Goal: Task Accomplishment & Management: Manage account settings

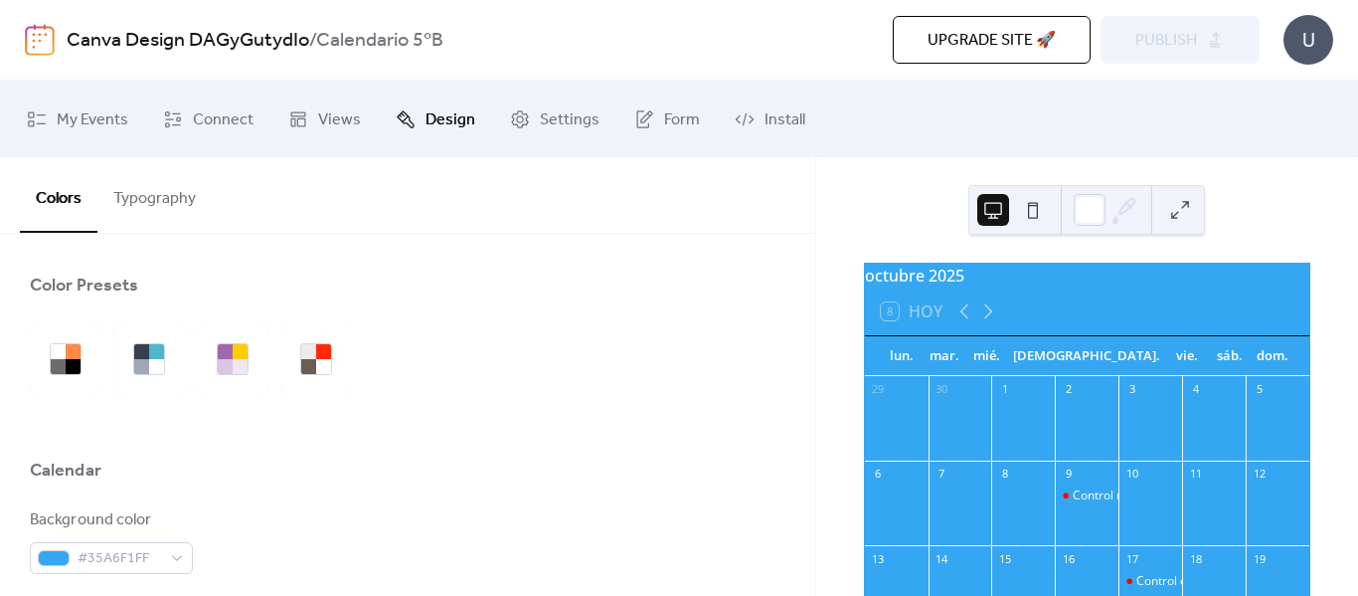
click at [197, 193] on button "Typography" at bounding box center [154, 194] width 114 height 74
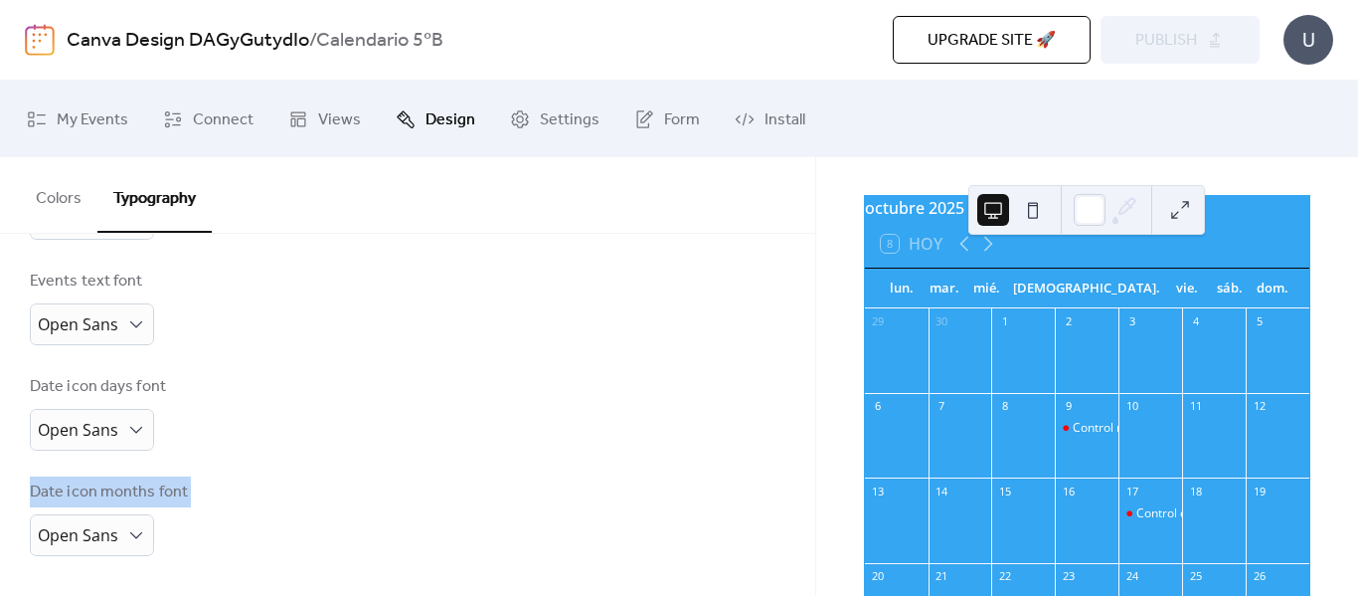
drag, startPoint x: 451, startPoint y: 514, endPoint x: 420, endPoint y: 391, distance: 127.3
click at [422, 391] on div "Base Font Size * px Font Families Header font Open Sans Week days font Open San…" at bounding box center [408, 108] width 756 height 895
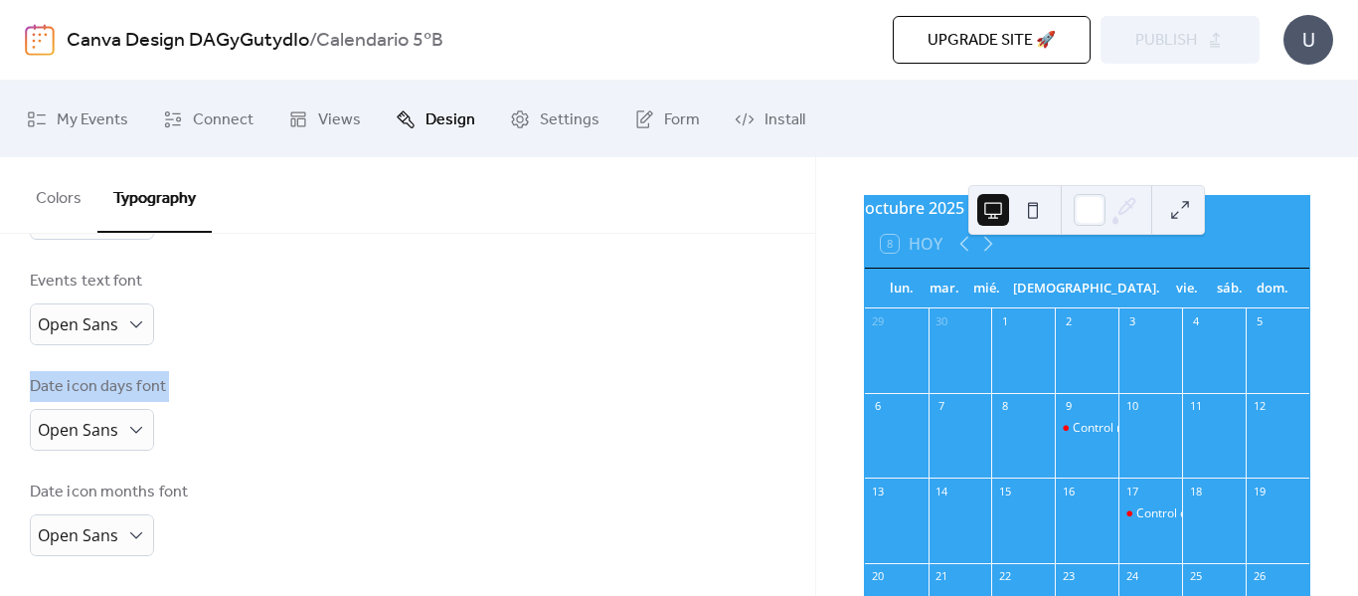
drag, startPoint x: 421, startPoint y: 338, endPoint x: 449, endPoint y: 419, distance: 85.5
click at [449, 419] on div "Base Font Size * px Font Families Header font Open Sans Week days font Open San…" at bounding box center [408, 108] width 756 height 895
drag, startPoint x: 459, startPoint y: 416, endPoint x: 600, endPoint y: 397, distance: 141.5
click at [462, 415] on div "Date icon days font Open Sans" at bounding box center [408, 413] width 756 height 76
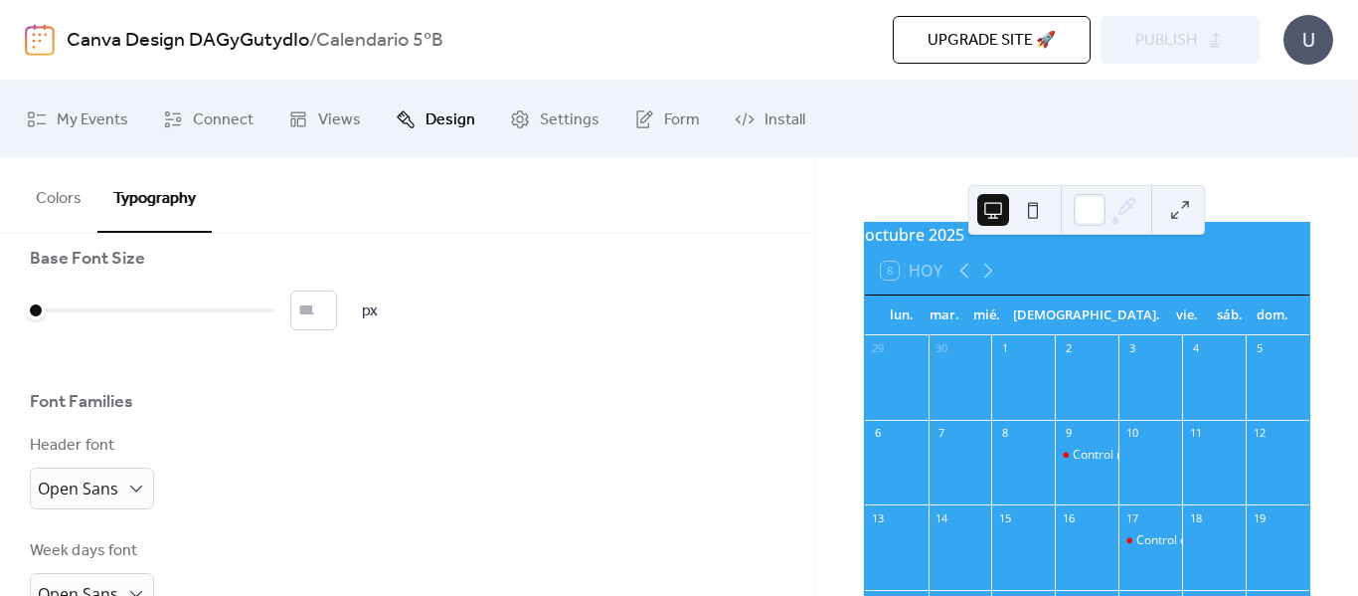
scroll to position [0, 0]
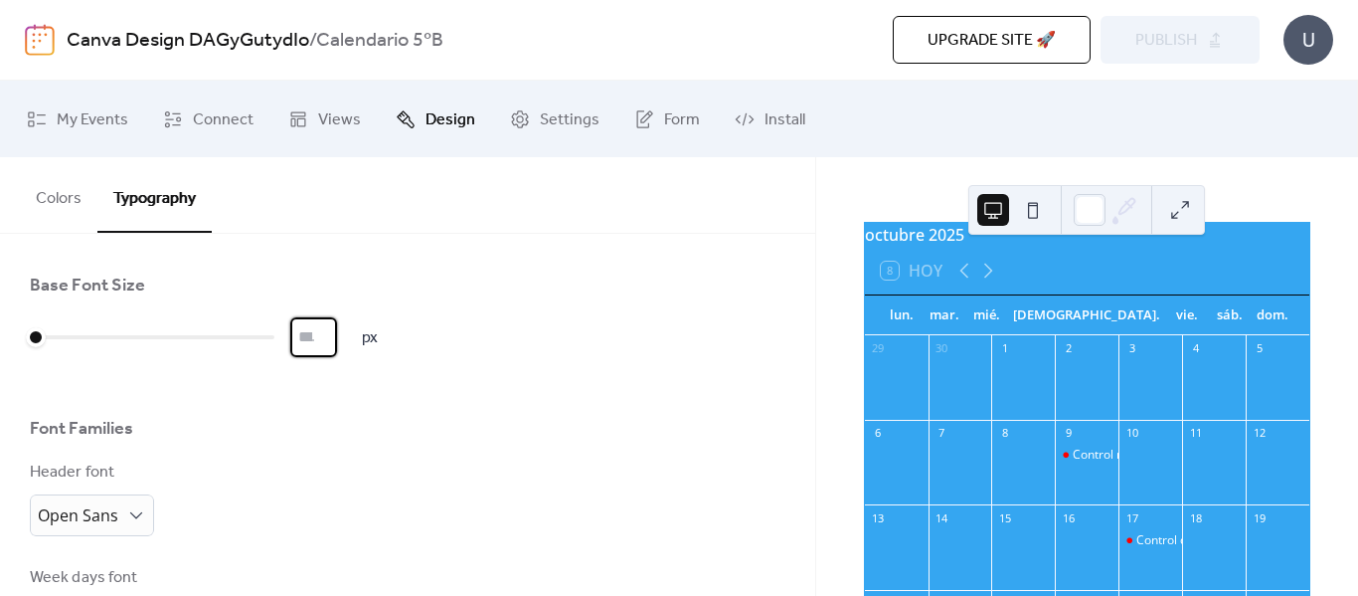
drag, startPoint x: 320, startPoint y: 342, endPoint x: 133, endPoint y: 311, distance: 189.5
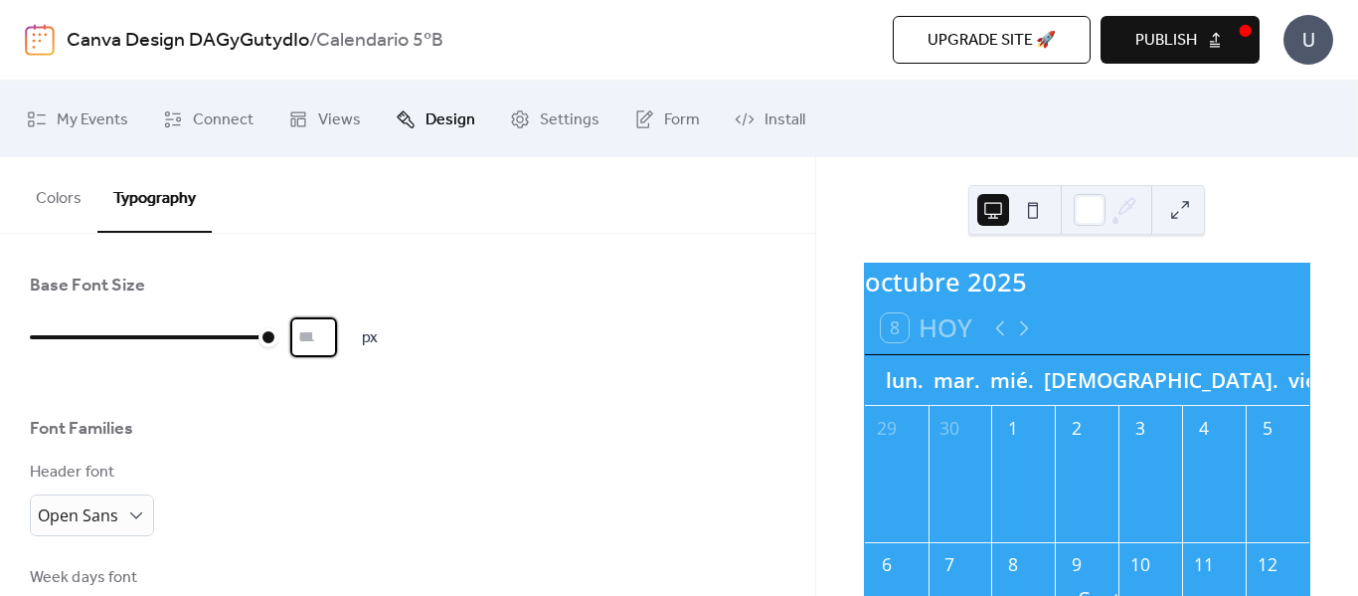
type input "**"
click at [1129, 34] on button "Publish" at bounding box center [1180, 40] width 159 height 48
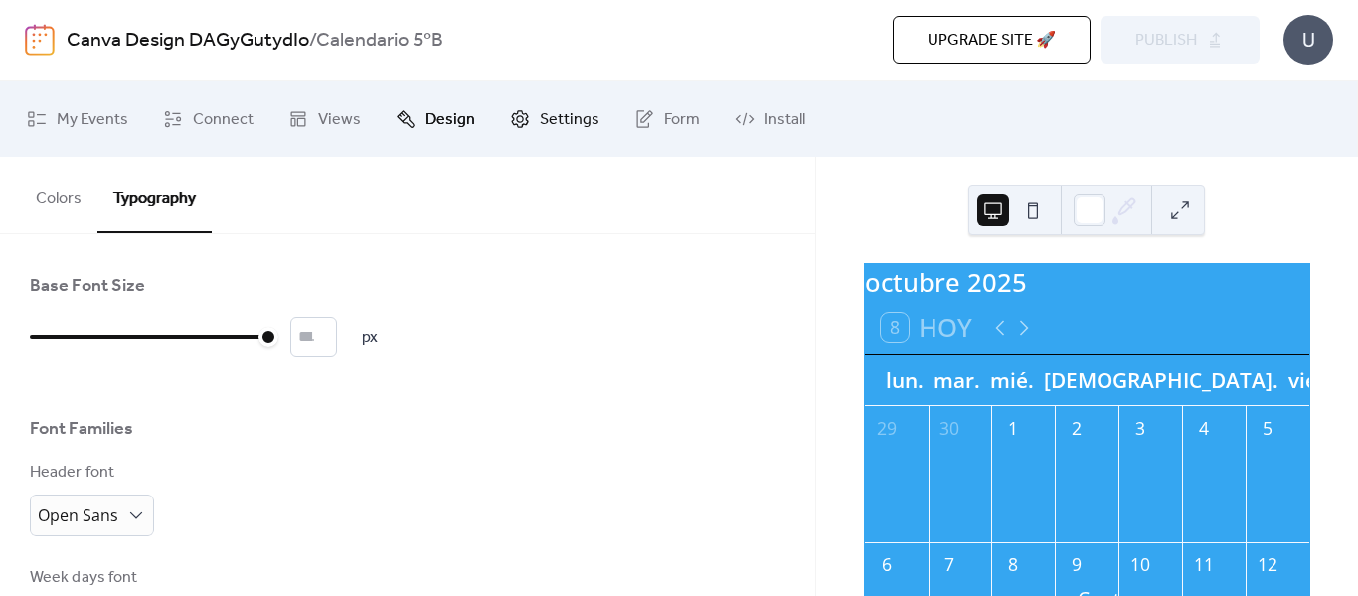
click at [528, 127] on link "Settings" at bounding box center [554, 118] width 119 height 61
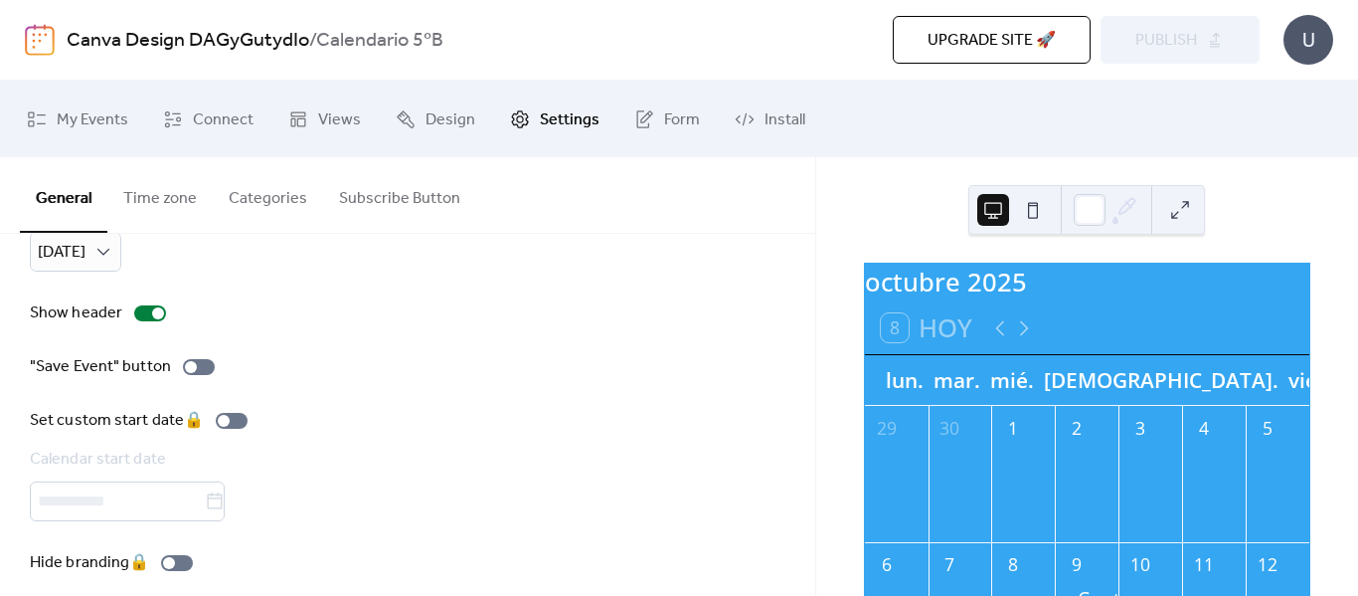
scroll to position [301, 0]
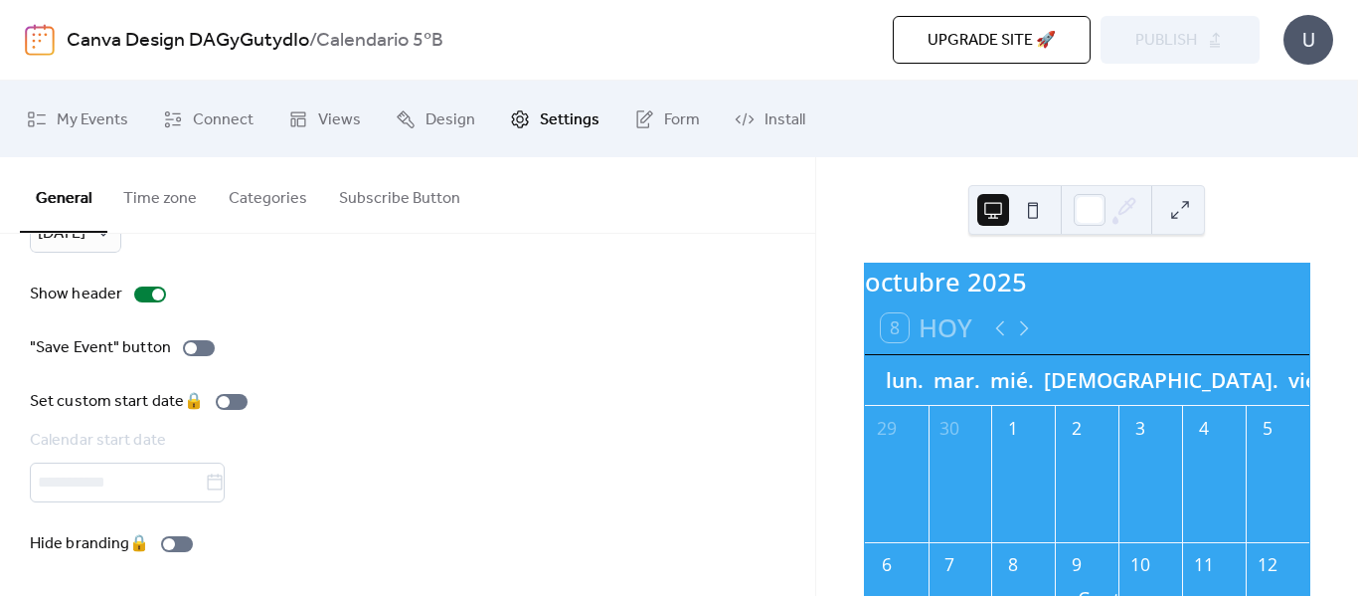
click at [146, 185] on button "Time zone" at bounding box center [159, 194] width 105 height 74
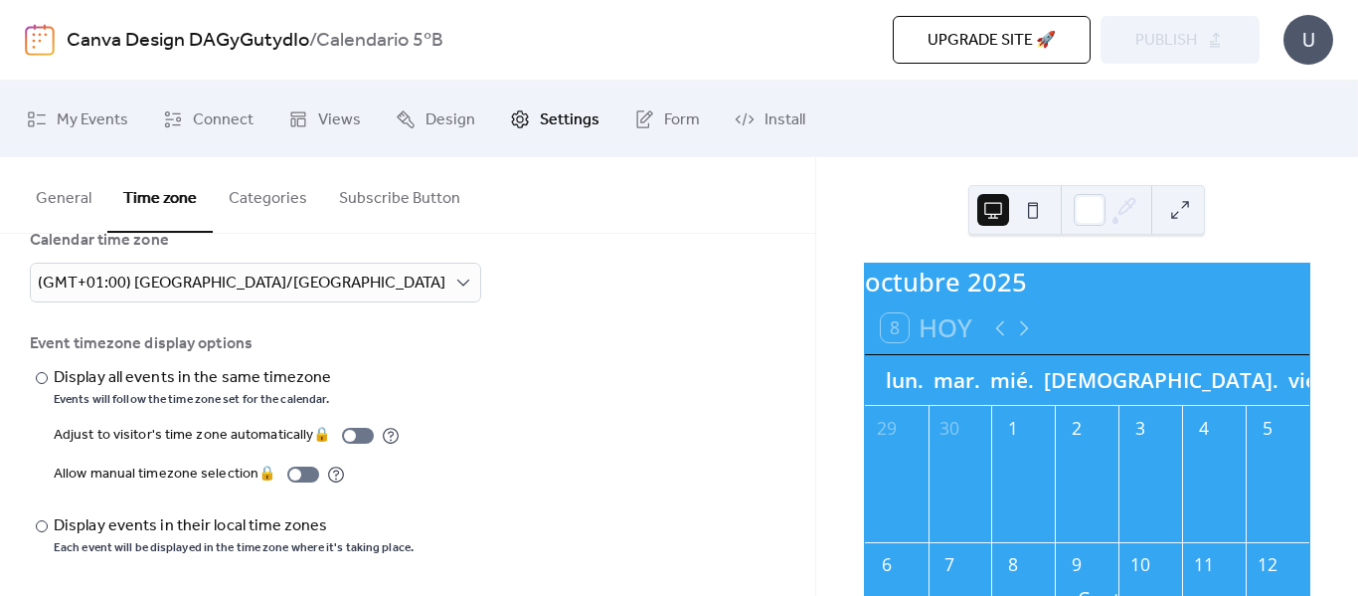
click at [258, 191] on button "Categories" at bounding box center [268, 194] width 110 height 74
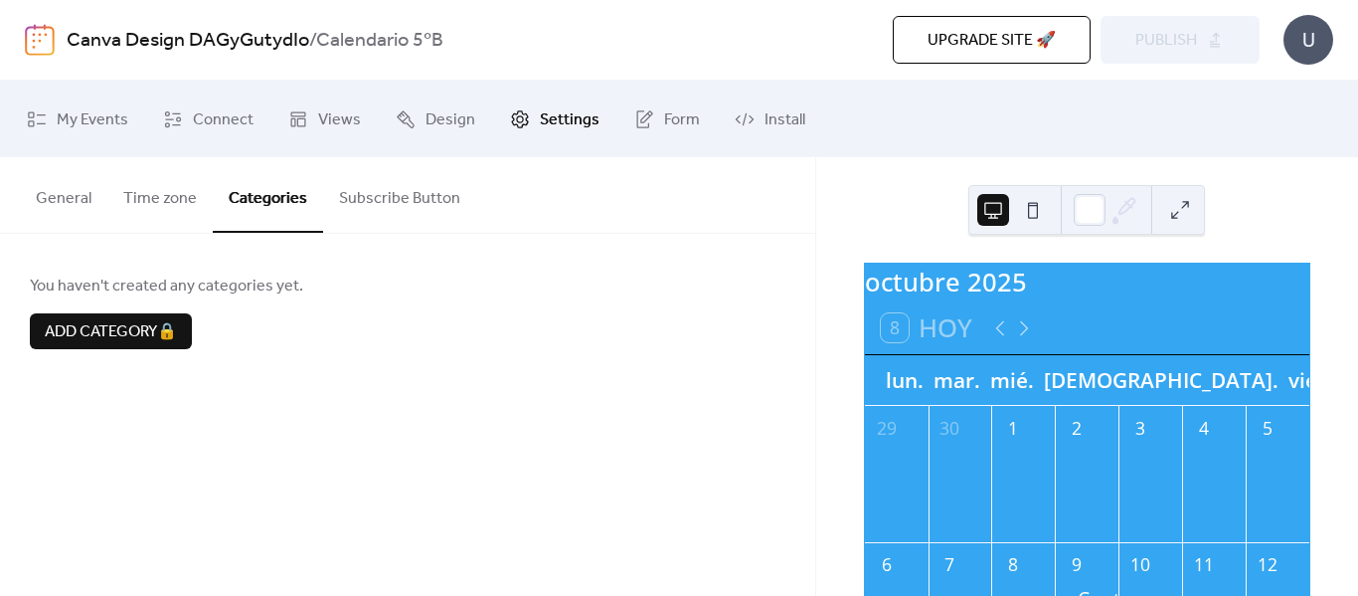
click at [445, 186] on button "Subscribe Button" at bounding box center [399, 194] width 153 height 74
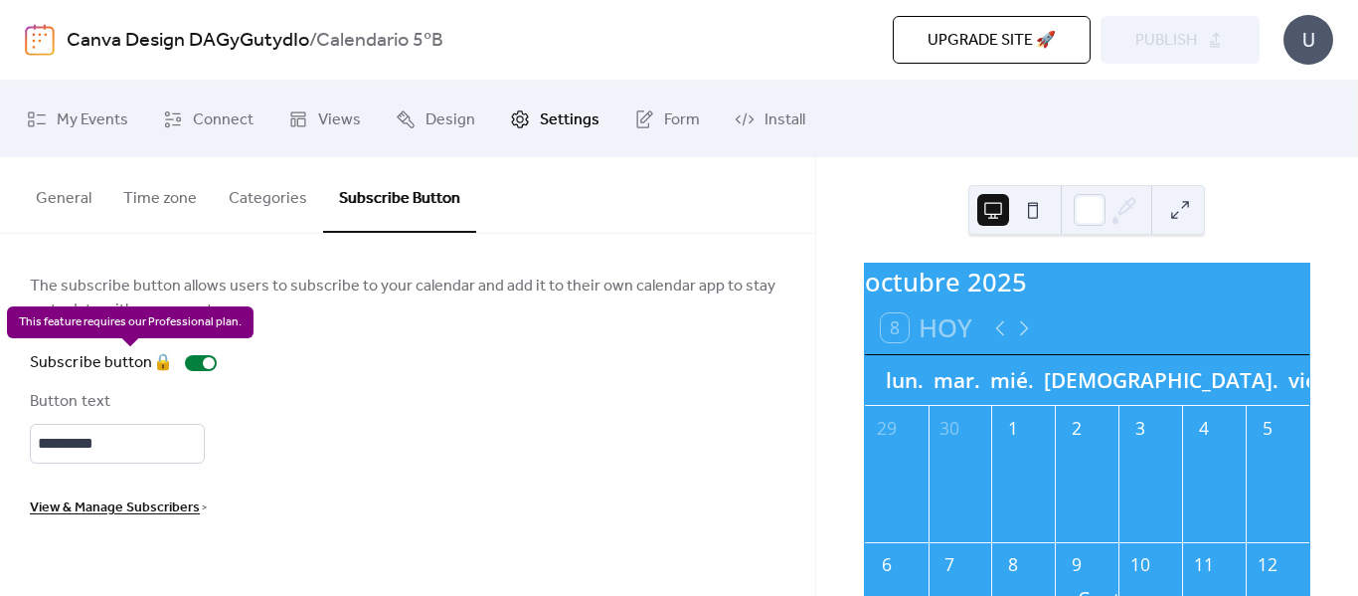
click at [186, 364] on div "Subscribe button 🔒" at bounding box center [127, 363] width 195 height 24
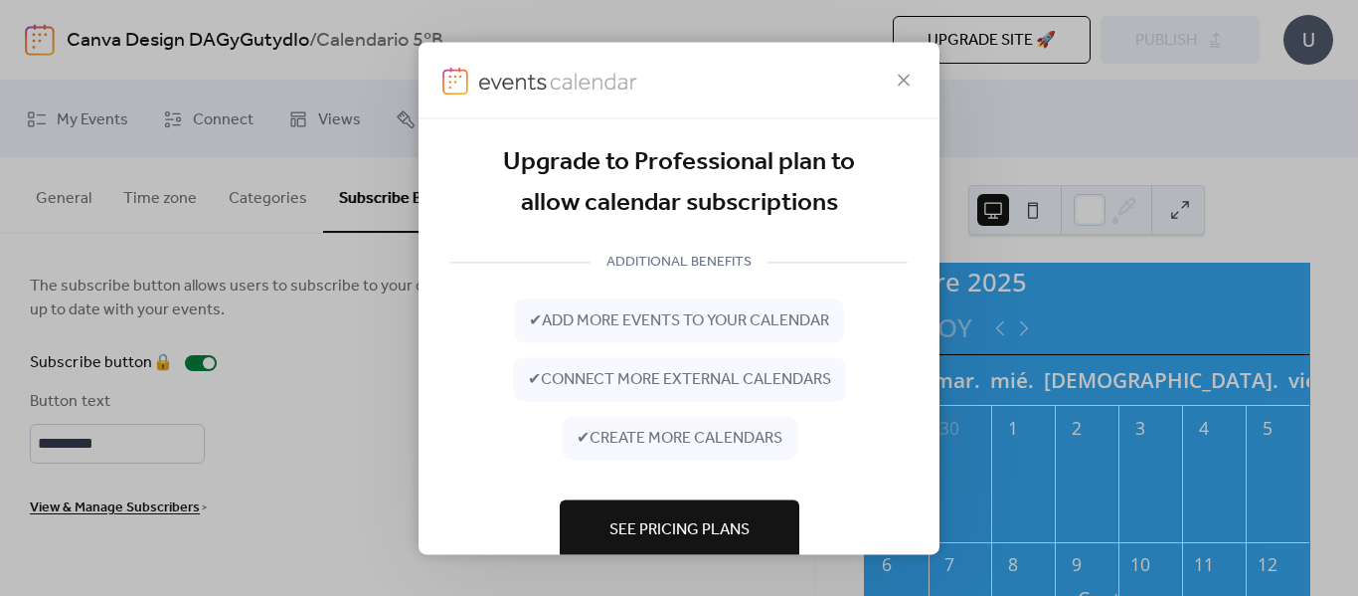
click at [905, 77] on icon at bounding box center [904, 80] width 12 height 12
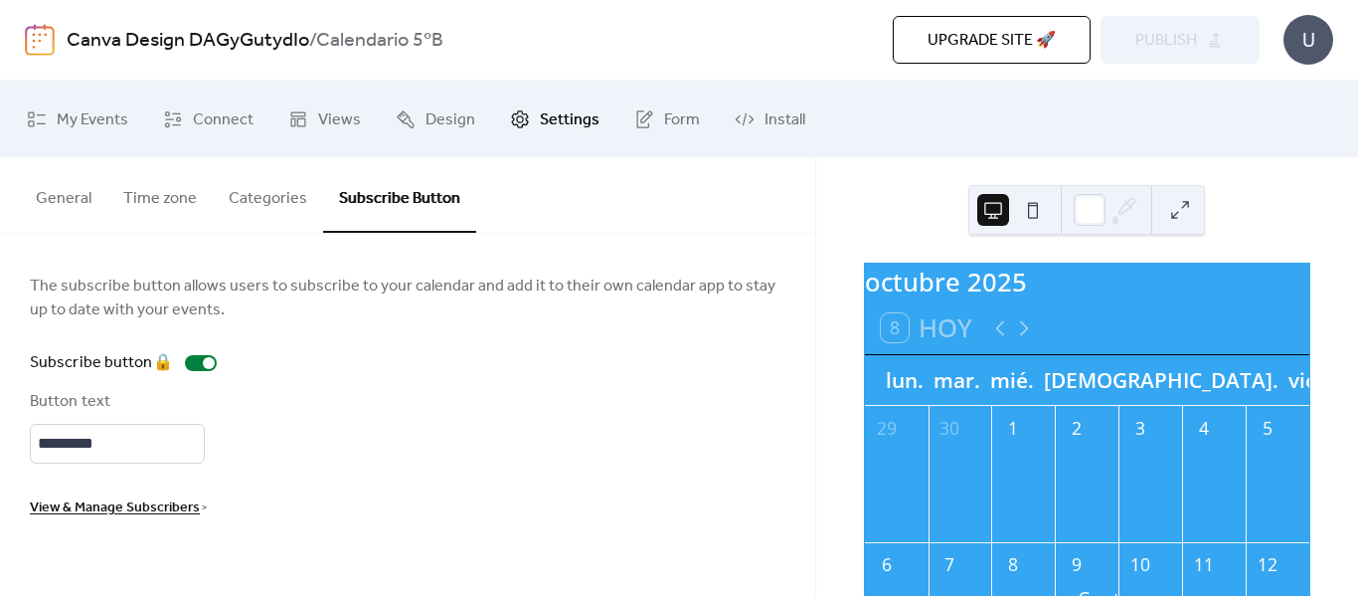
click at [65, 189] on button "General" at bounding box center [63, 194] width 87 height 74
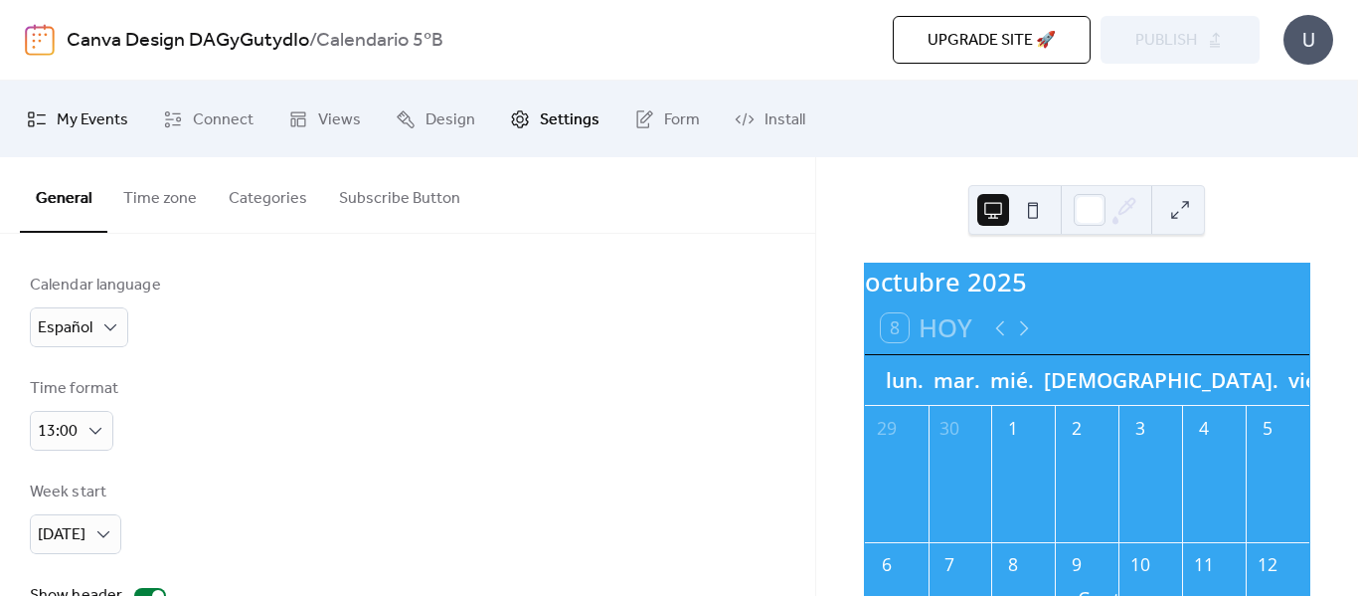
click at [92, 113] on span "My Events" at bounding box center [93, 119] width 72 height 31
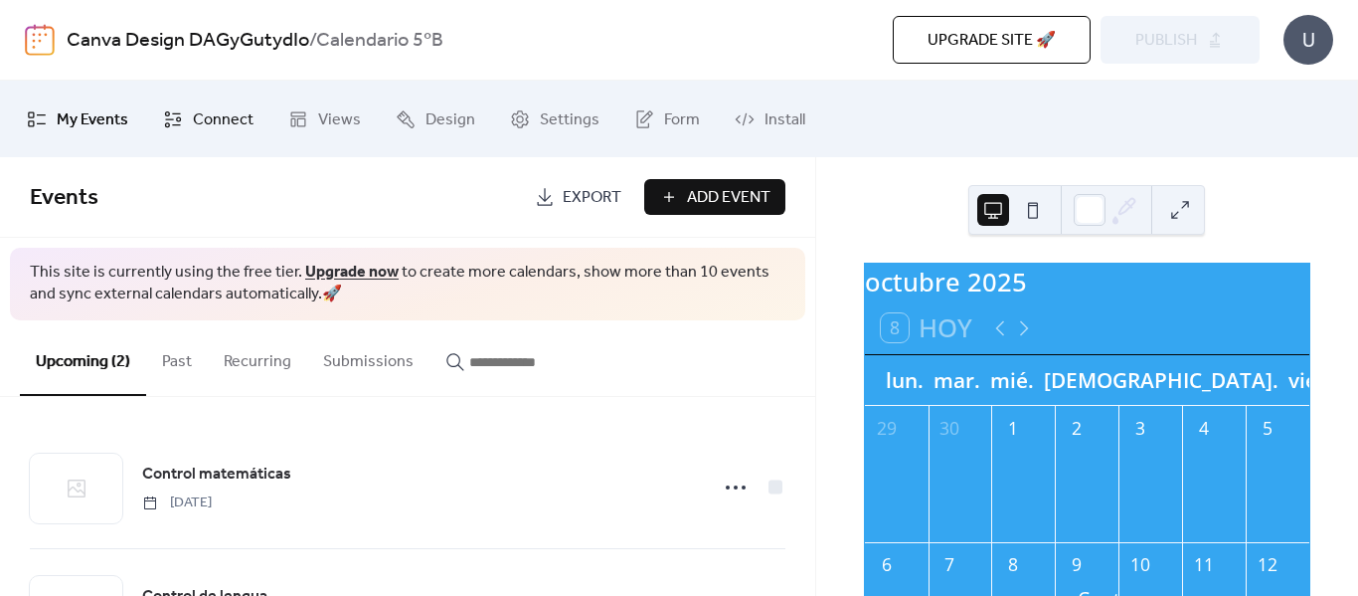
click at [239, 128] on span "Connect" at bounding box center [223, 119] width 61 height 31
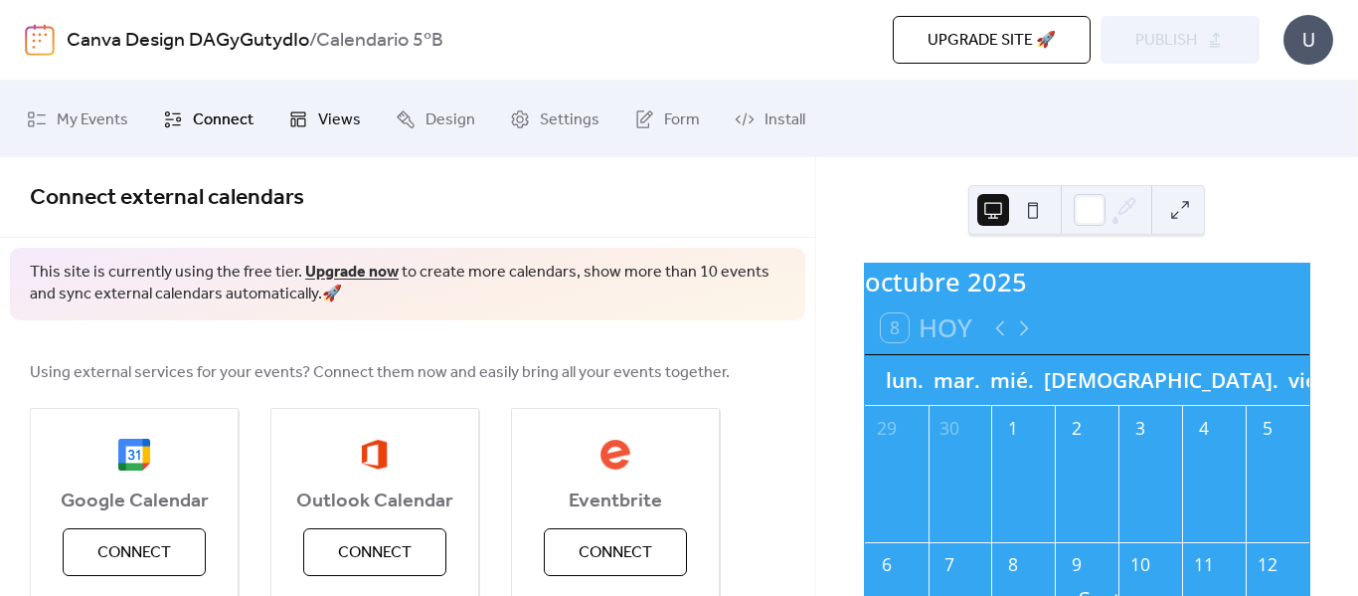
click at [335, 127] on span "Views" at bounding box center [339, 119] width 43 height 31
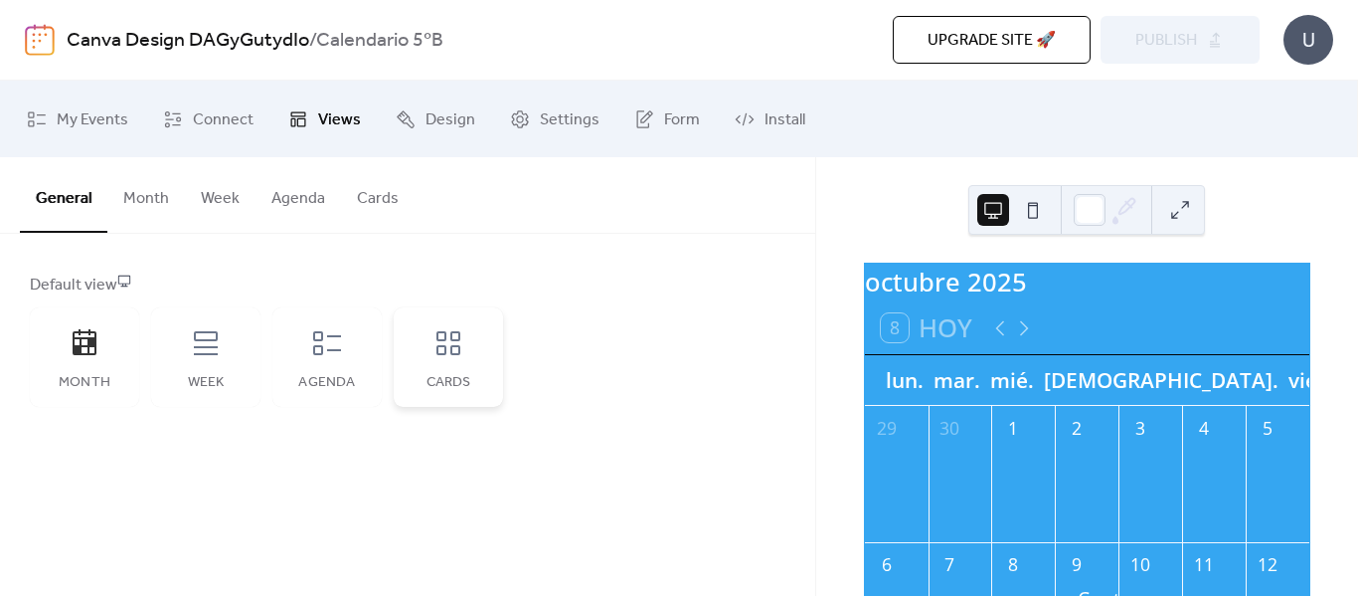
click at [454, 363] on div "Cards" at bounding box center [448, 356] width 109 height 99
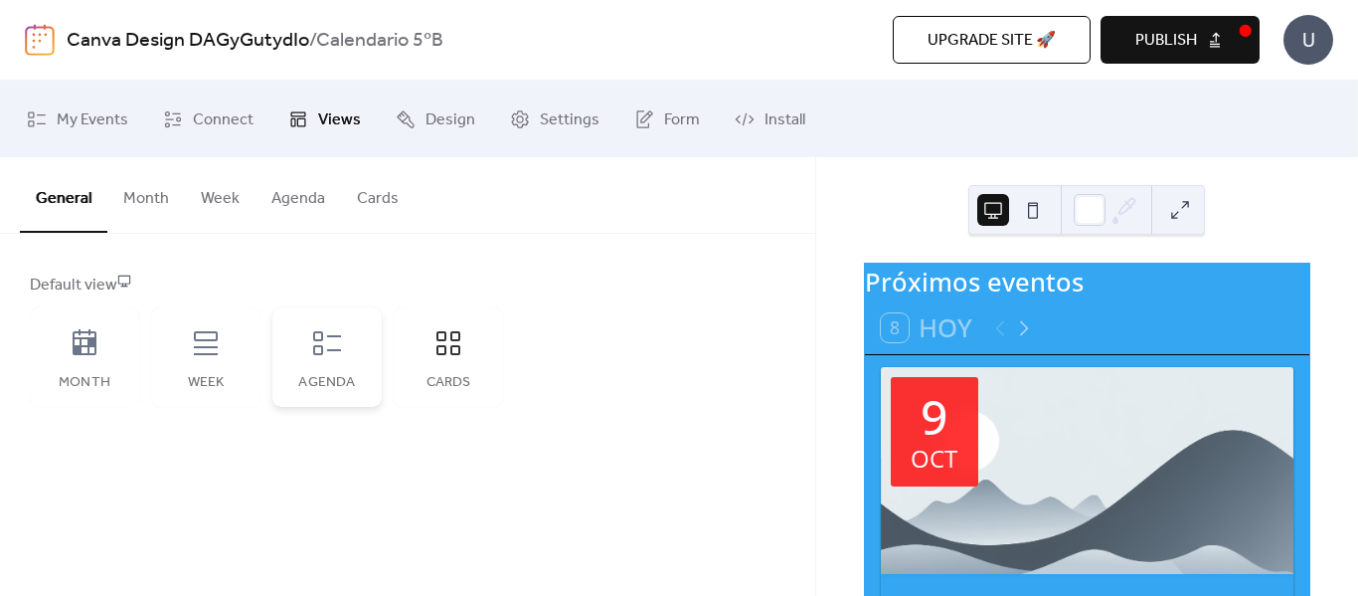
click at [317, 353] on icon at bounding box center [327, 343] width 28 height 24
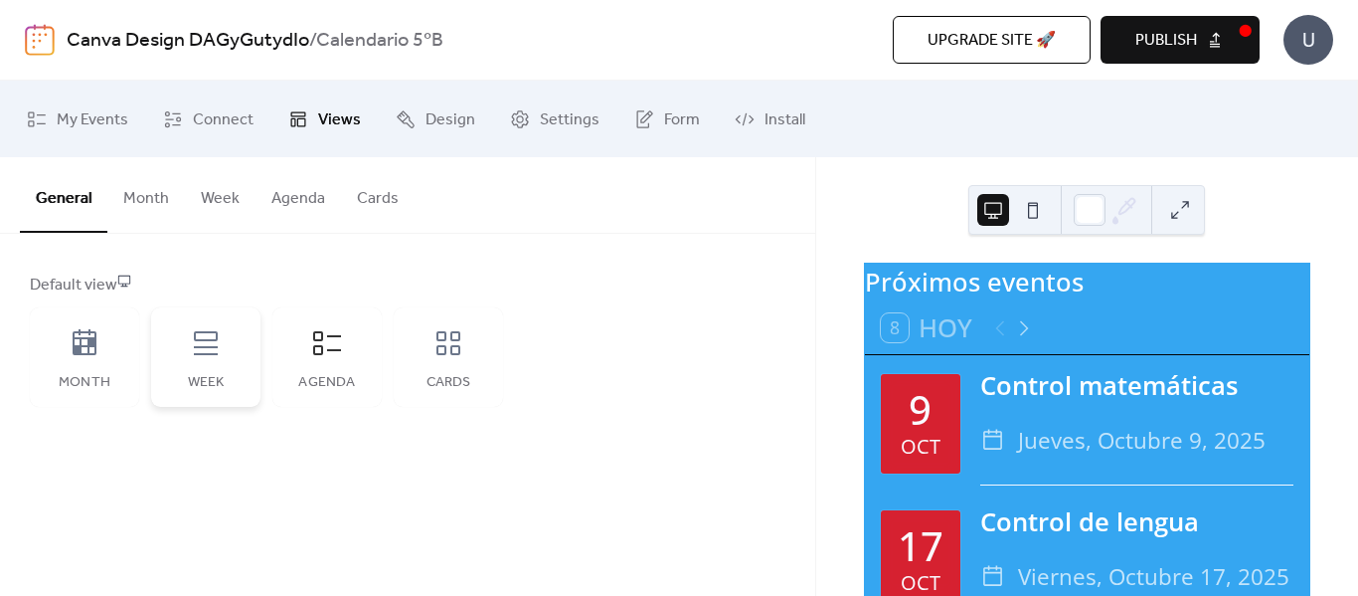
click at [203, 359] on div "Week" at bounding box center [205, 356] width 109 height 99
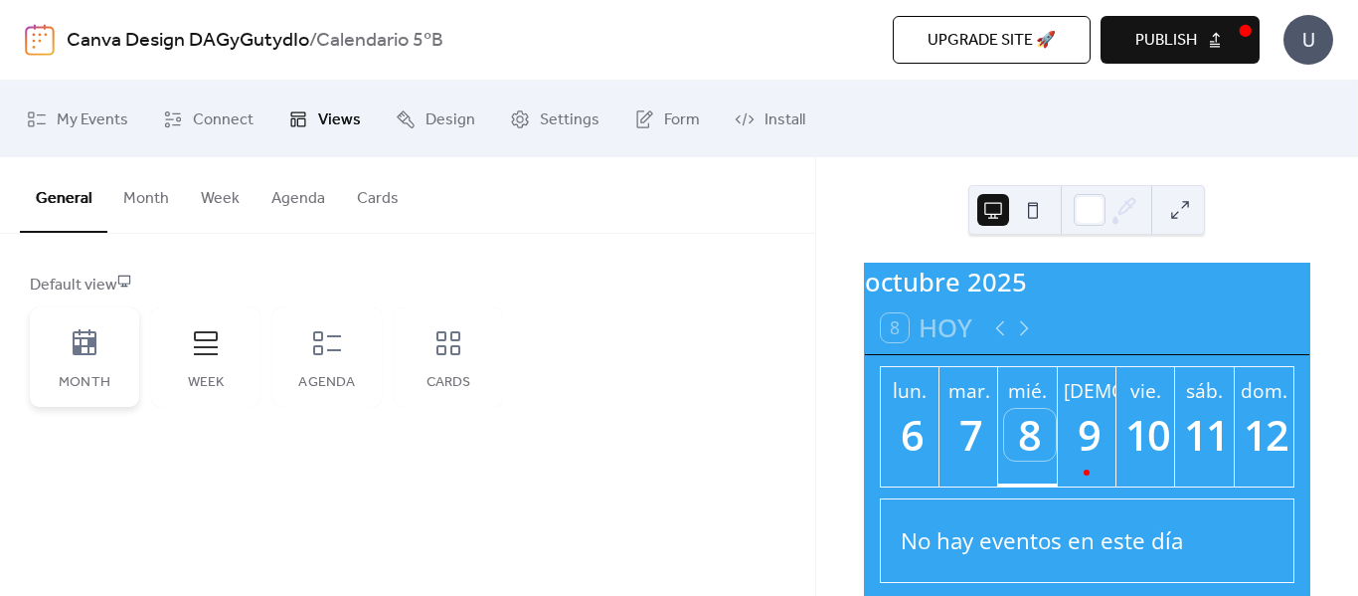
click at [125, 350] on div "Month" at bounding box center [84, 356] width 109 height 99
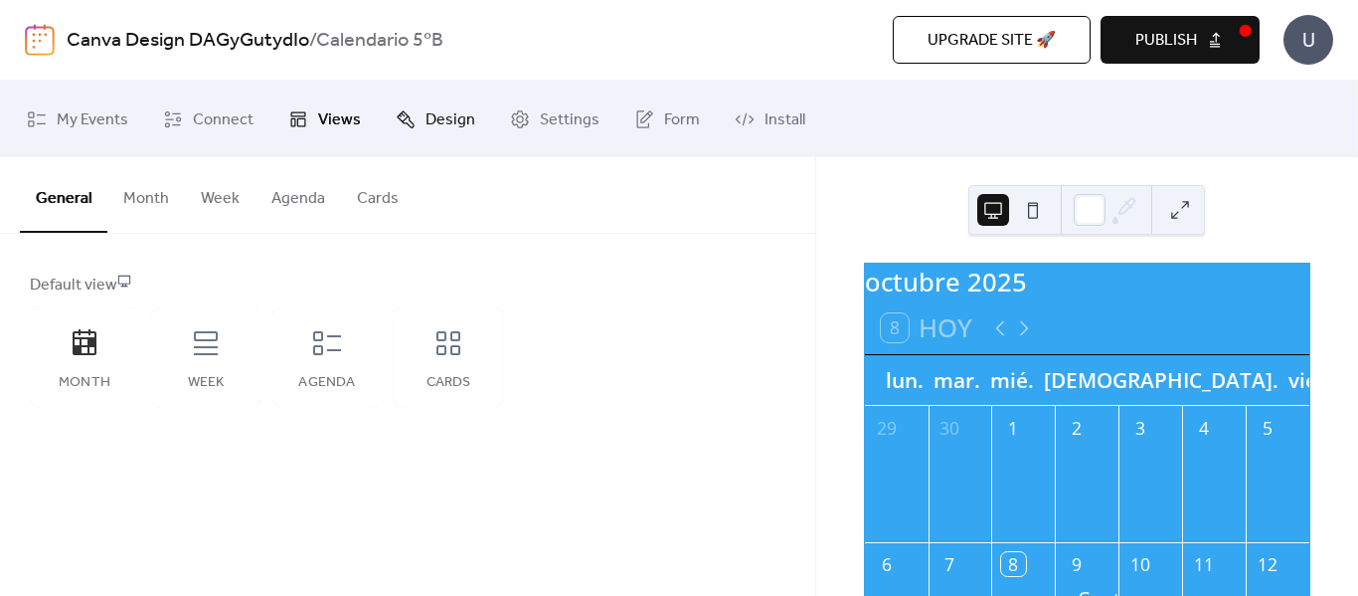
click at [445, 123] on span "Design" at bounding box center [451, 119] width 50 height 31
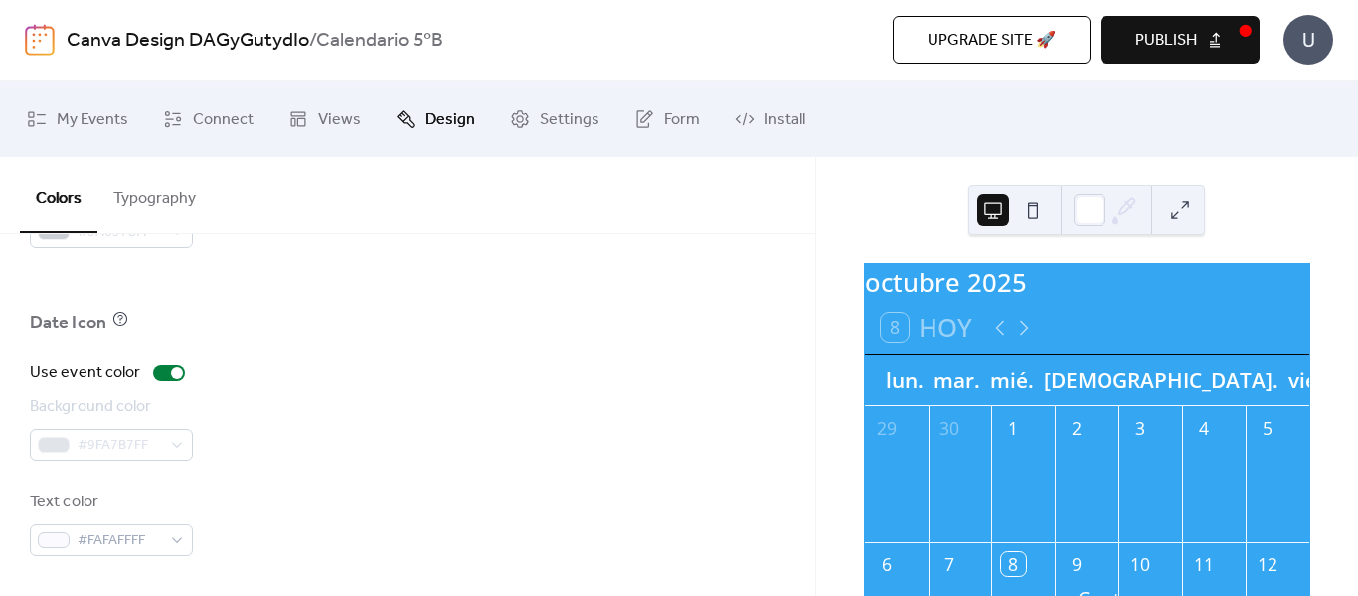
scroll to position [1549, 0]
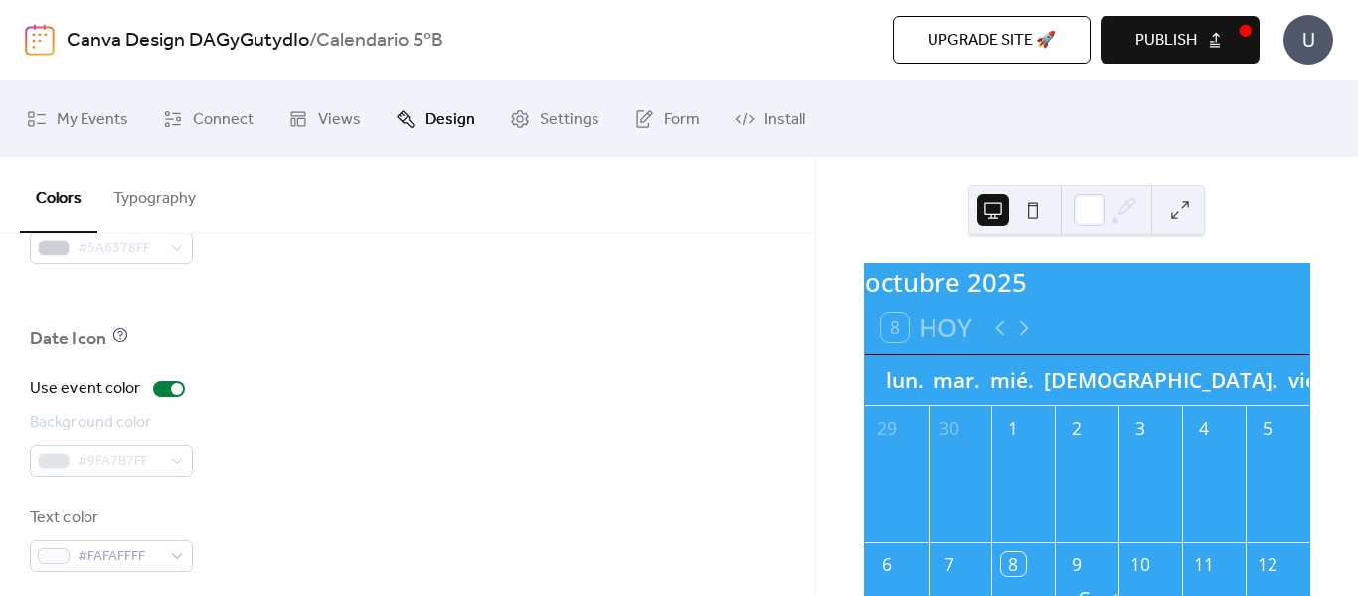
click at [1136, 31] on span "Publish" at bounding box center [1166, 41] width 62 height 24
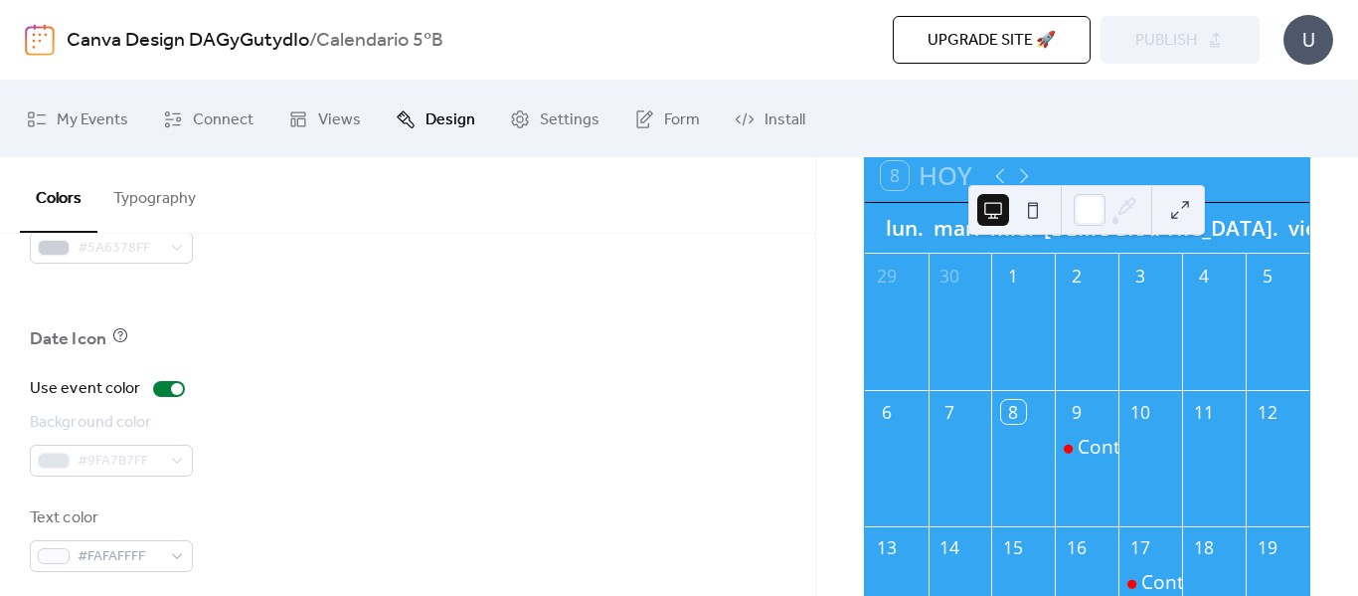
scroll to position [0, 0]
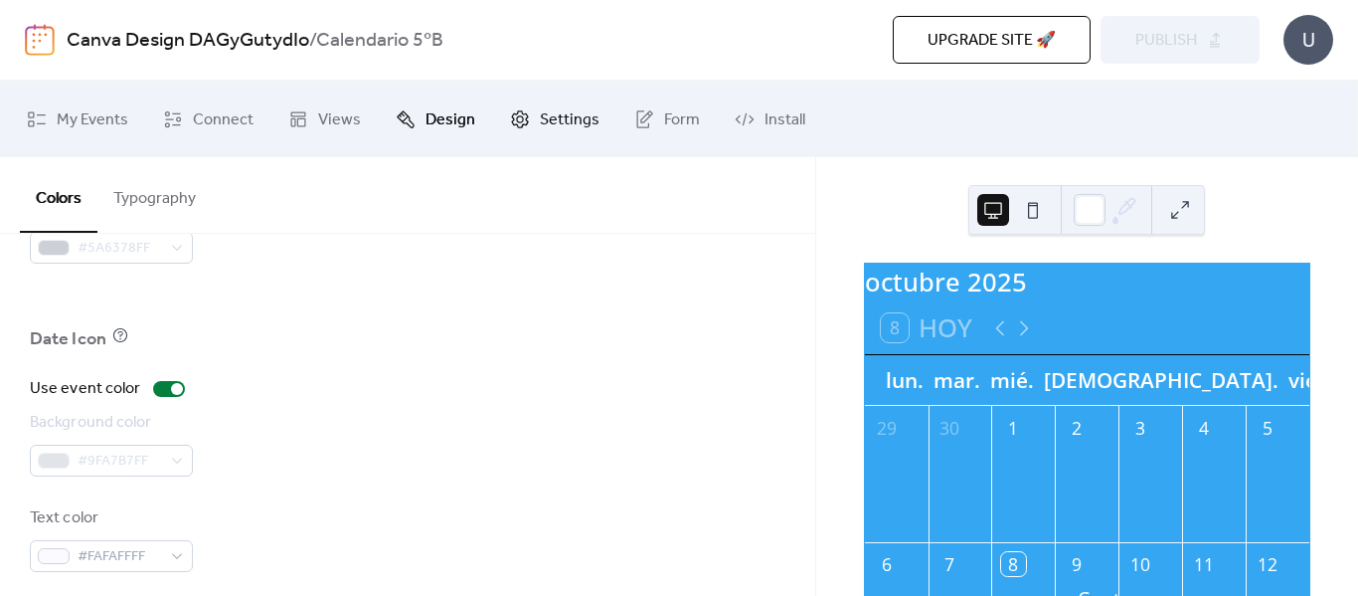
click at [567, 126] on span "Settings" at bounding box center [570, 119] width 60 height 31
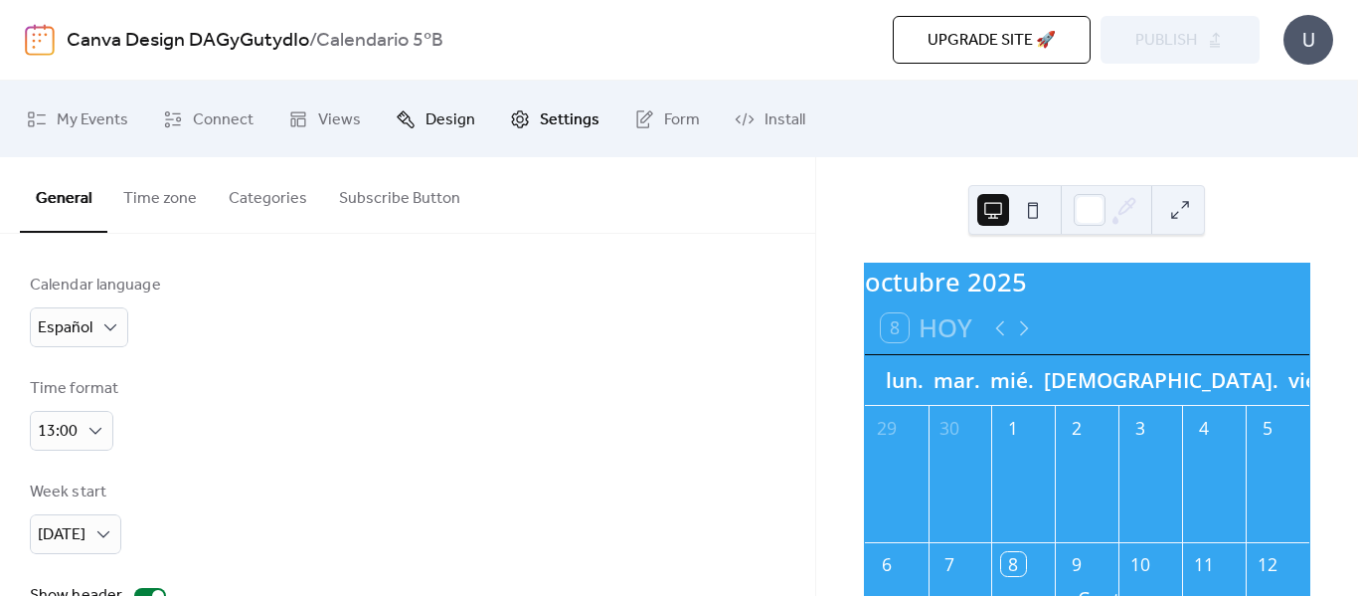
click at [426, 130] on span "Design" at bounding box center [451, 119] width 50 height 31
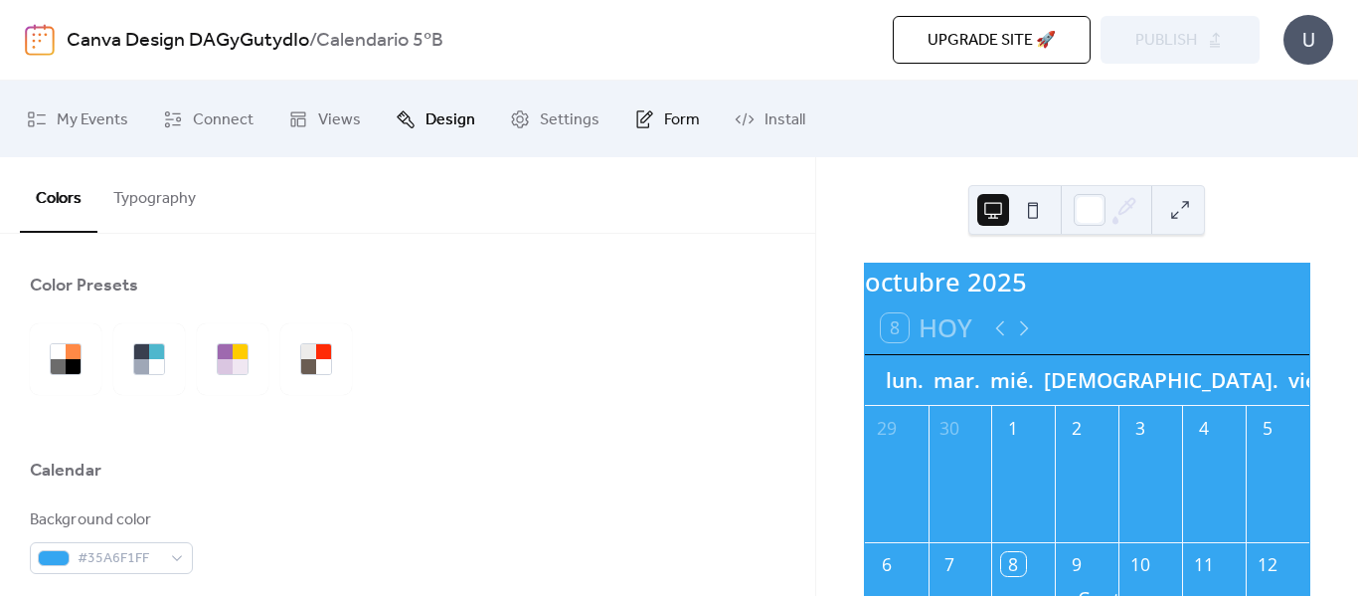
click at [653, 117] on link "Form" at bounding box center [666, 118] width 95 height 61
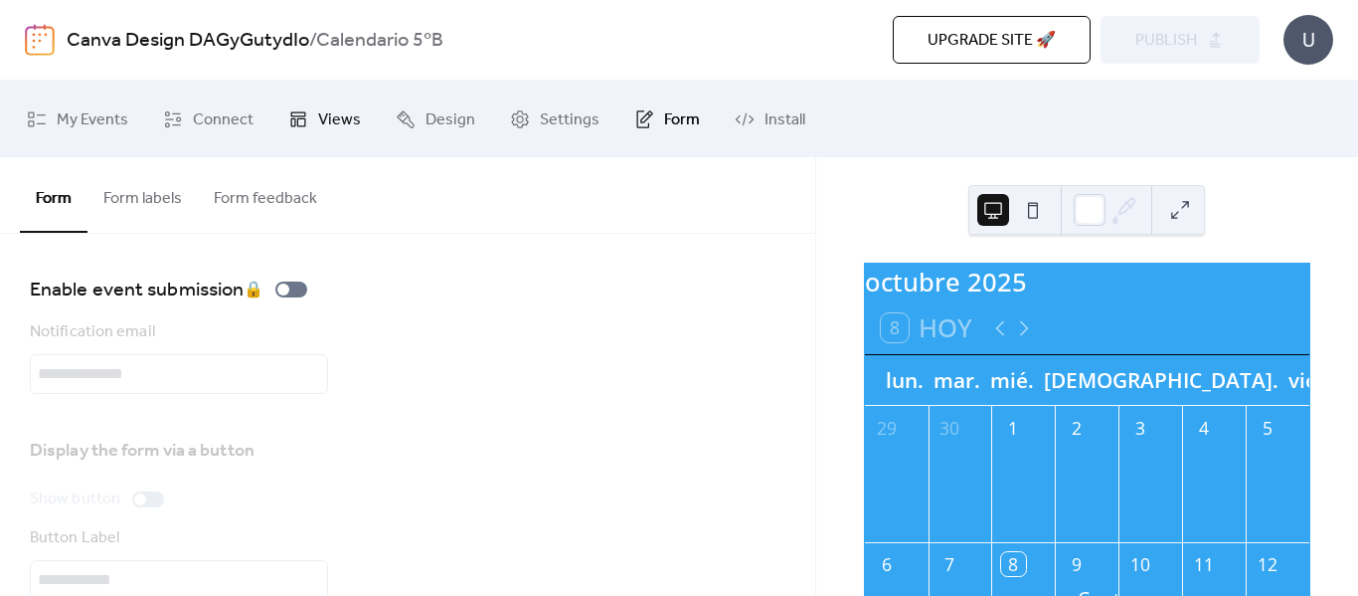
click at [324, 117] on span "Views" at bounding box center [339, 119] width 43 height 31
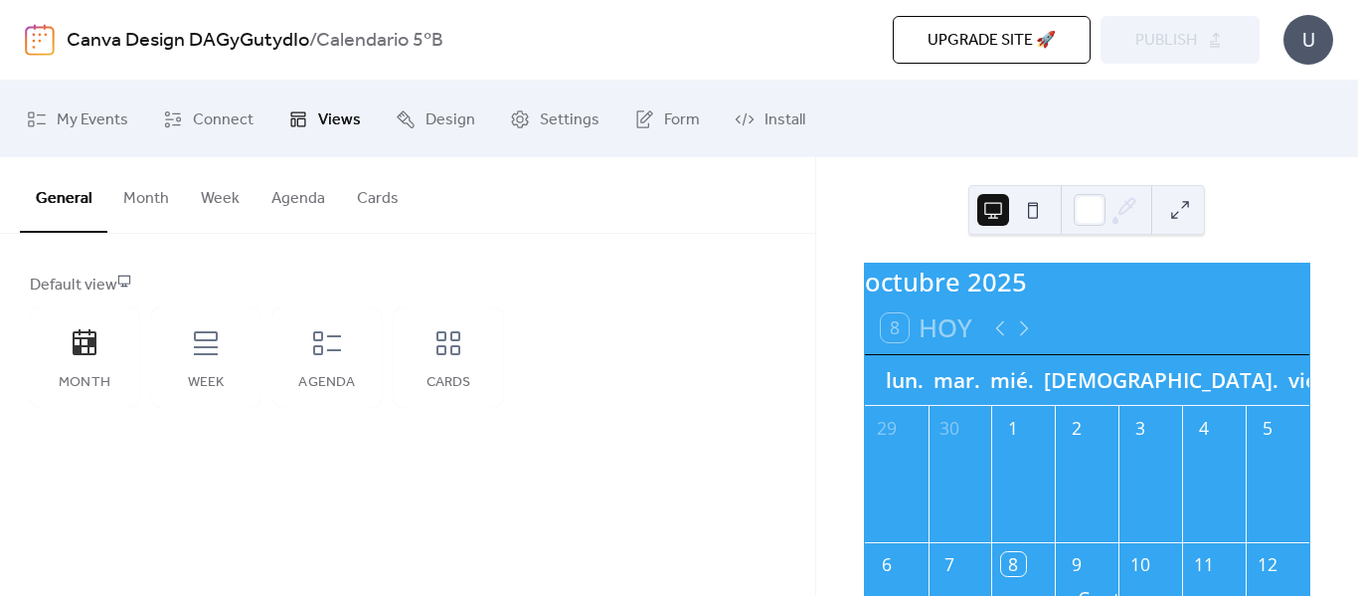
click at [164, 199] on button "Month" at bounding box center [146, 194] width 78 height 74
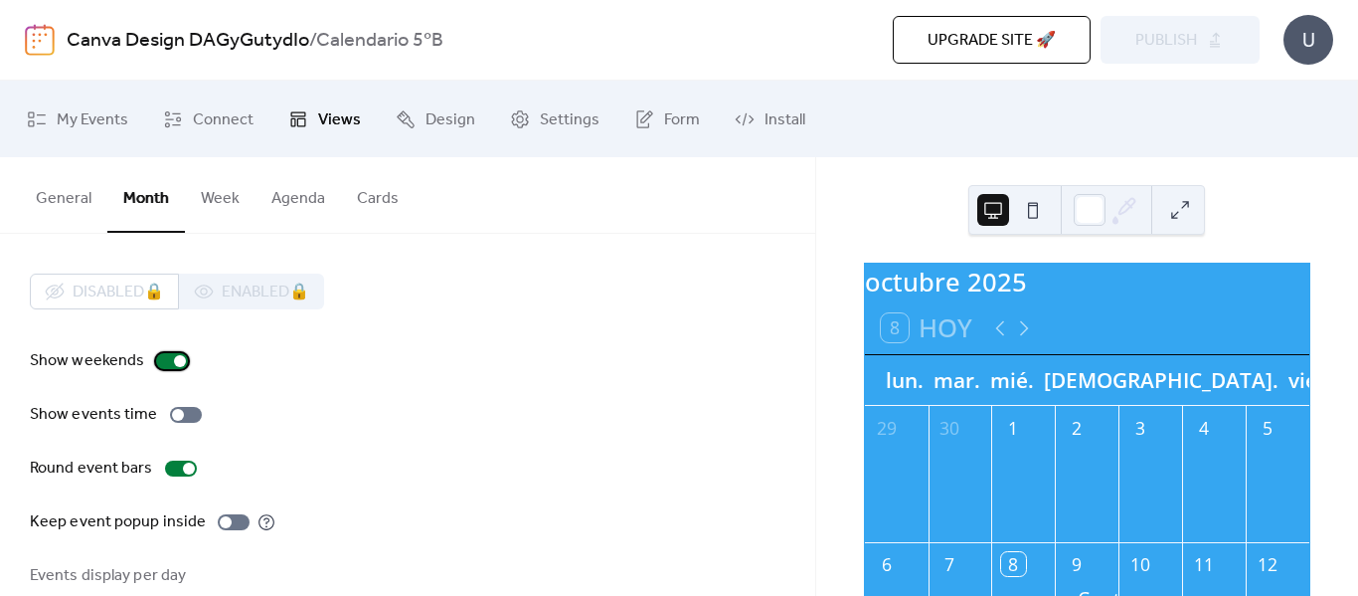
click at [167, 361] on div at bounding box center [172, 361] width 32 height 16
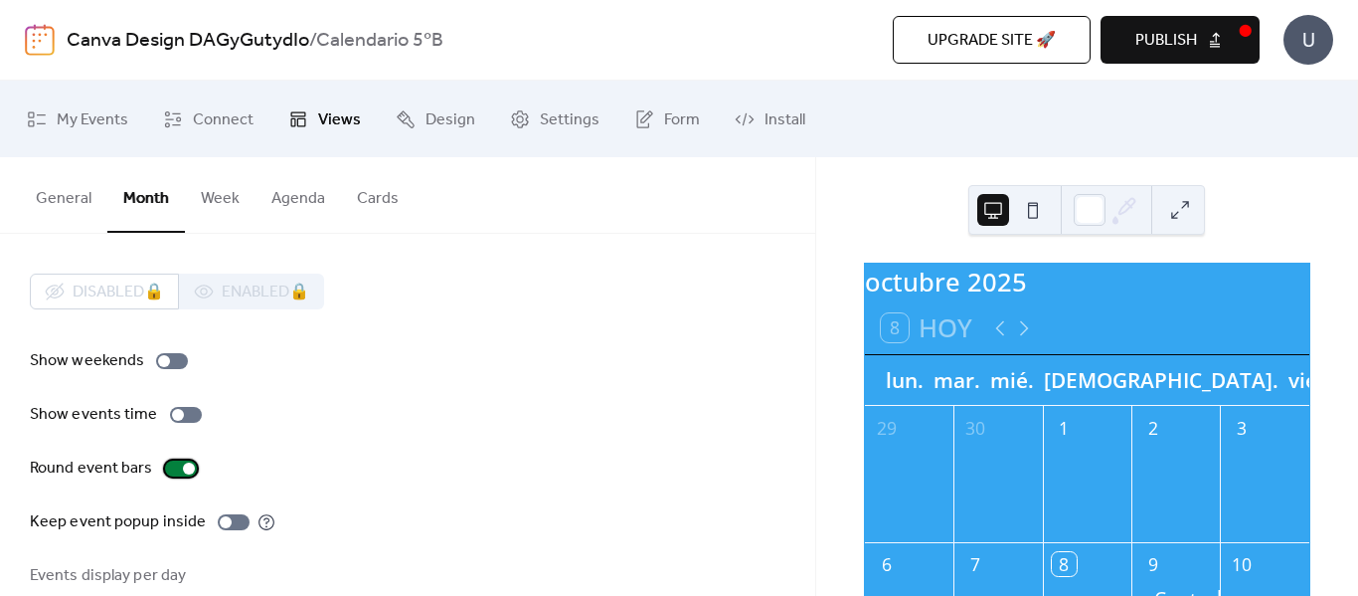
click at [183, 470] on div at bounding box center [189, 468] width 12 height 12
click at [171, 470] on div at bounding box center [173, 468] width 12 height 12
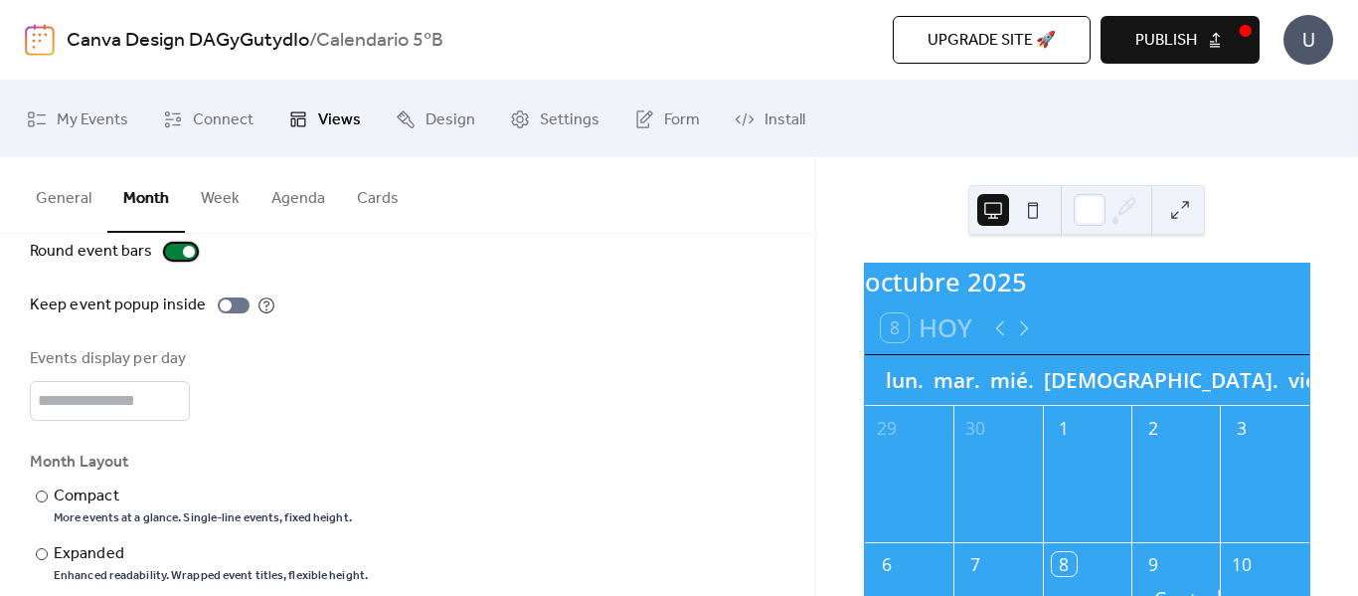
scroll to position [245, 0]
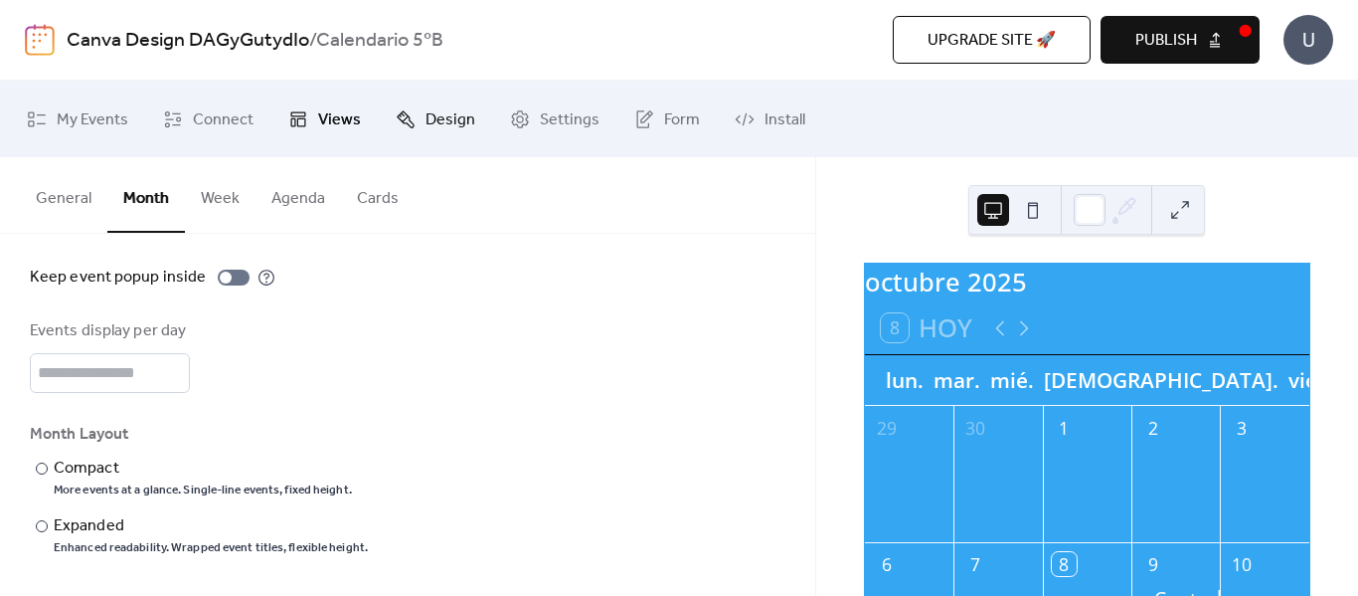
click at [449, 101] on link "Design" at bounding box center [435, 118] width 109 height 61
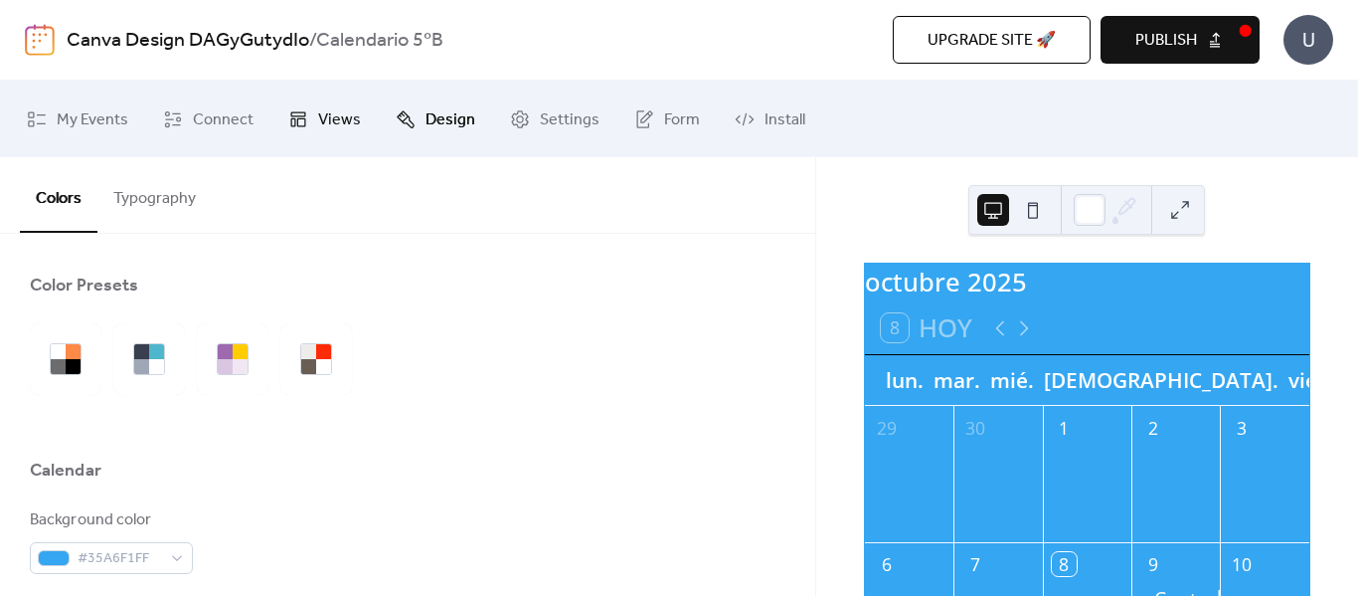
click at [343, 110] on span "Views" at bounding box center [339, 119] width 43 height 31
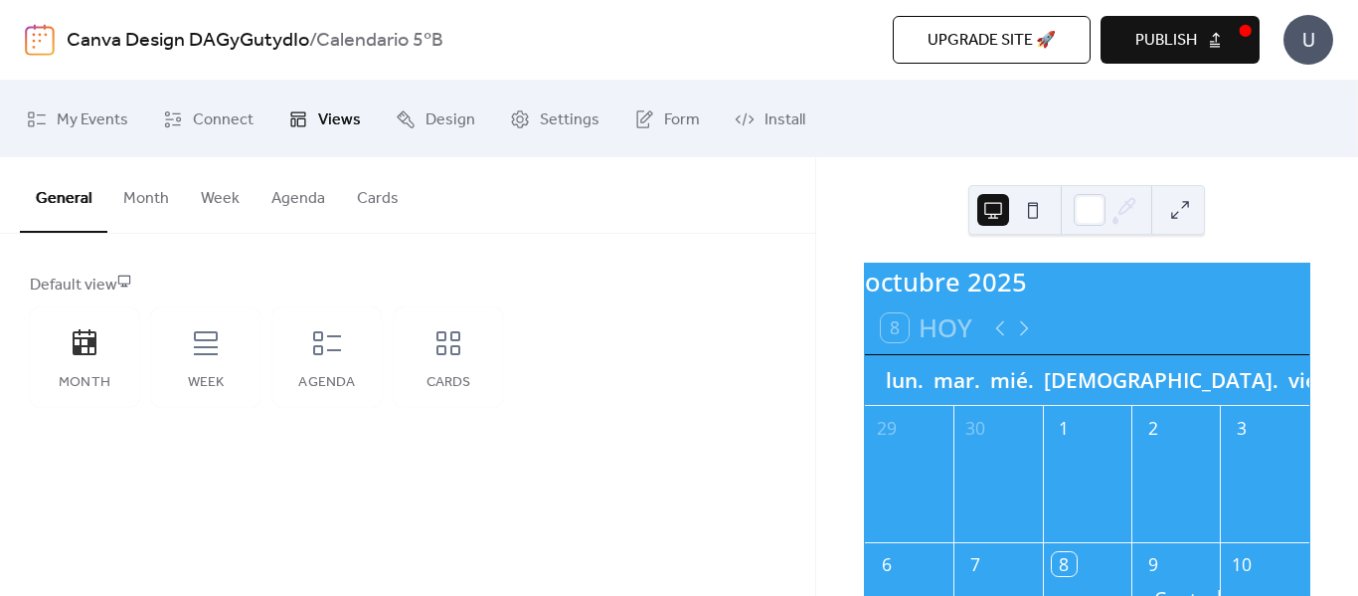
click at [199, 197] on button "Week" at bounding box center [220, 194] width 71 height 74
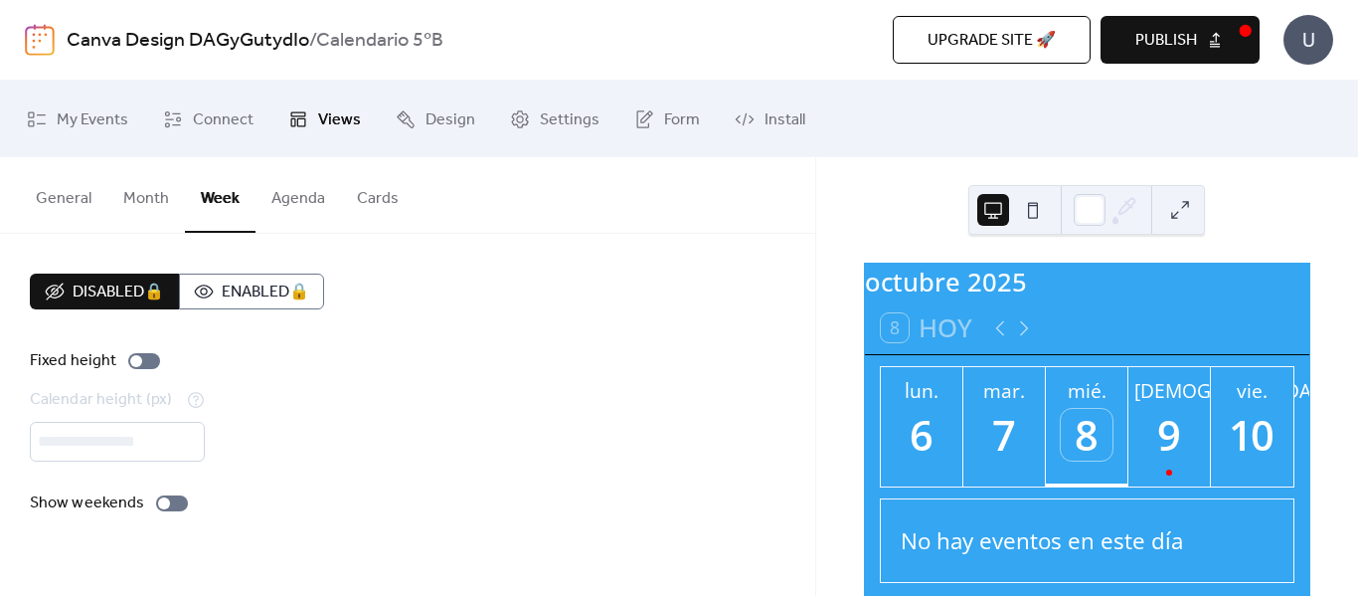
click at [298, 194] on button "Agenda" at bounding box center [299, 194] width 86 height 74
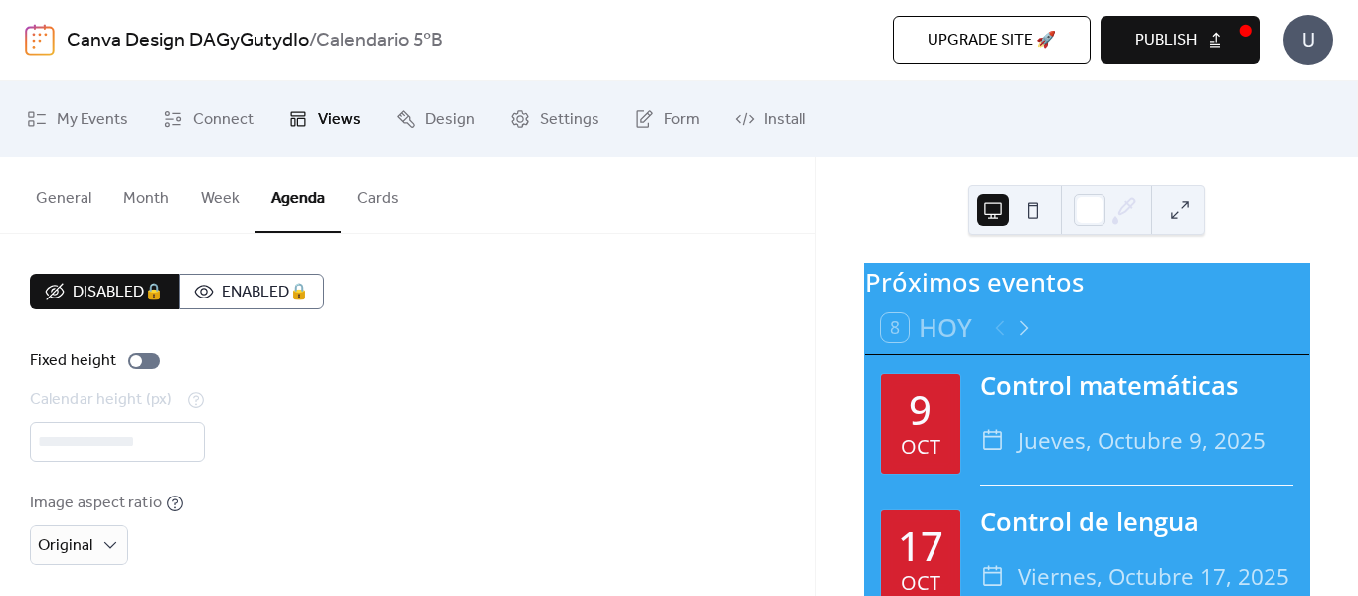
click at [398, 186] on button "Cards" at bounding box center [378, 194] width 74 height 74
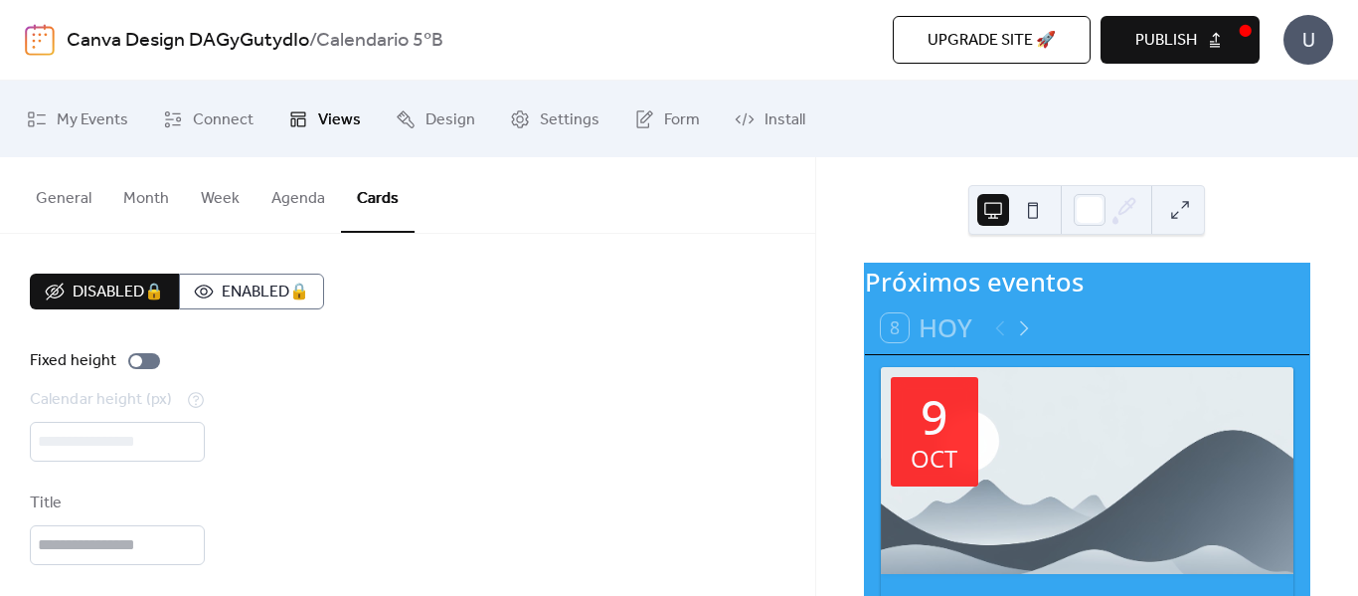
click at [128, 194] on button "Month" at bounding box center [146, 194] width 78 height 74
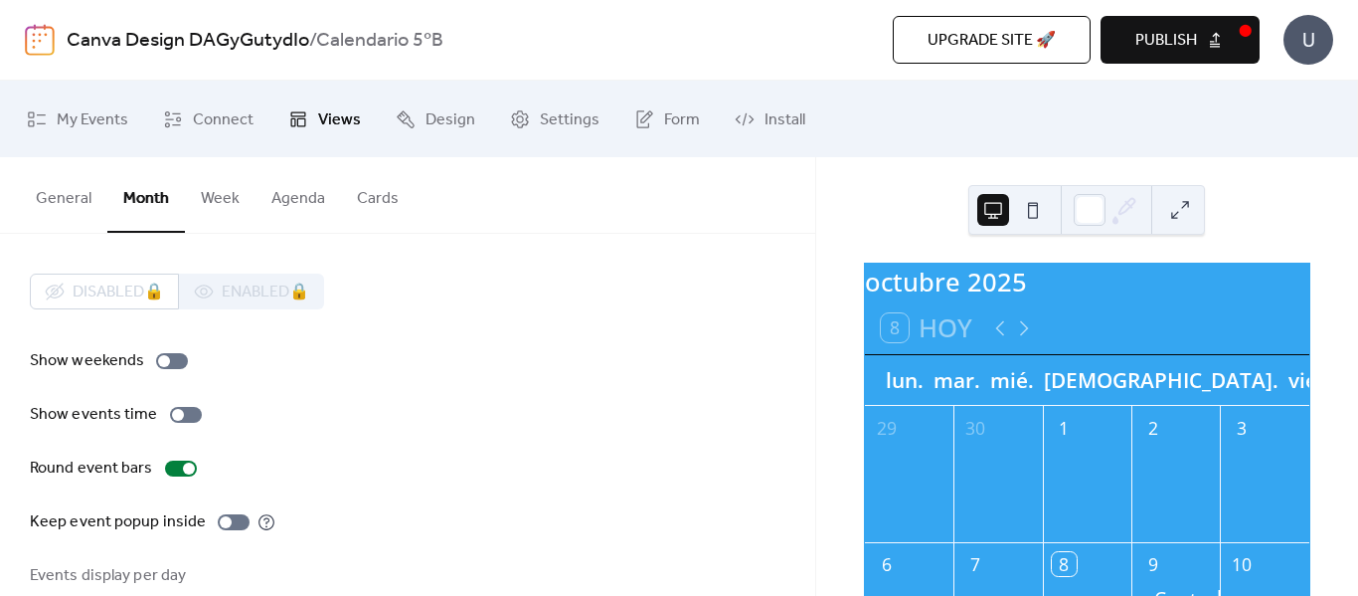
click at [54, 194] on button "General" at bounding box center [63, 194] width 87 height 74
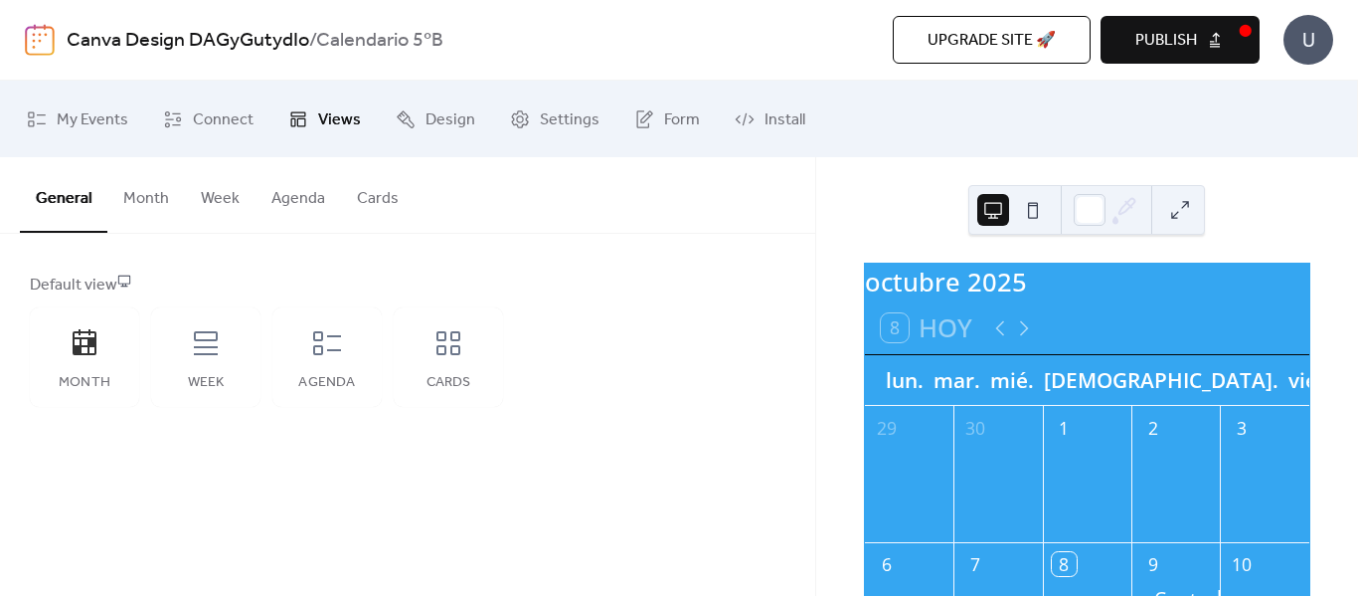
click at [1196, 38] on span "Publish" at bounding box center [1166, 41] width 62 height 24
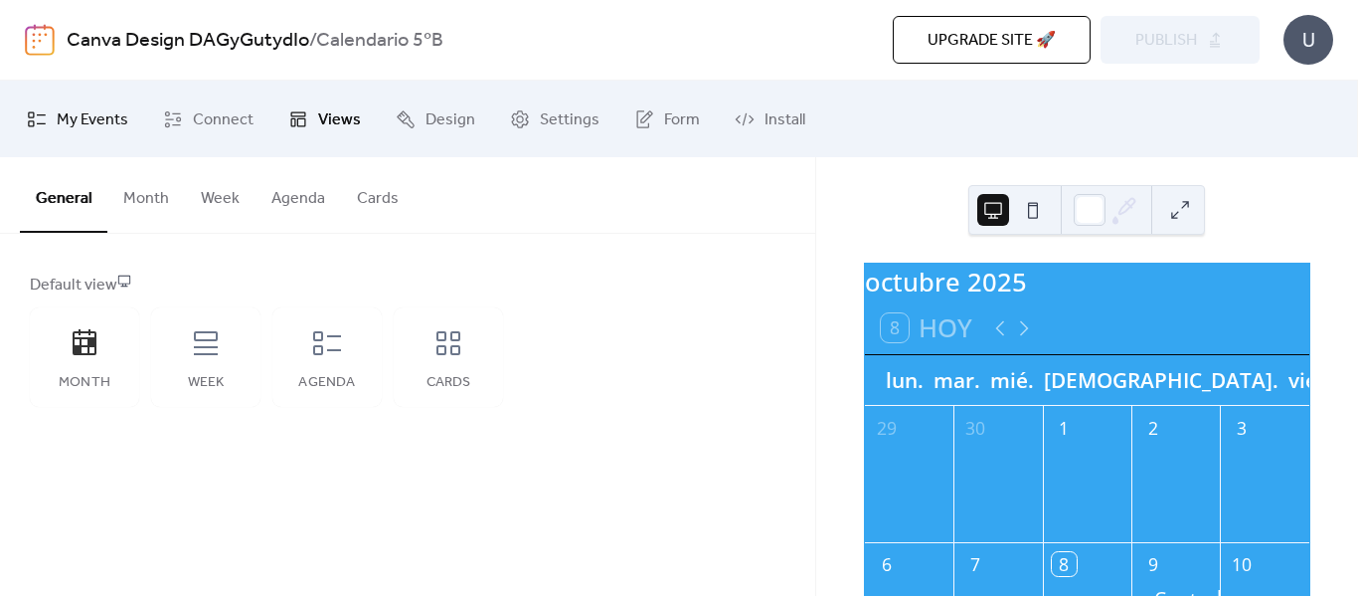
click at [105, 112] on span "My Events" at bounding box center [93, 119] width 72 height 31
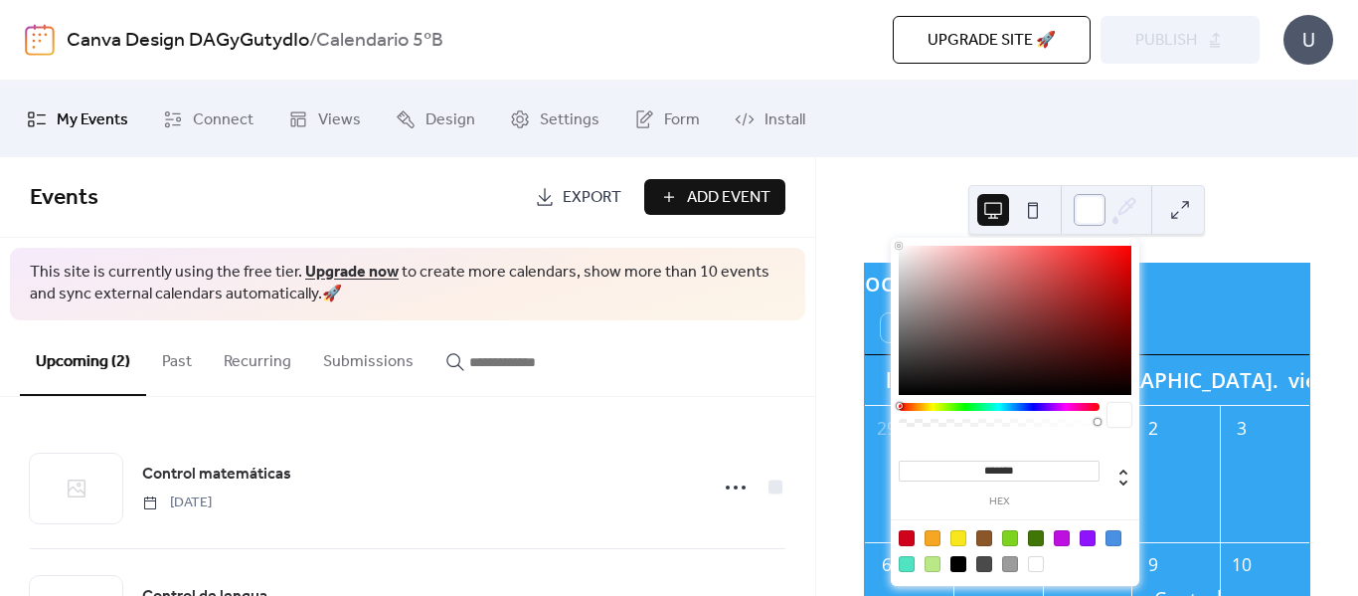
click at [1092, 210] on div at bounding box center [1090, 210] width 32 height 32
click at [1131, 209] on icon at bounding box center [1125, 210] width 30 height 30
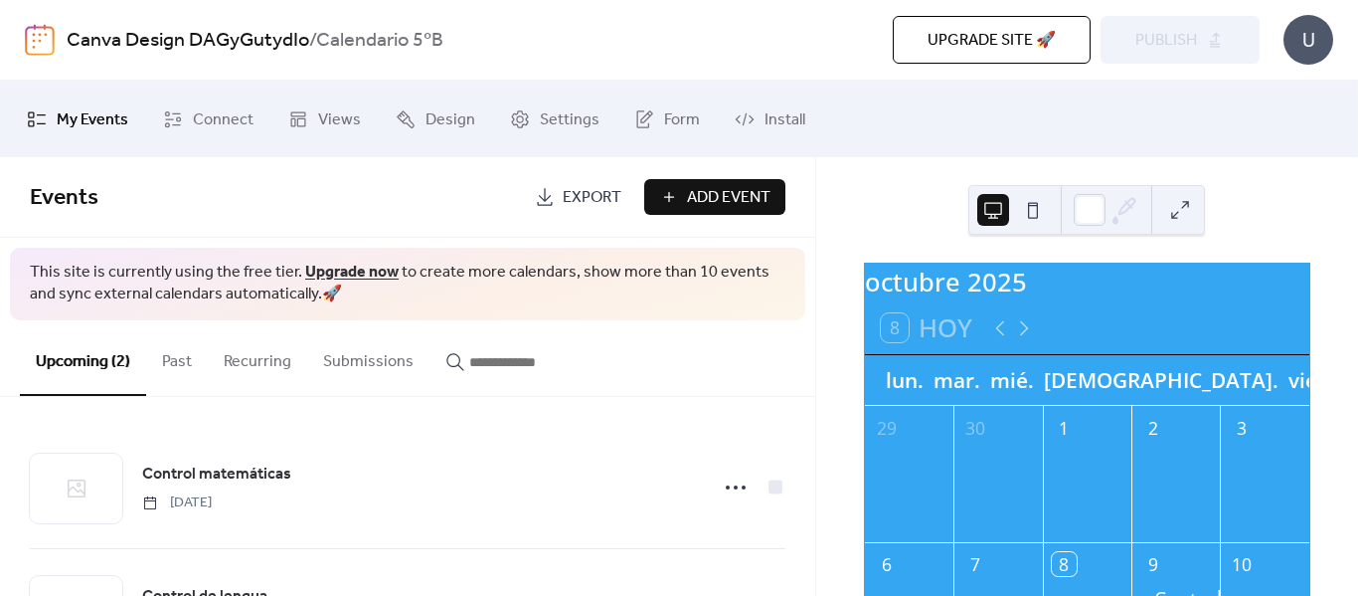
click at [1131, 209] on icon at bounding box center [1125, 210] width 30 height 30
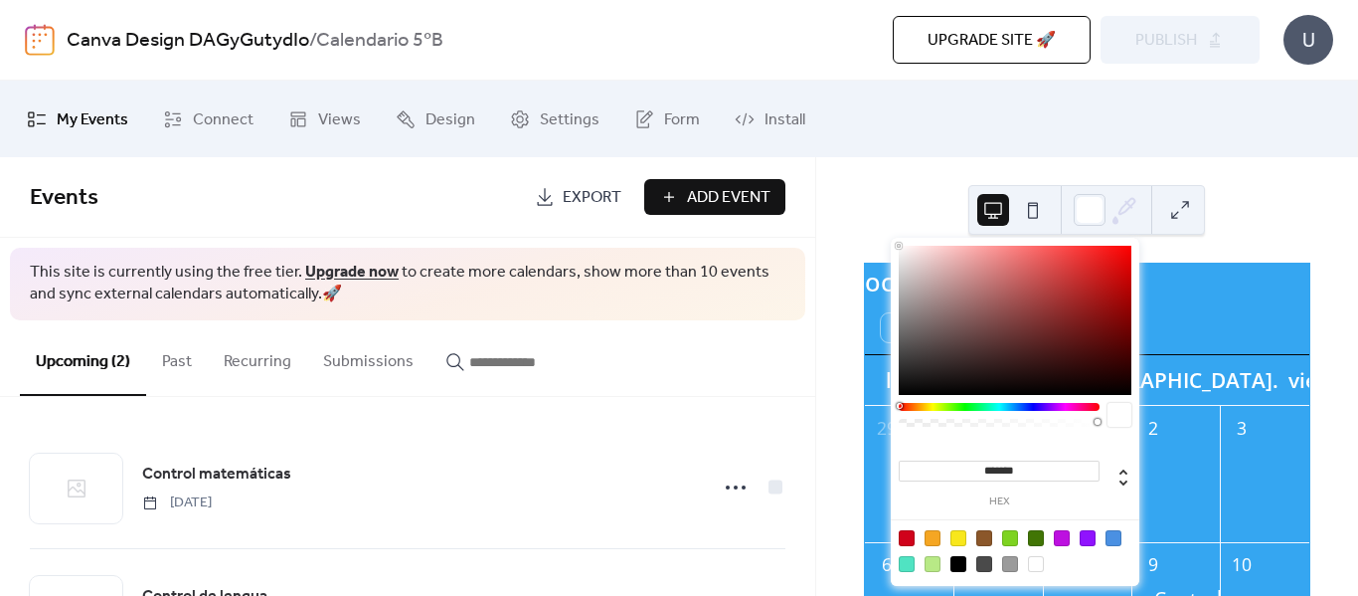
click at [1131, 209] on icon at bounding box center [1125, 210] width 30 height 30
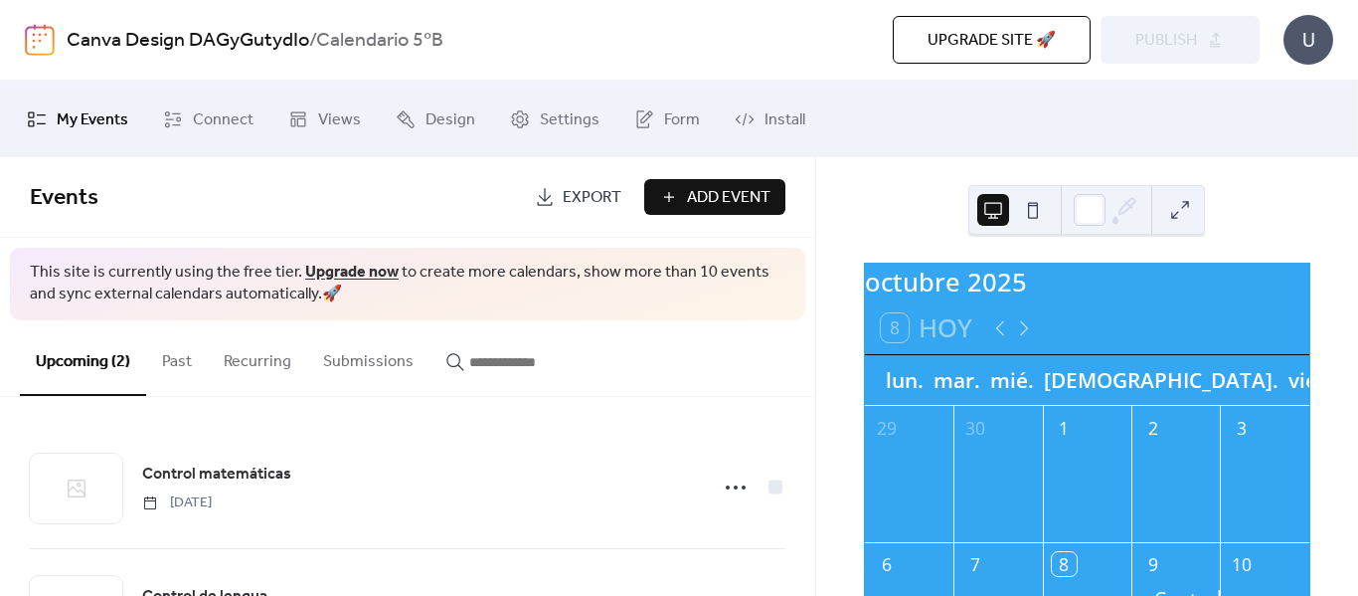
click at [1131, 209] on icon at bounding box center [1125, 210] width 30 height 30
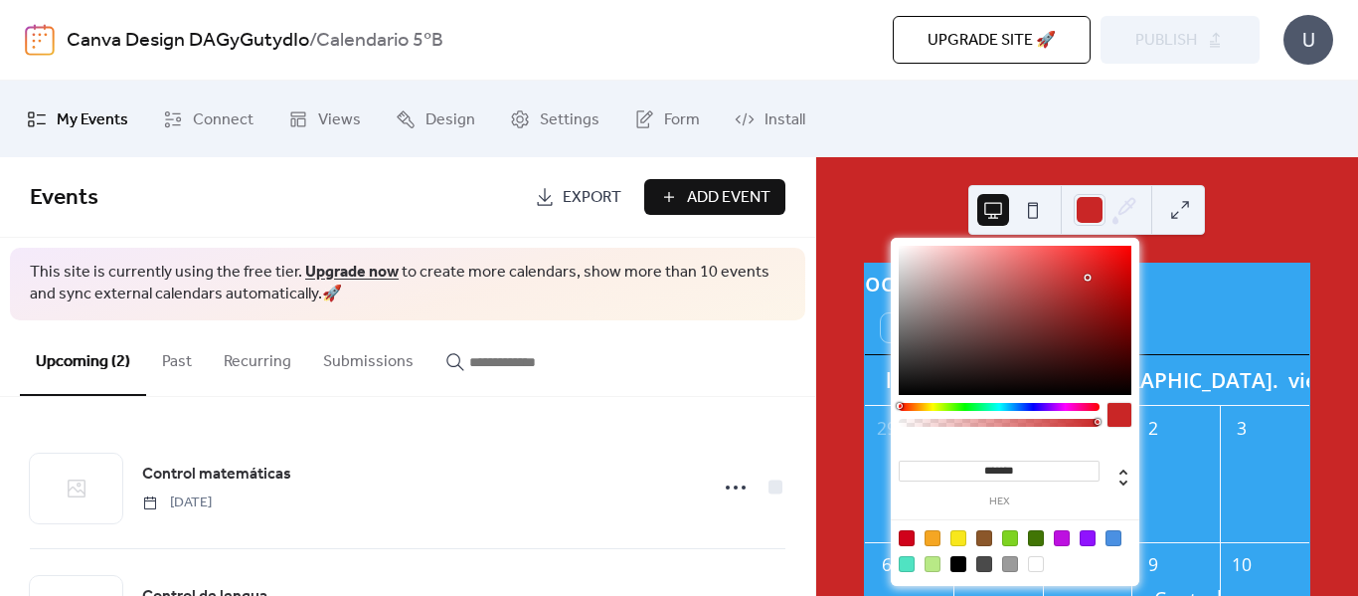
click at [1088, 277] on div at bounding box center [1015, 320] width 233 height 149
type input "***"
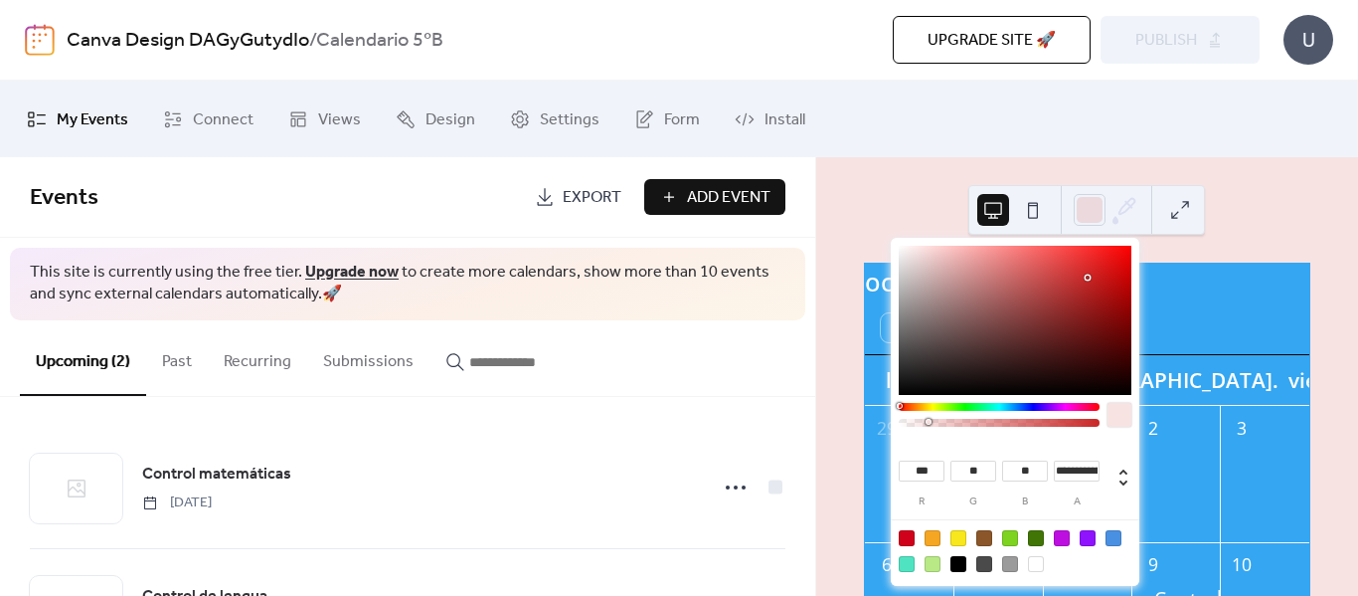
type input "*"
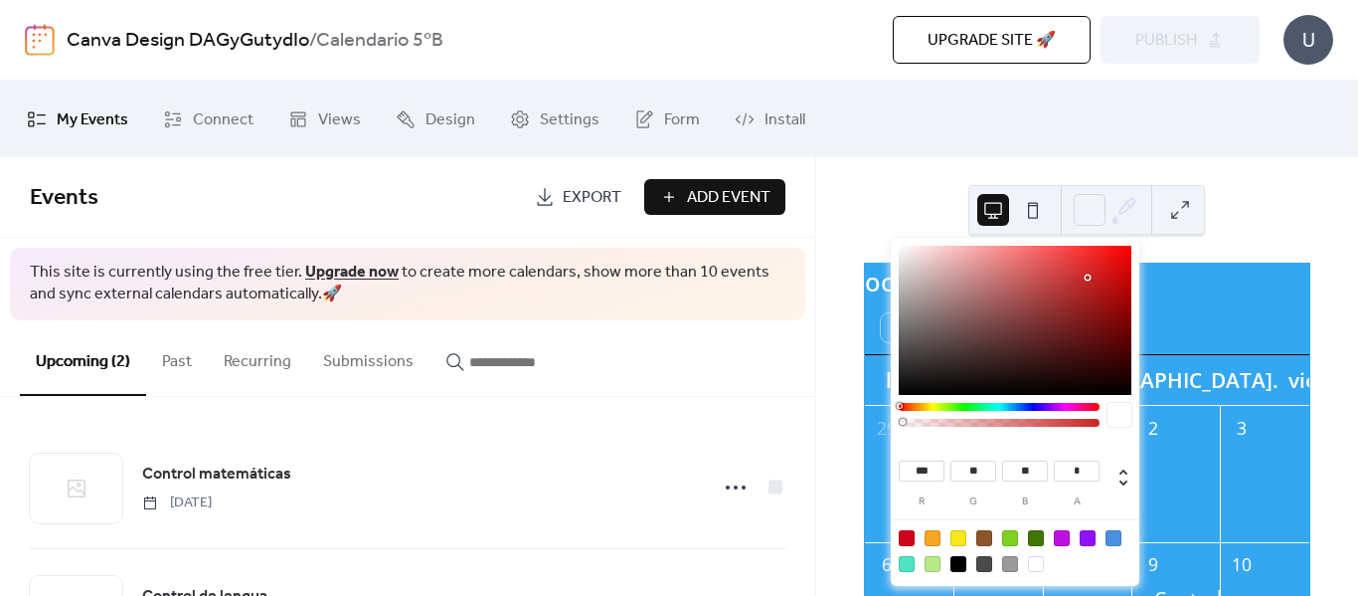
drag, startPoint x: 948, startPoint y: 422, endPoint x: 836, endPoint y: 413, distance: 111.7
click at [836, 413] on body "Canva Design DAGyGutydIo / Calendario 5ºB Upgrade site 🚀 Preview Publish U My E…" at bounding box center [679, 298] width 1358 height 596
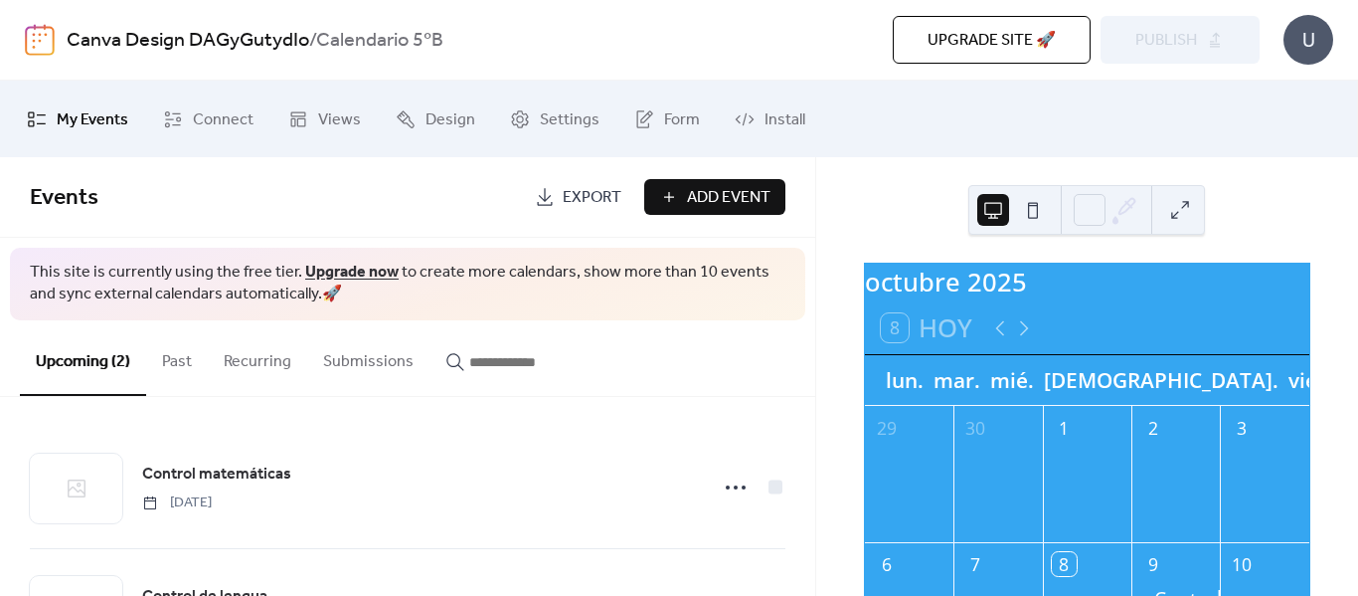
click at [1237, 205] on div "[DATE] 8 [DATE] lun. mar. mié. jue. vie. 29 30 1 2 3 6 7 8 9 Control matemática…" at bounding box center [1087, 376] width 542 height 438
click at [1185, 207] on button at bounding box center [1180, 210] width 32 height 32
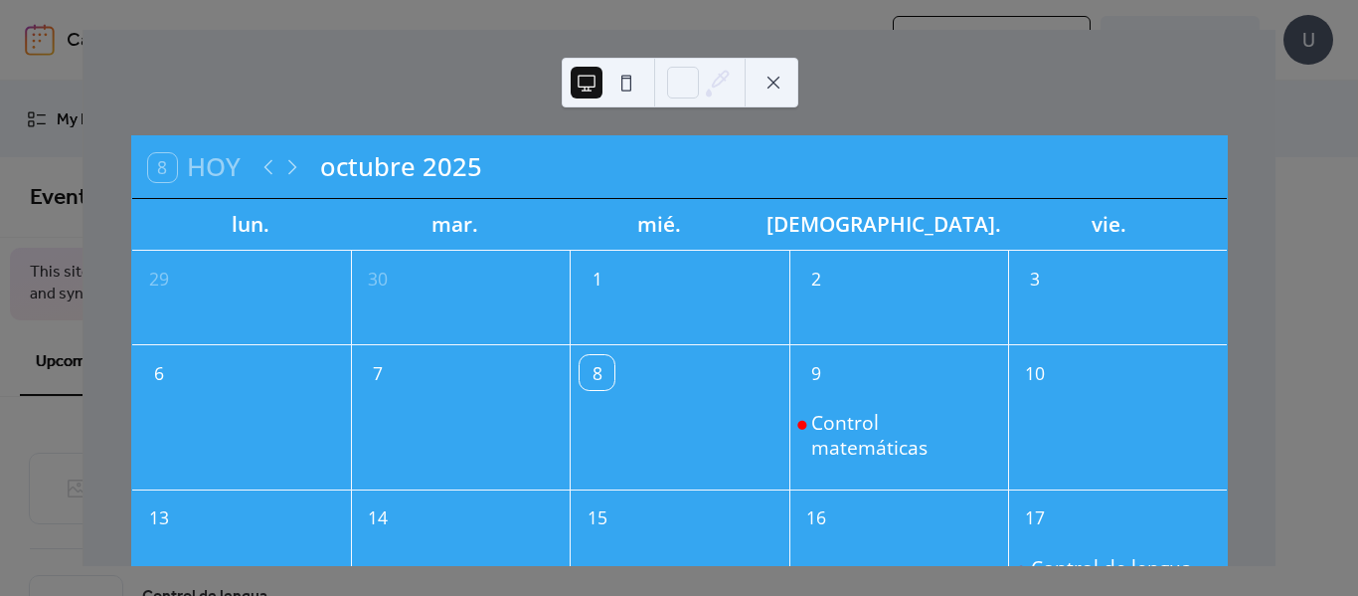
click at [775, 85] on button at bounding box center [774, 83] width 32 height 32
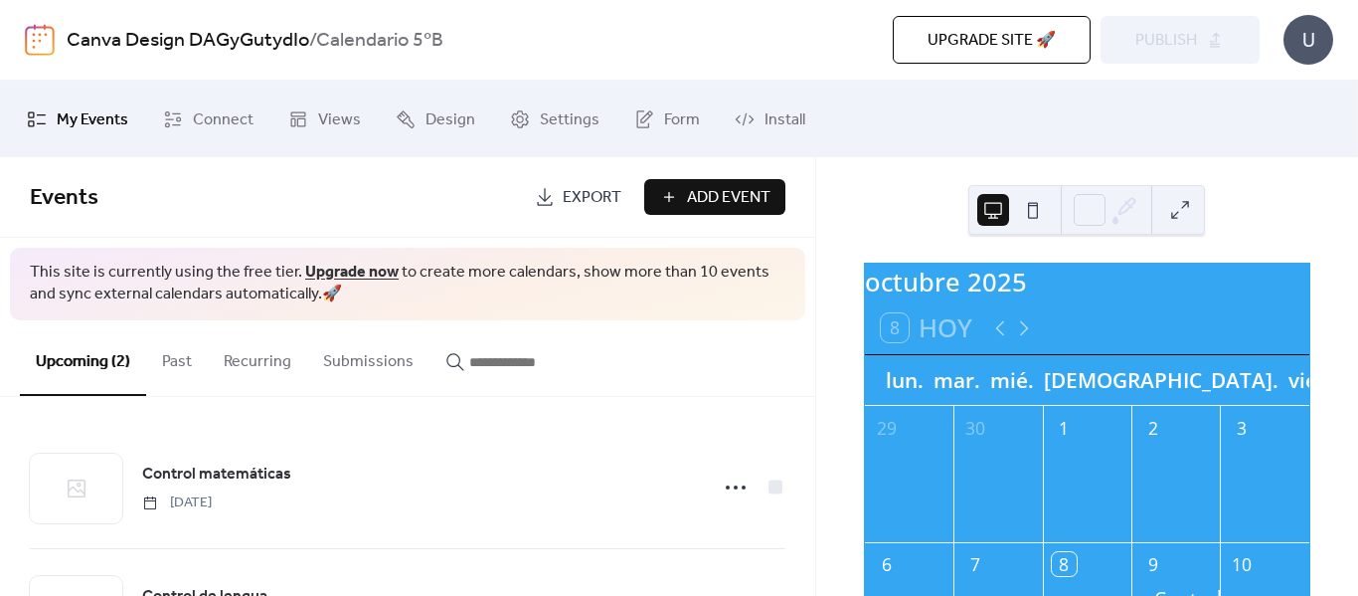
click at [1041, 208] on button at bounding box center [1033, 210] width 32 height 32
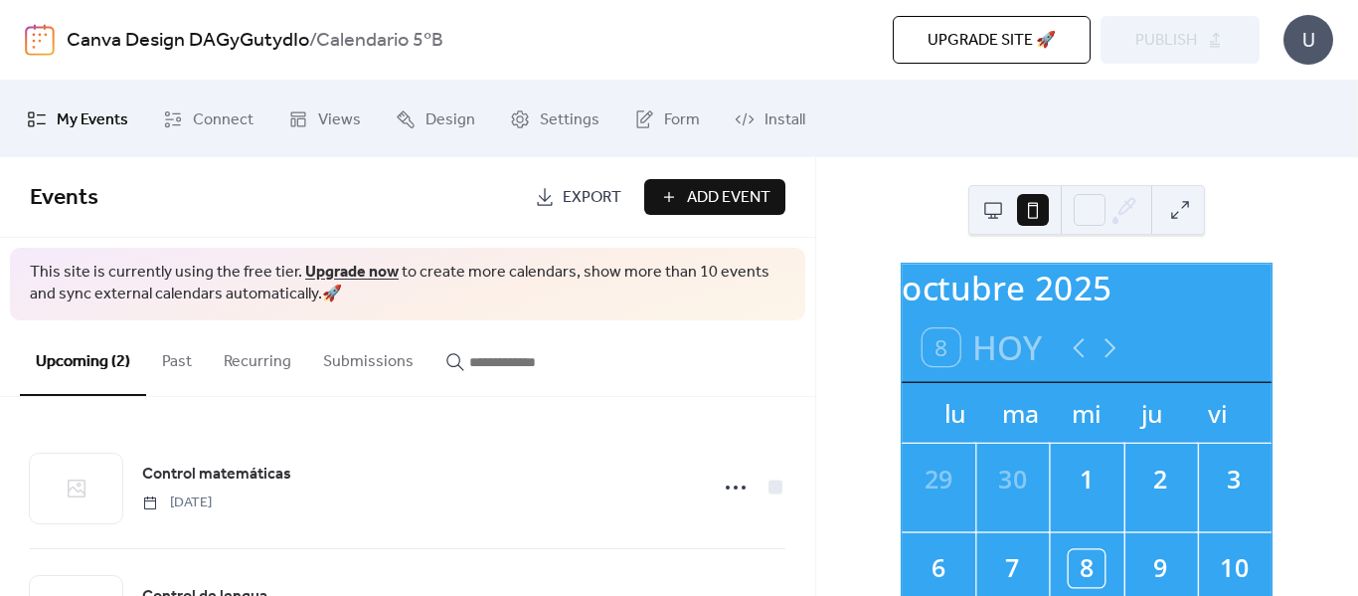
click at [995, 217] on button at bounding box center [993, 210] width 32 height 32
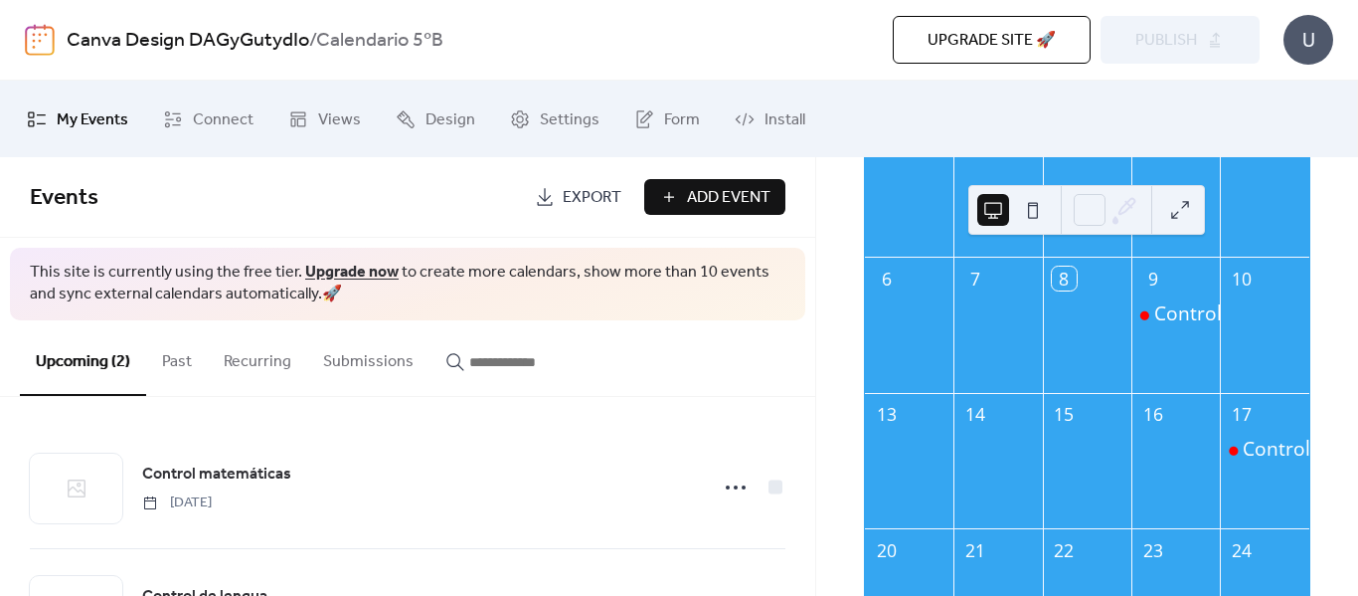
click at [717, 213] on button "Add Event" at bounding box center [714, 197] width 141 height 36
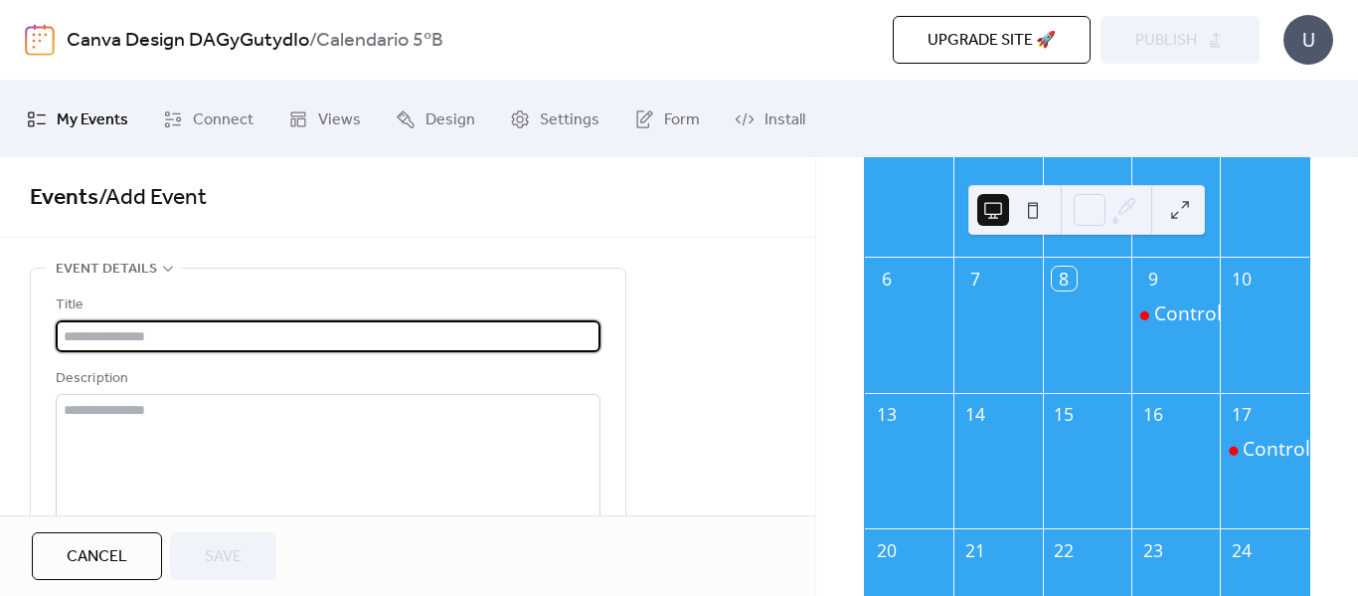
click at [235, 331] on input "text" at bounding box center [328, 336] width 545 height 32
type input "**********"
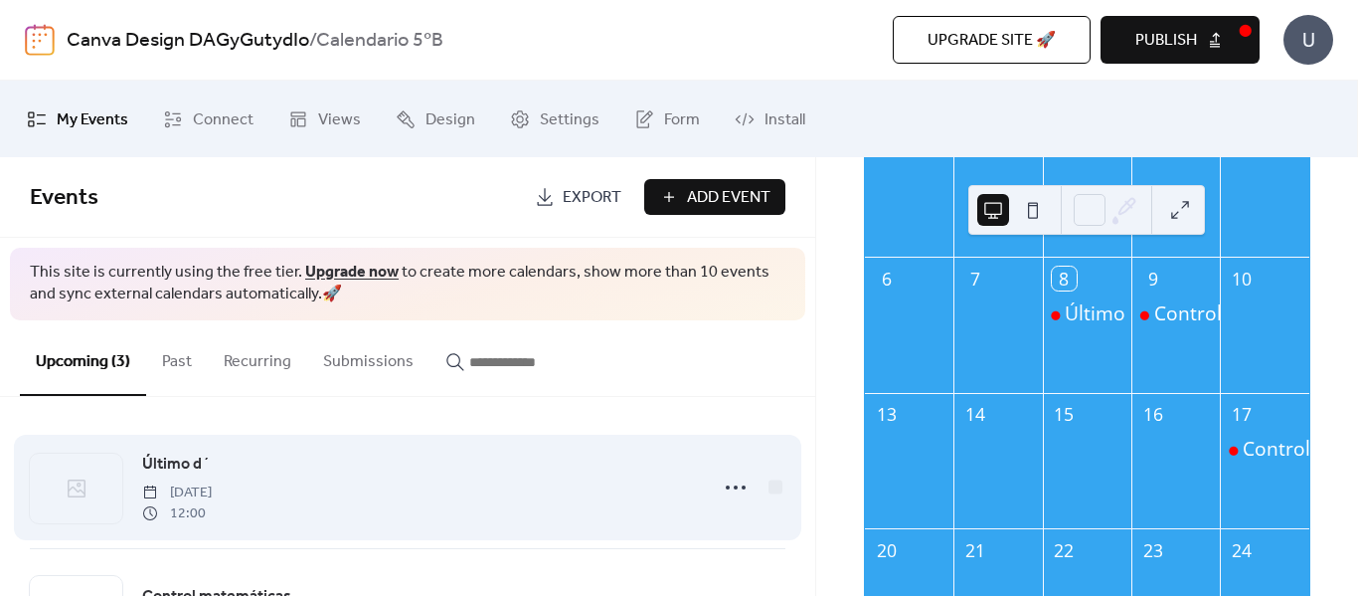
click at [708, 493] on div "Último d´ [DATE] 12:00" at bounding box center [408, 487] width 756 height 121
click at [726, 491] on icon at bounding box center [736, 487] width 32 height 32
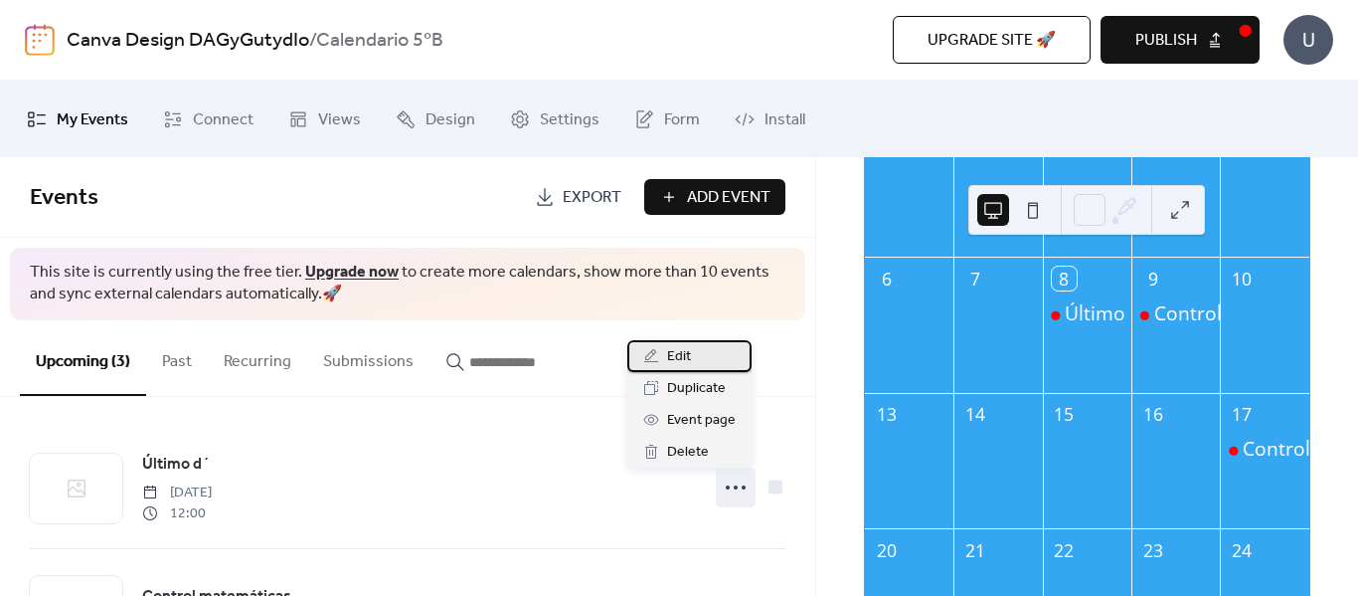
click at [661, 359] on div "Edit" at bounding box center [689, 356] width 124 height 32
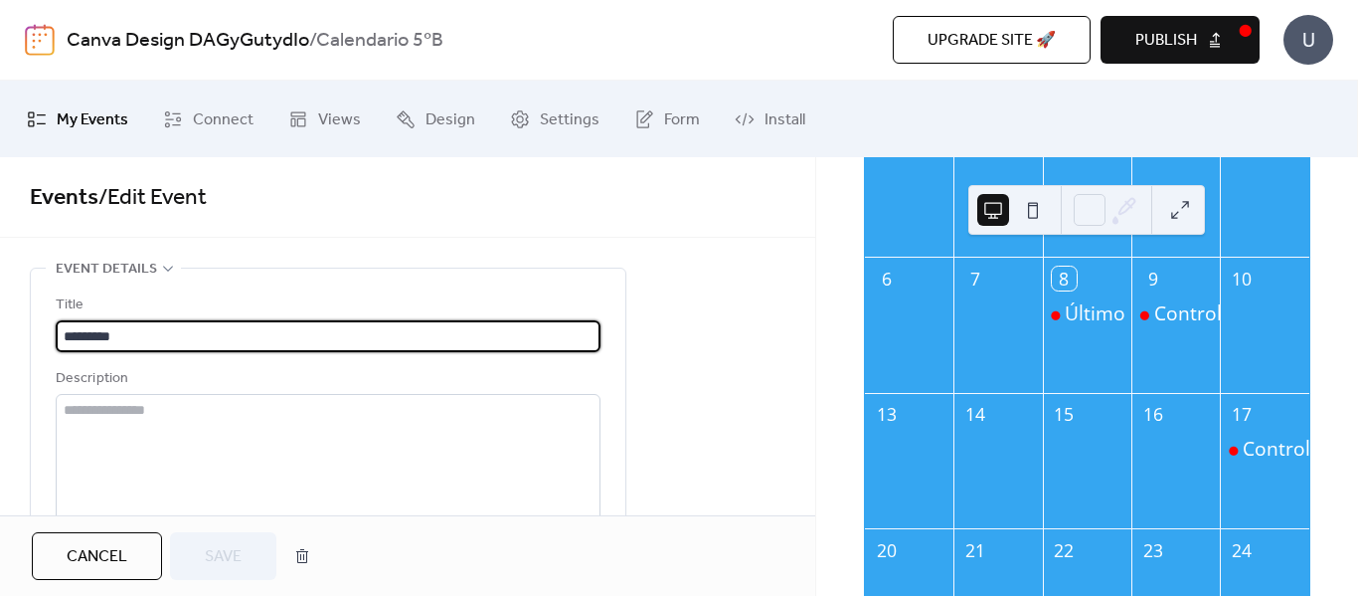
click at [152, 328] on input "*********" at bounding box center [328, 336] width 545 height 32
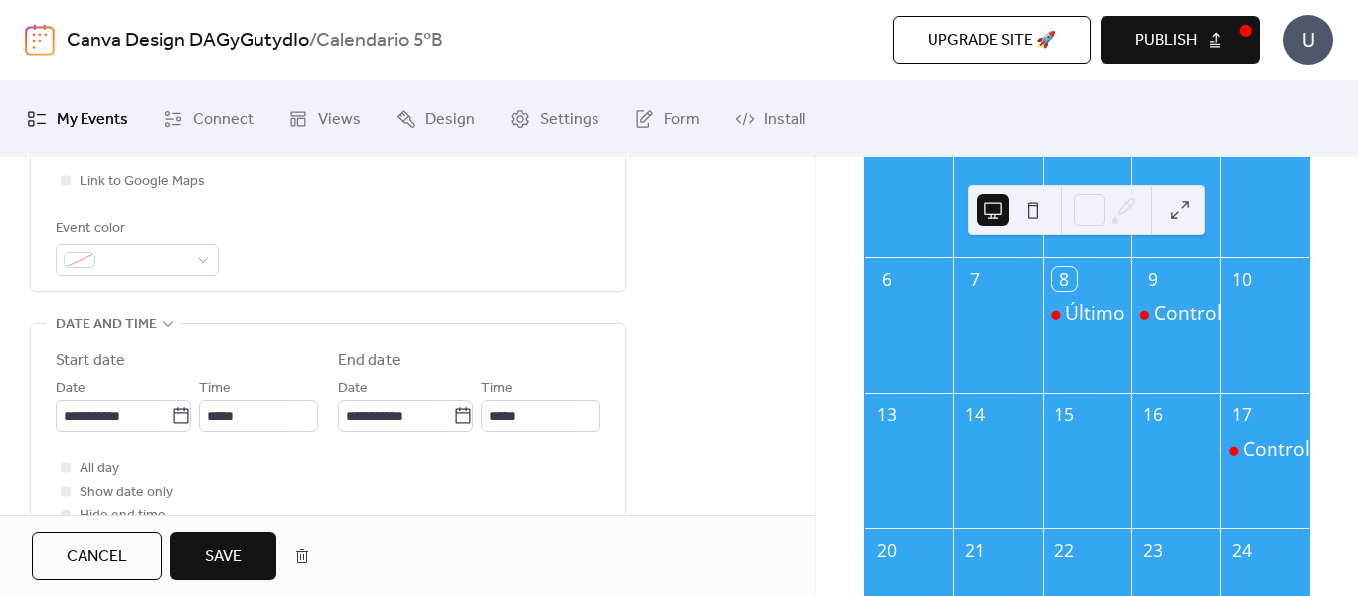
scroll to position [581, 0]
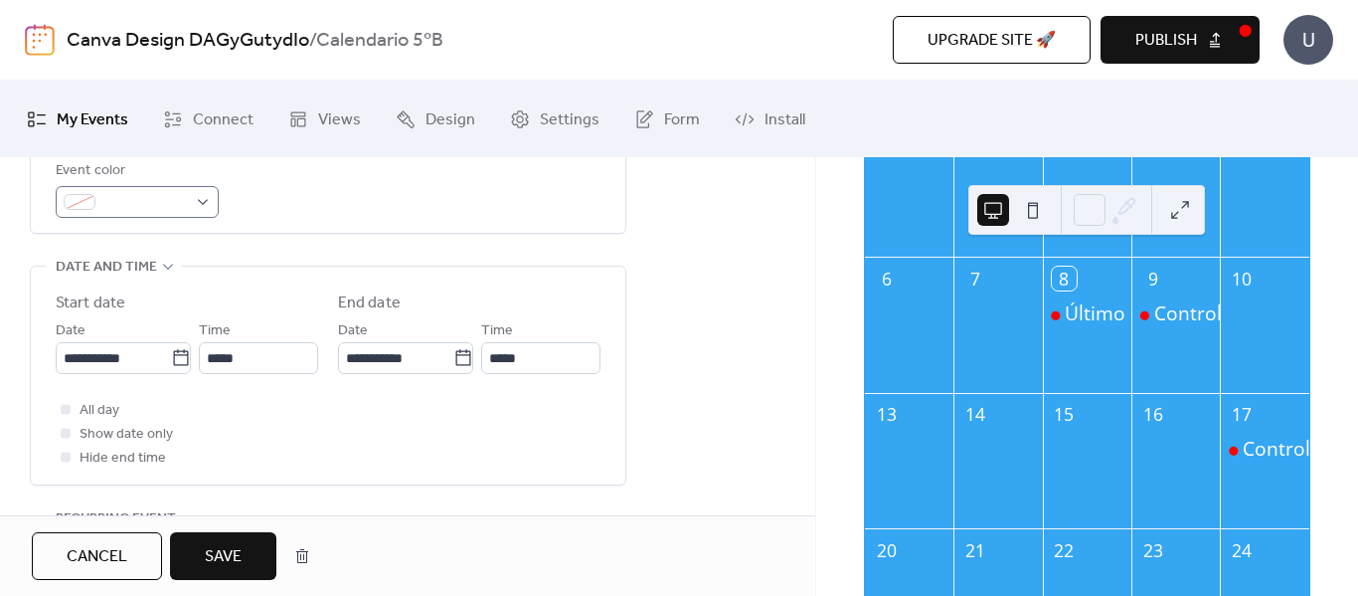
type input "**********"
click at [206, 203] on div at bounding box center [137, 202] width 163 height 32
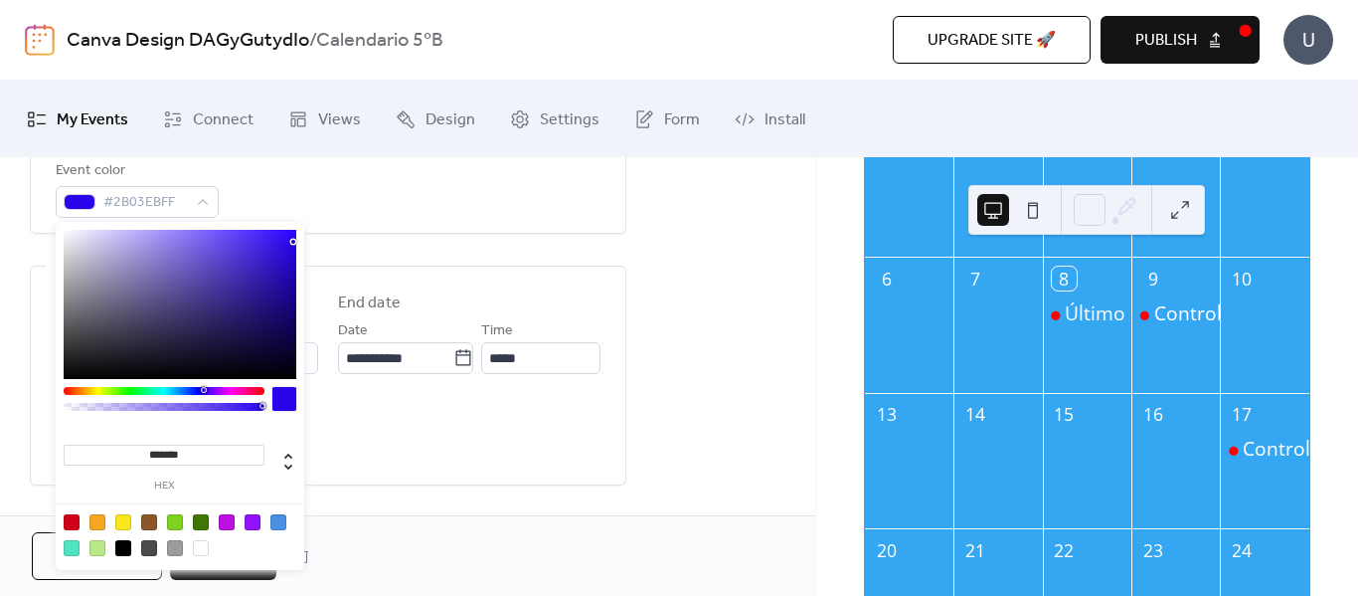
type input "*******"
drag, startPoint x: 259, startPoint y: 273, endPoint x: 297, endPoint y: 226, distance: 61.5
click at [298, 226] on div "******* hex" at bounding box center [180, 398] width 249 height 352
click at [602, 436] on div "**********" at bounding box center [328, 375] width 595 height 218
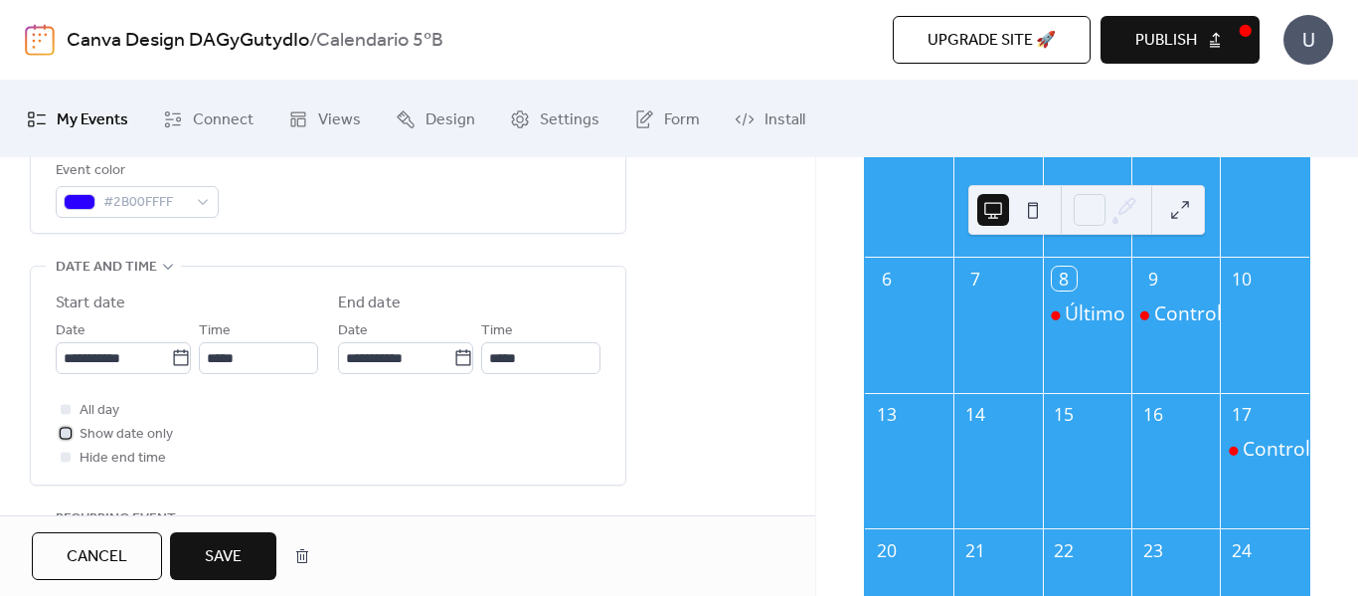
click at [150, 435] on span "Show date only" at bounding box center [126, 435] width 93 height 24
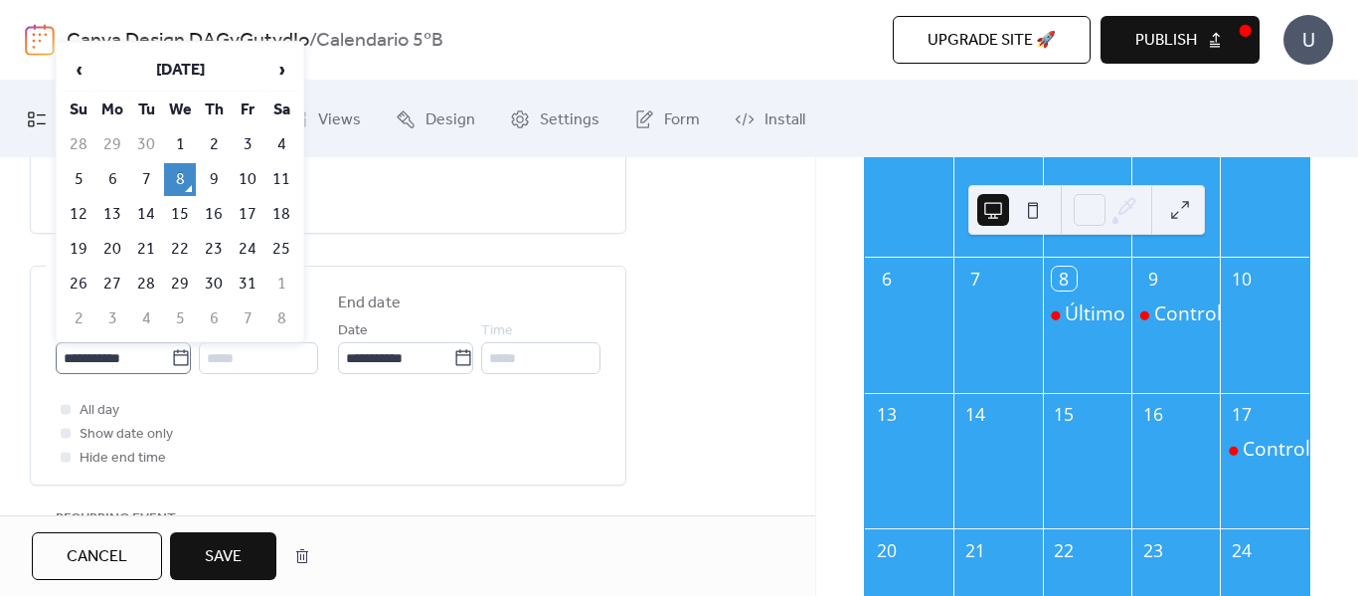
drag, startPoint x: 167, startPoint y: 366, endPoint x: 156, endPoint y: 370, distance: 11.6
click at [158, 368] on label "**********" at bounding box center [123, 358] width 135 height 32
click at [158, 368] on input "**********" at bounding box center [113, 358] width 115 height 32
click at [217, 205] on td "16" at bounding box center [214, 214] width 32 height 33
type input "**********"
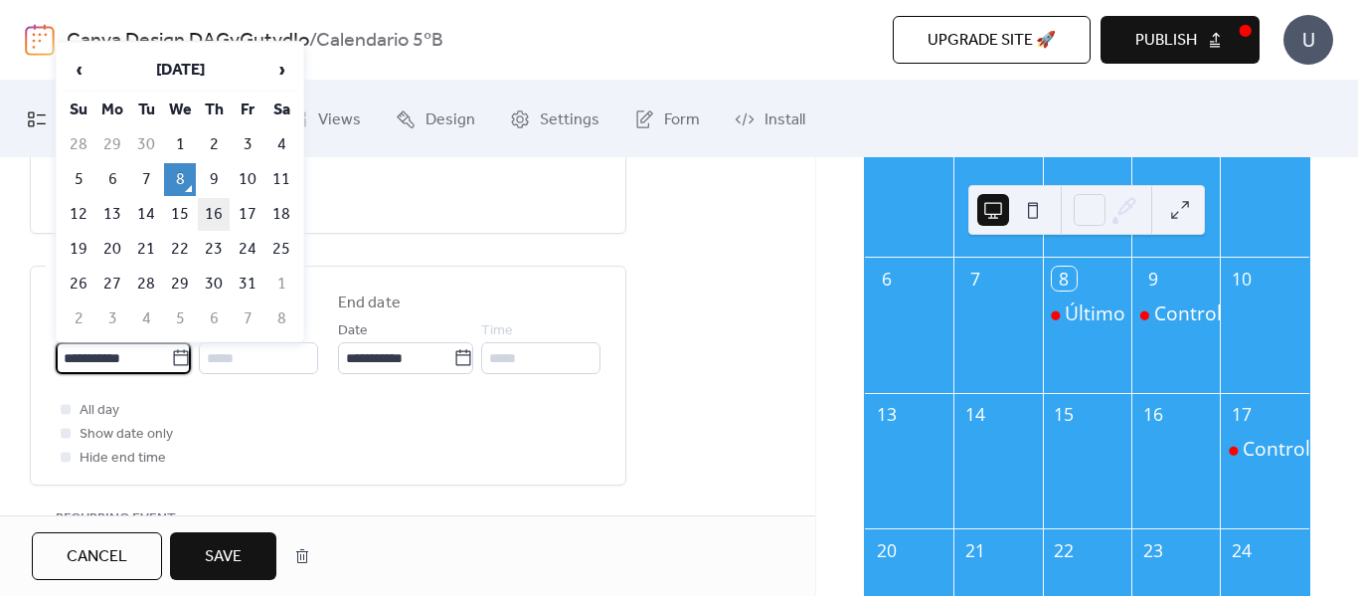
type input "**********"
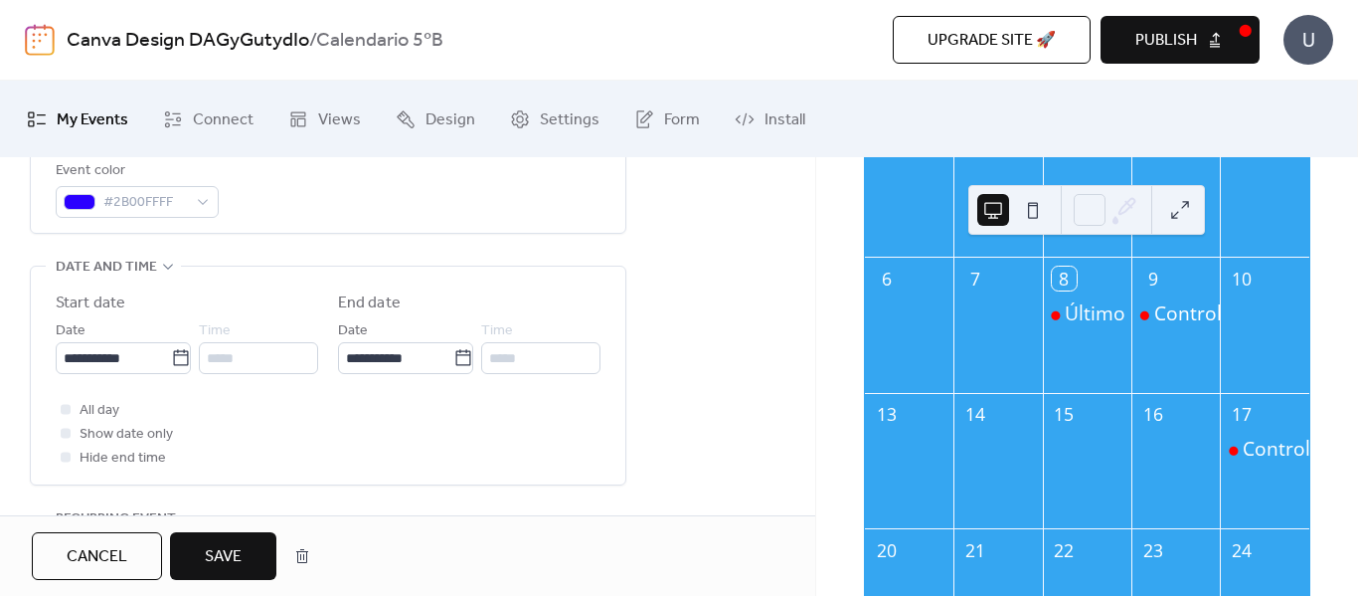
click at [221, 551] on span "Save" at bounding box center [223, 557] width 37 height 24
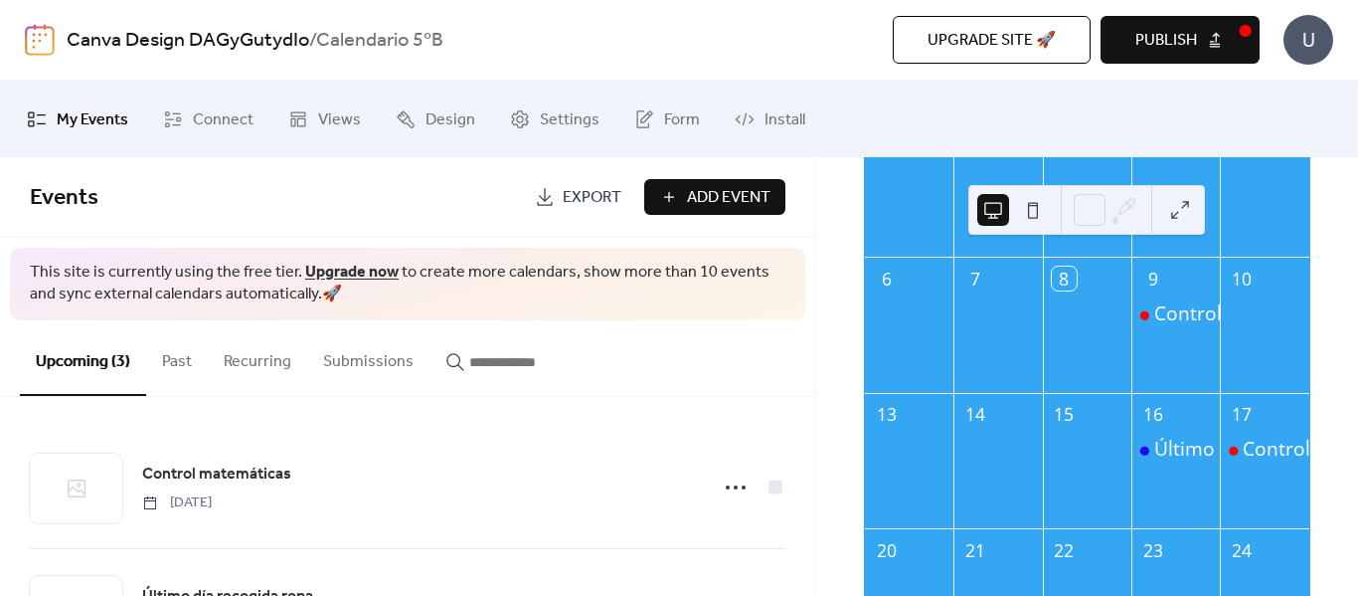
click at [723, 189] on span "Add Event" at bounding box center [729, 198] width 84 height 24
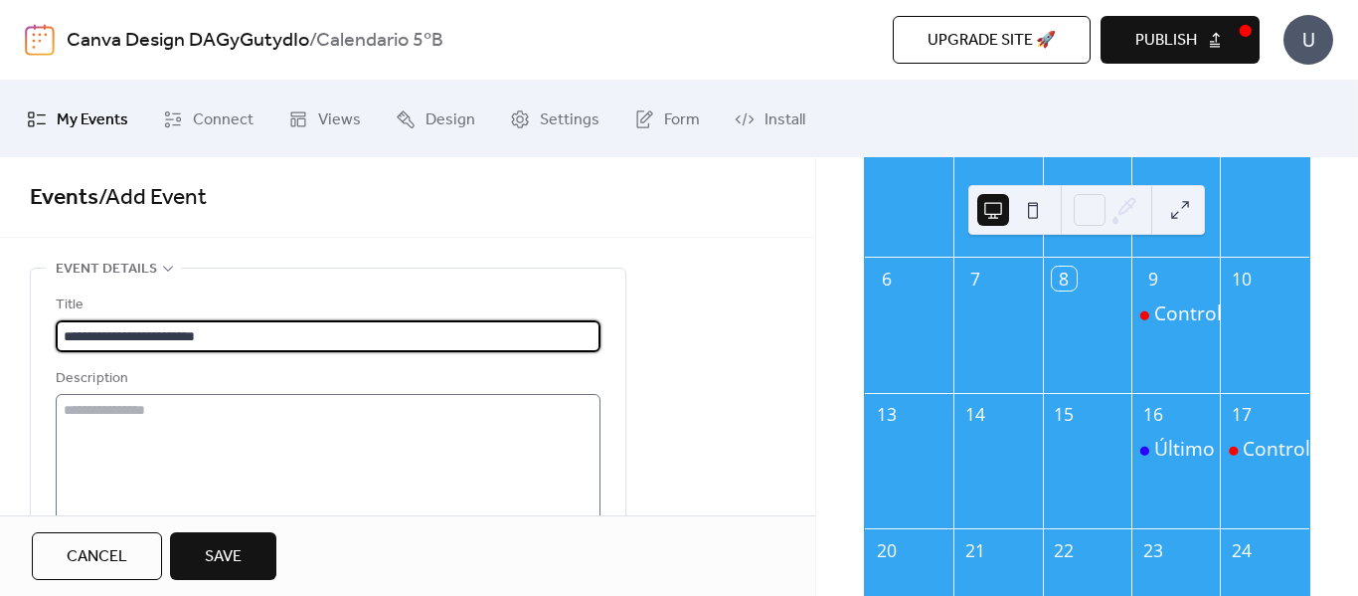
type input "**********"
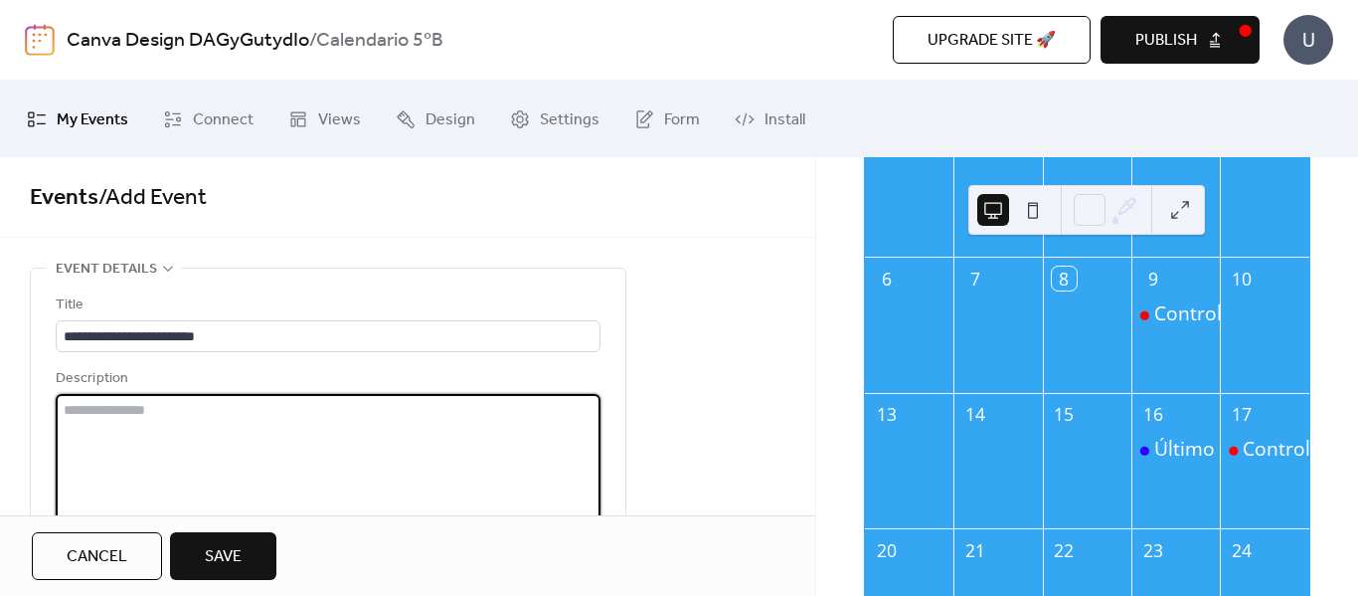
click at [242, 413] on textarea at bounding box center [328, 469] width 545 height 151
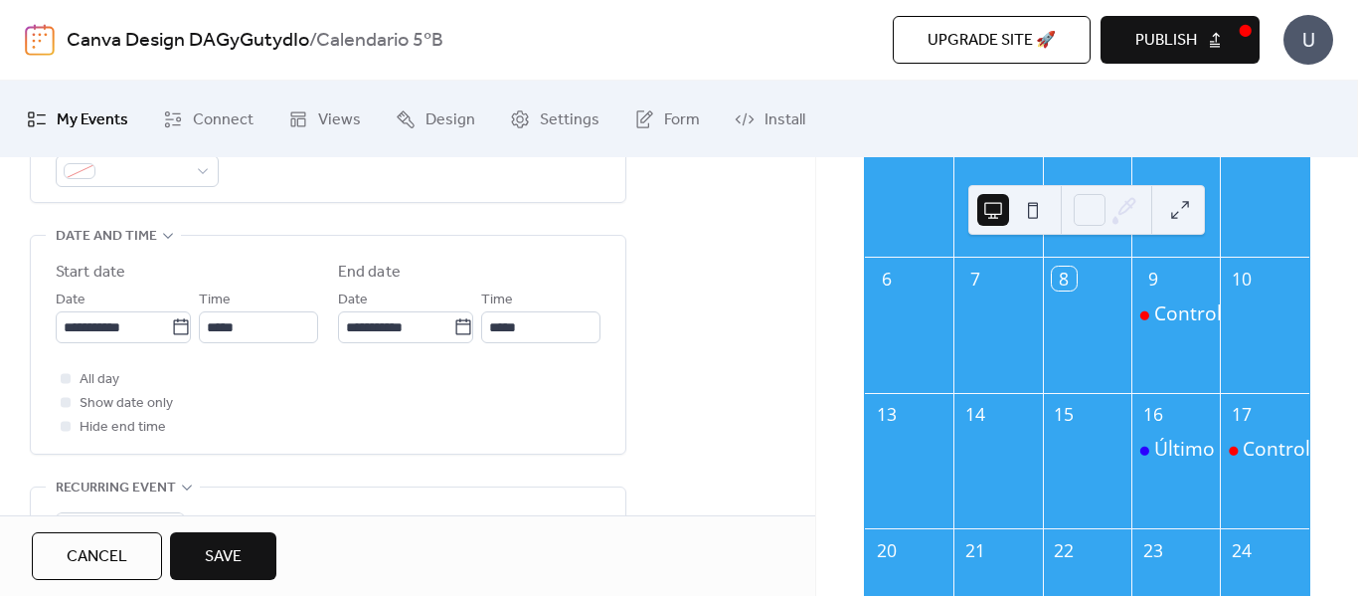
scroll to position [546, 0]
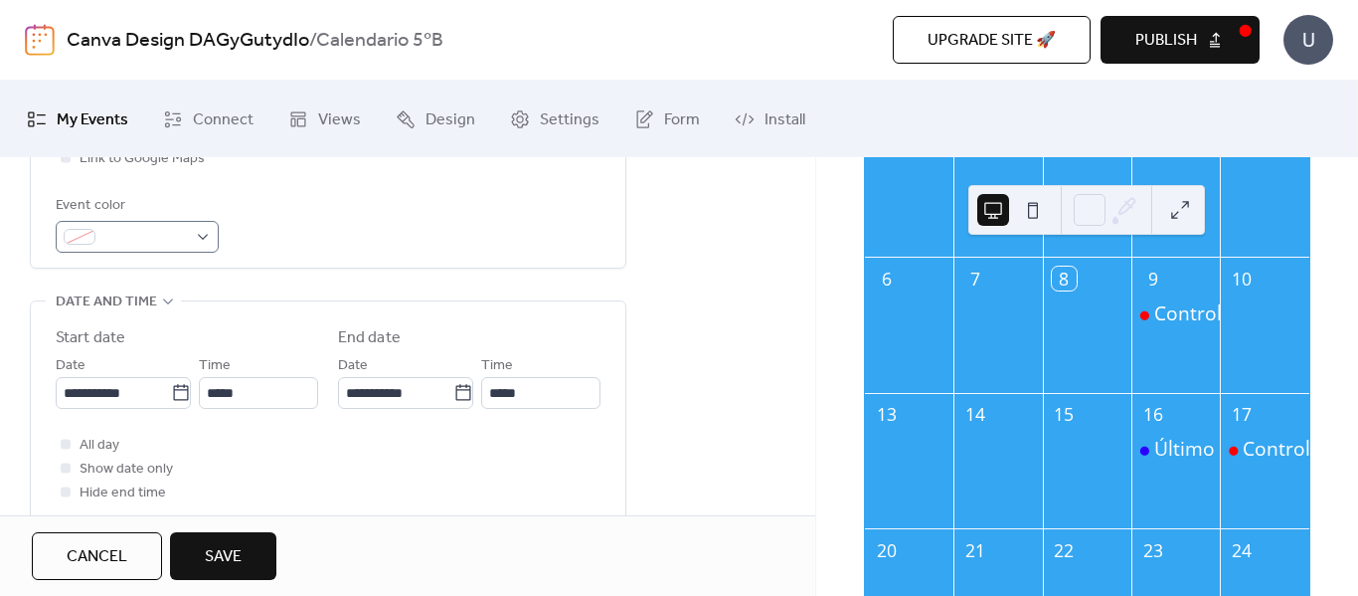
type textarea "**********"
click at [203, 234] on div at bounding box center [137, 237] width 163 height 32
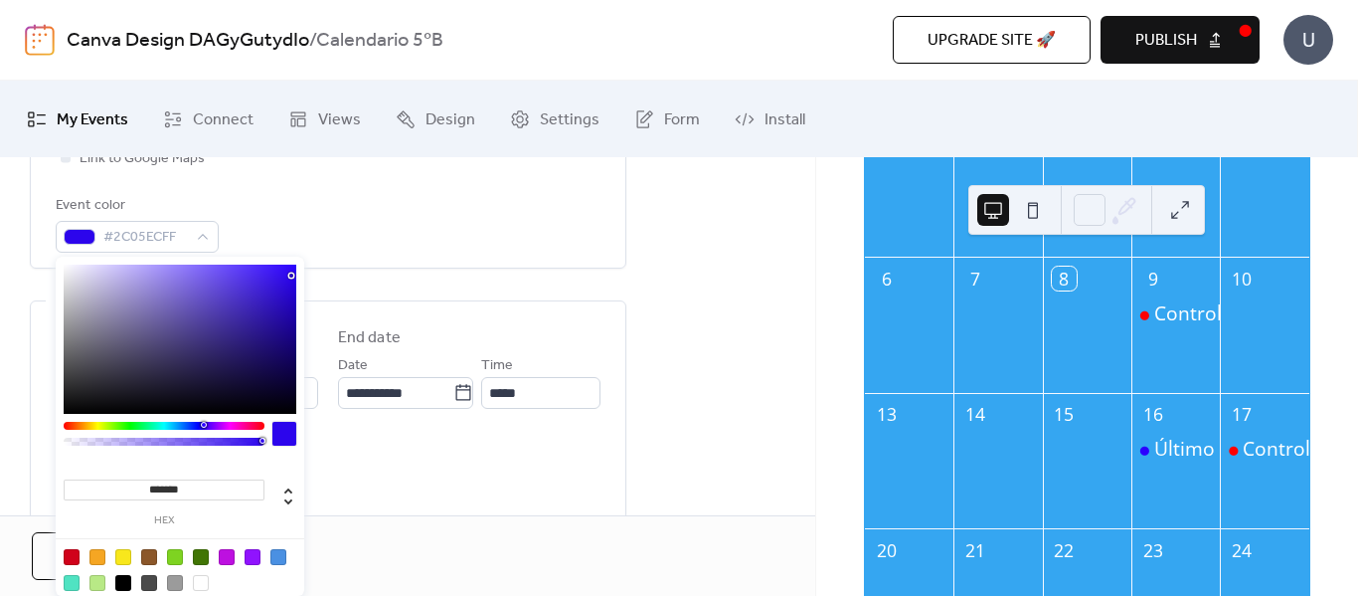
type input "*******"
drag, startPoint x: 291, startPoint y: 275, endPoint x: 303, endPoint y: 260, distance: 19.9
click at [303, 260] on div "******* hex" at bounding box center [180, 433] width 249 height 352
click at [406, 493] on div "All day Show date only Hide end time" at bounding box center [328, 469] width 545 height 72
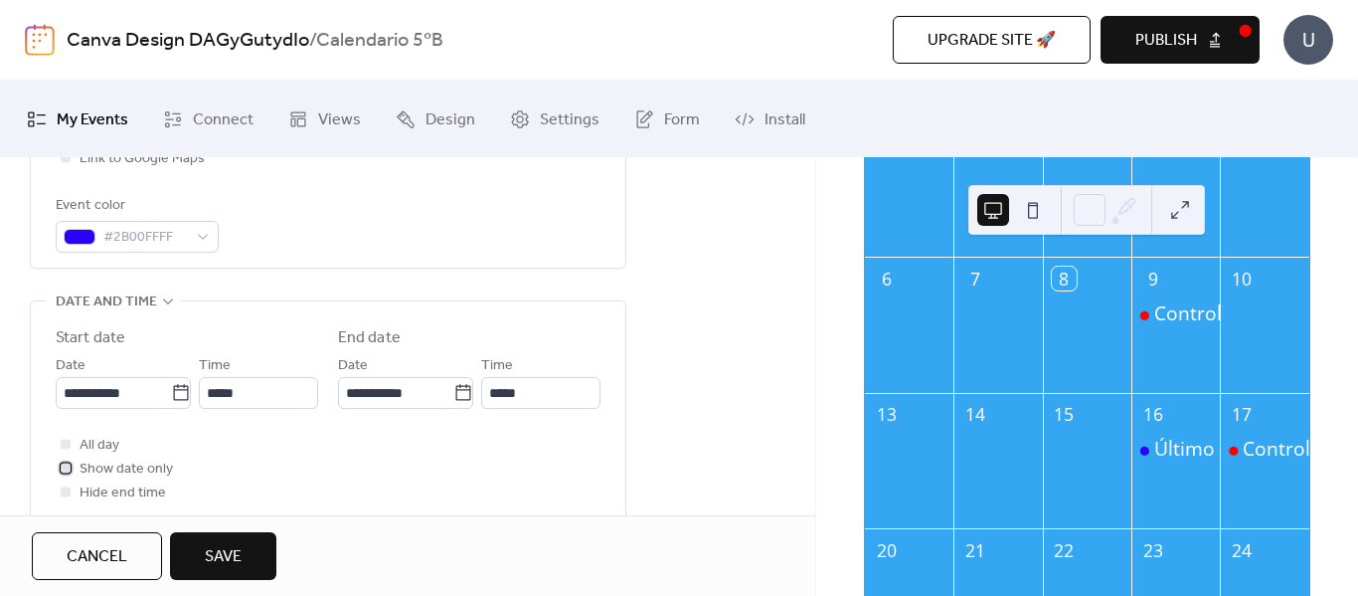
click at [114, 464] on span "Show date only" at bounding box center [126, 469] width 93 height 24
click at [133, 400] on input "**********" at bounding box center [113, 393] width 115 height 32
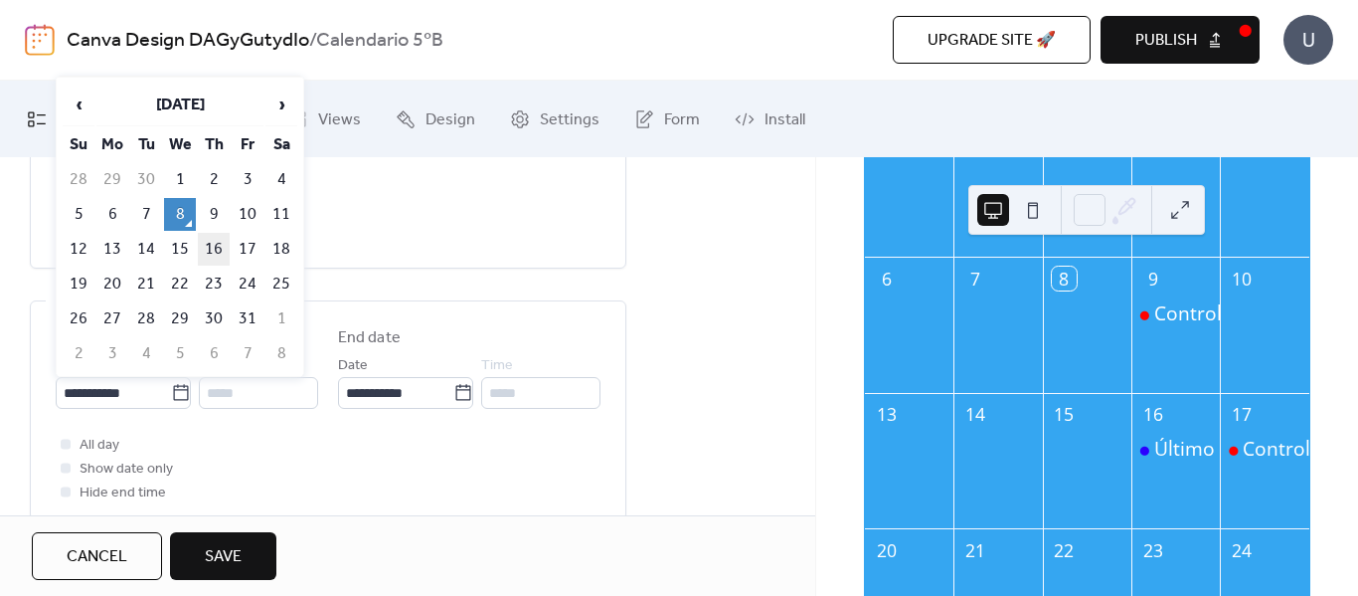
click at [219, 245] on td "16" at bounding box center [214, 249] width 32 height 33
type input "**********"
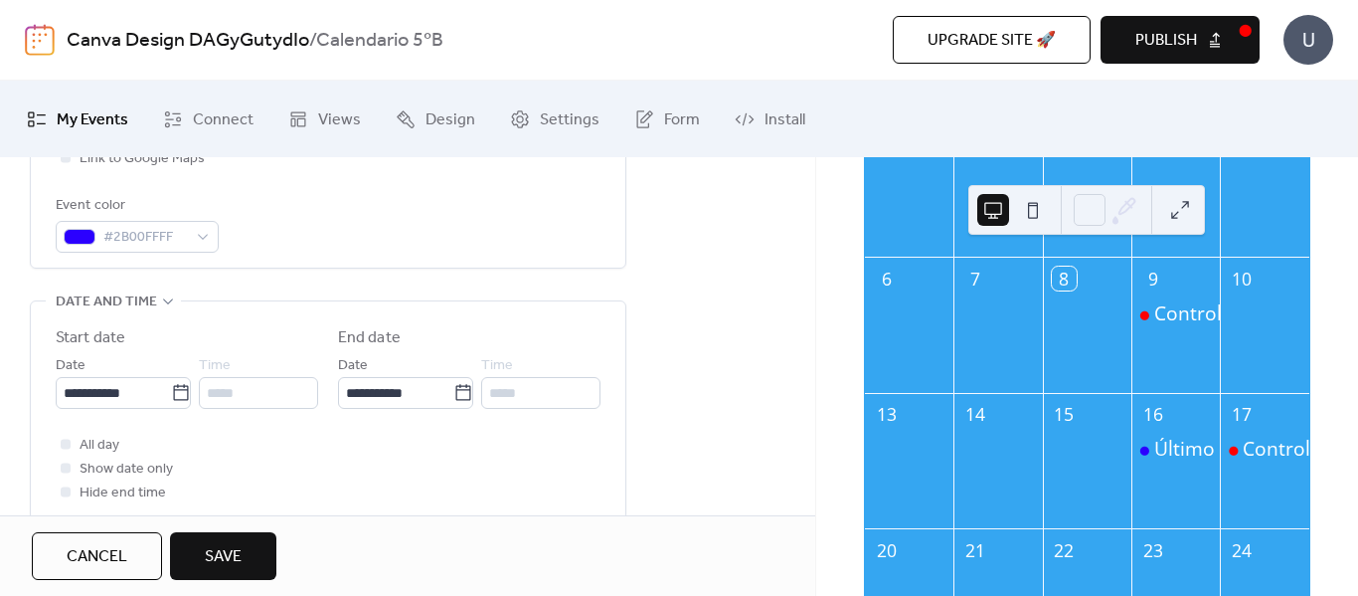
click at [262, 566] on button "Save" at bounding box center [223, 556] width 106 height 48
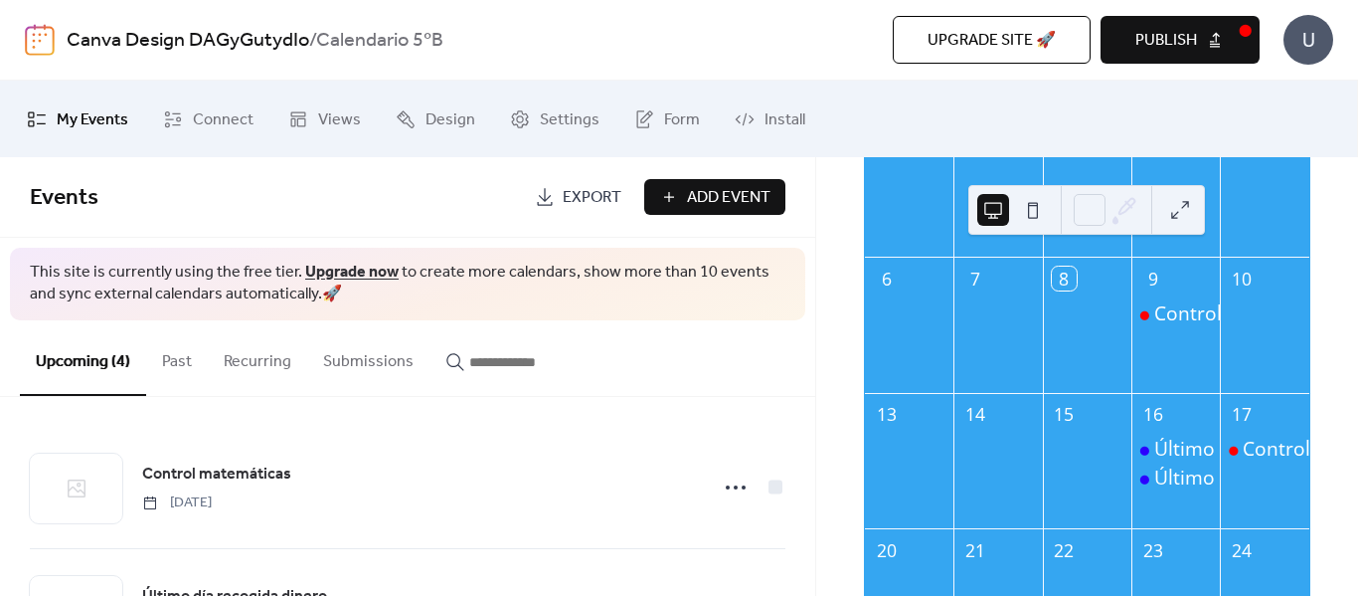
click at [730, 186] on span "Add Event" at bounding box center [729, 198] width 84 height 24
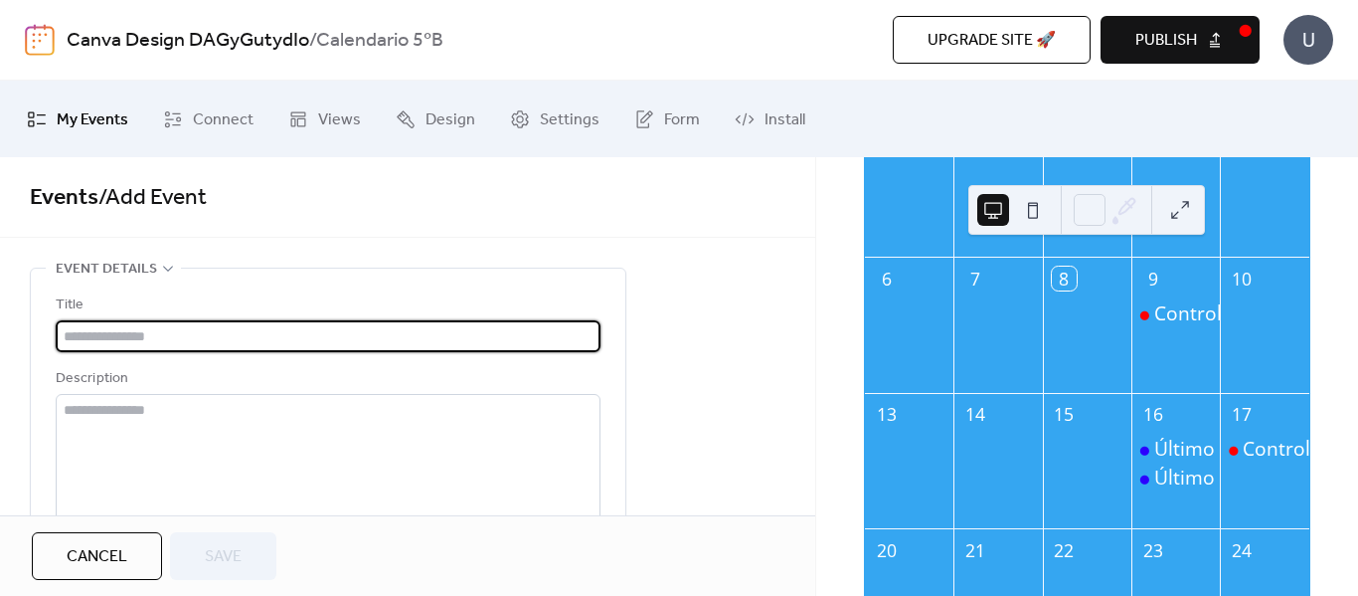
click at [219, 334] on input "text" at bounding box center [328, 336] width 545 height 32
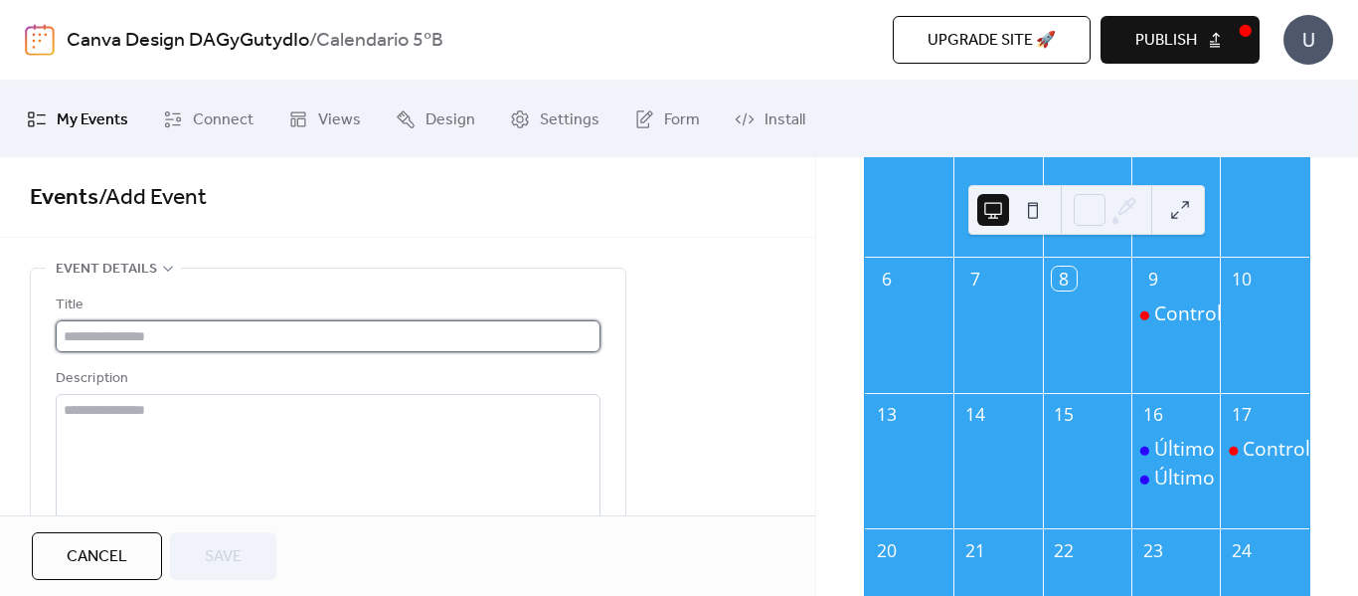
click at [364, 328] on input "text" at bounding box center [328, 336] width 545 height 32
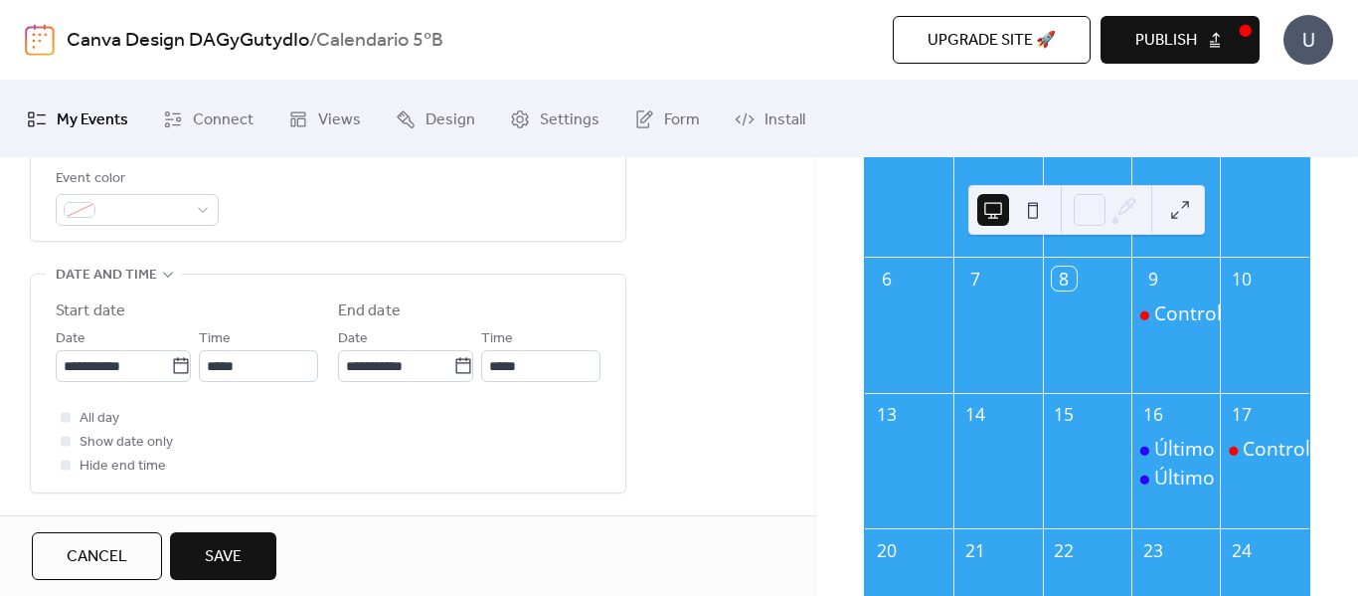
scroll to position [585, 0]
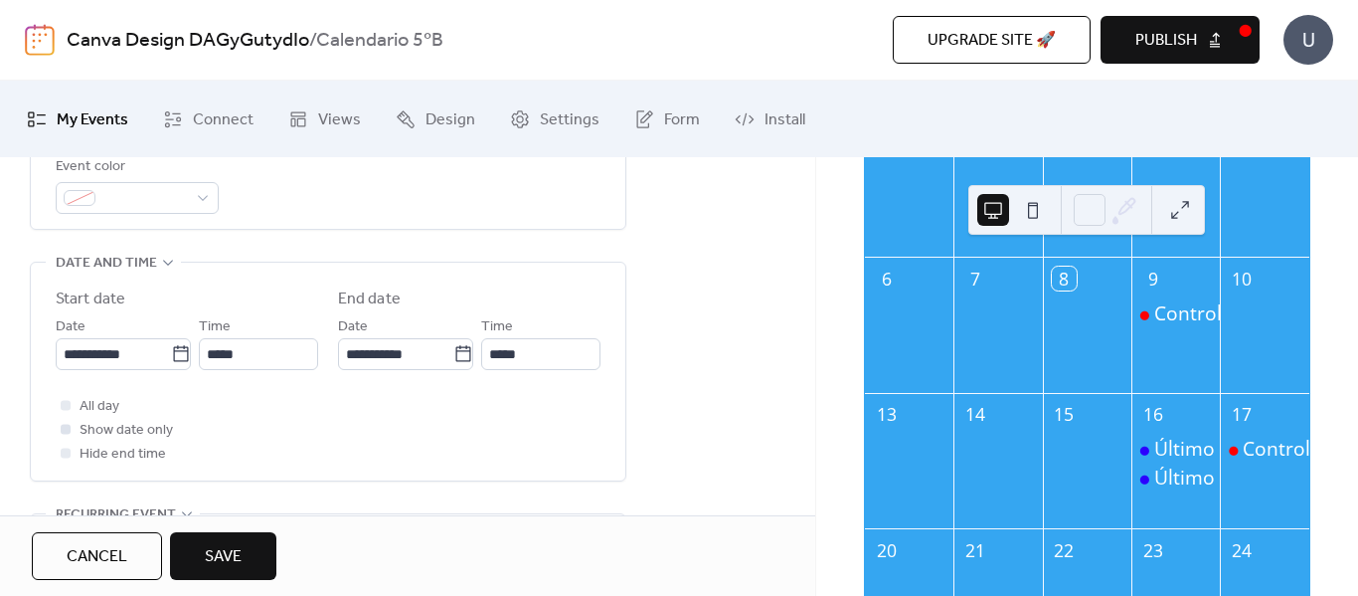
type input "**********"
click at [112, 425] on span "Show date only" at bounding box center [126, 431] width 93 height 24
click at [173, 351] on icon at bounding box center [180, 353] width 15 height 16
click at [170, 351] on input "**********" at bounding box center [113, 354] width 115 height 32
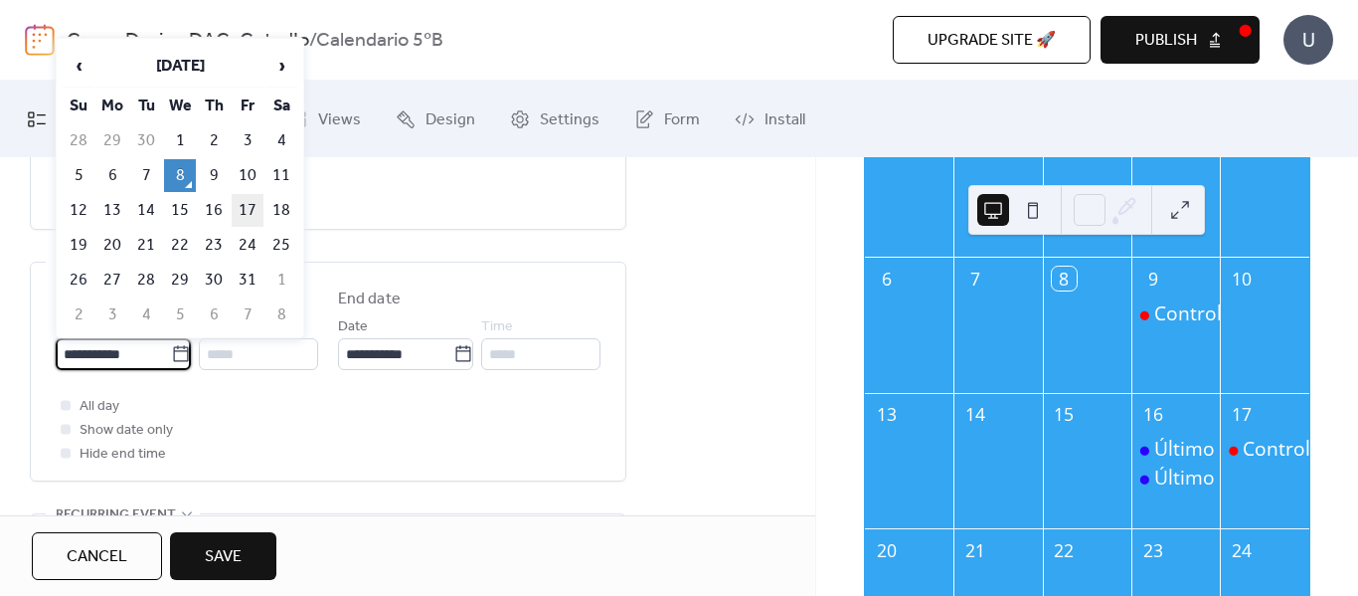
click at [243, 212] on td "17" at bounding box center [248, 210] width 32 height 33
type input "**********"
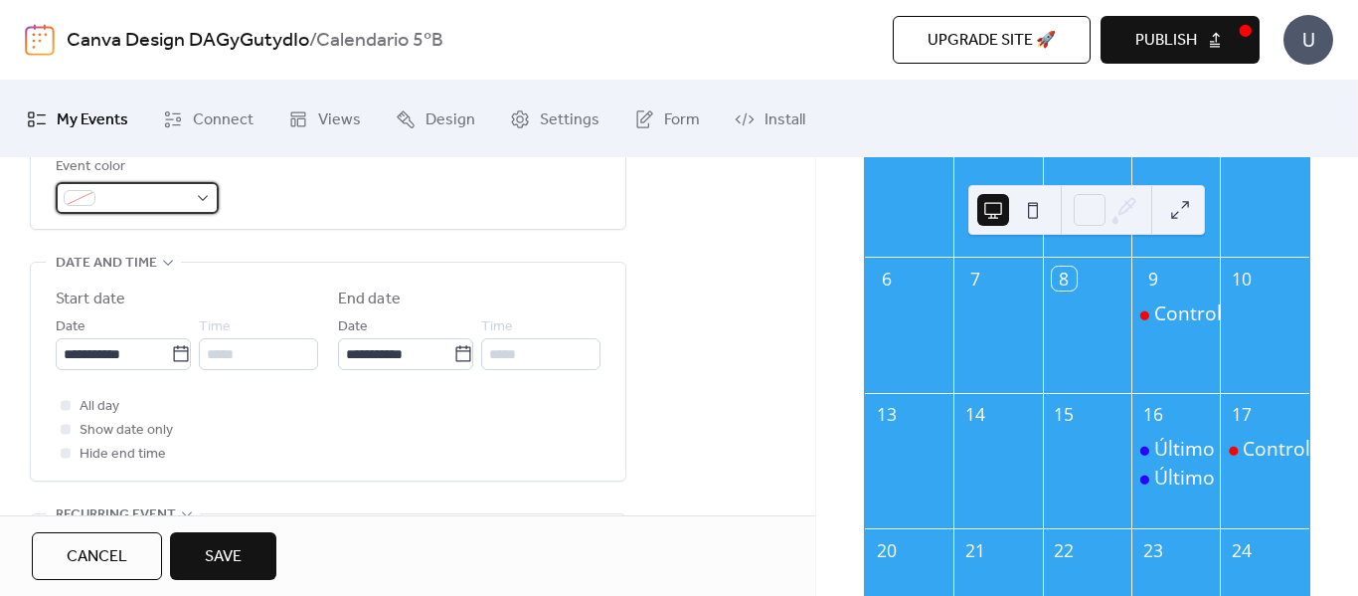
click at [197, 195] on div at bounding box center [137, 198] width 163 height 32
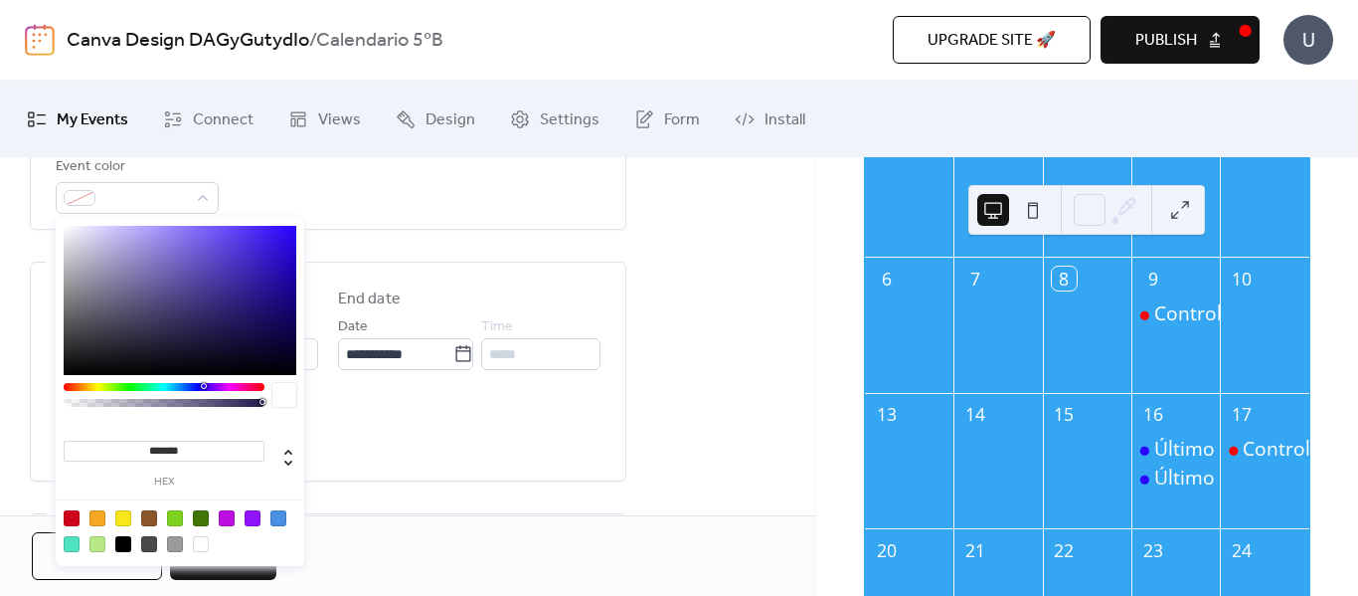
click at [256, 516] on div at bounding box center [253, 518] width 16 height 16
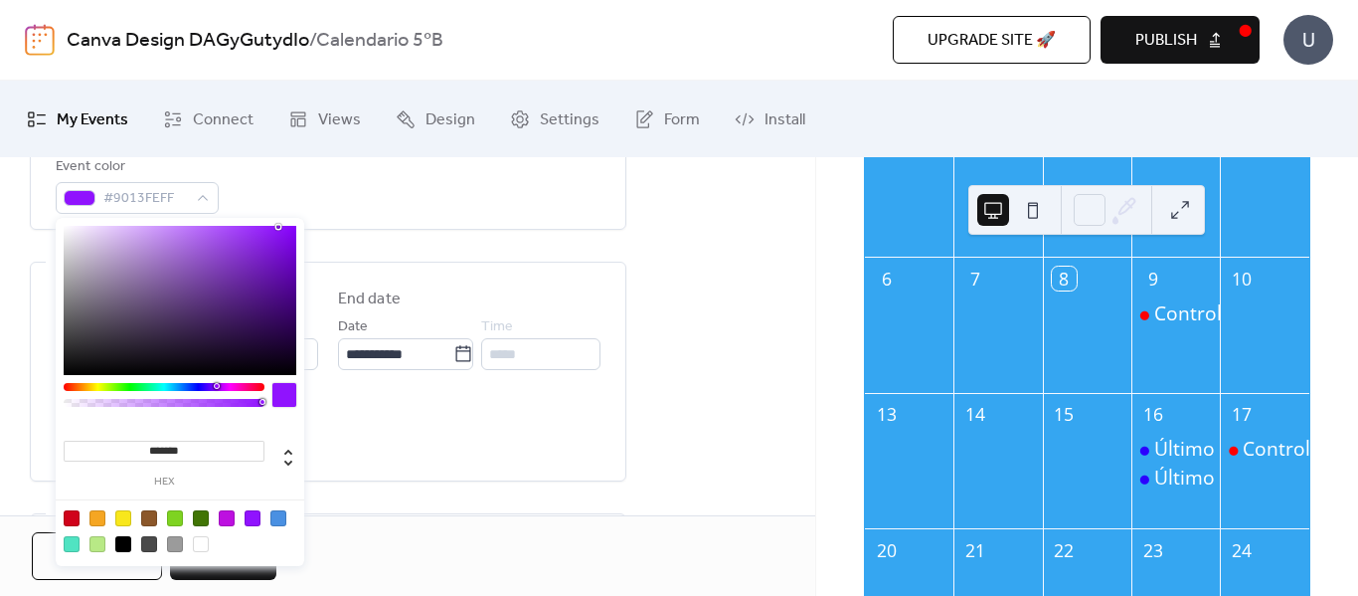
click at [183, 517] on div at bounding box center [180, 530] width 253 height 63
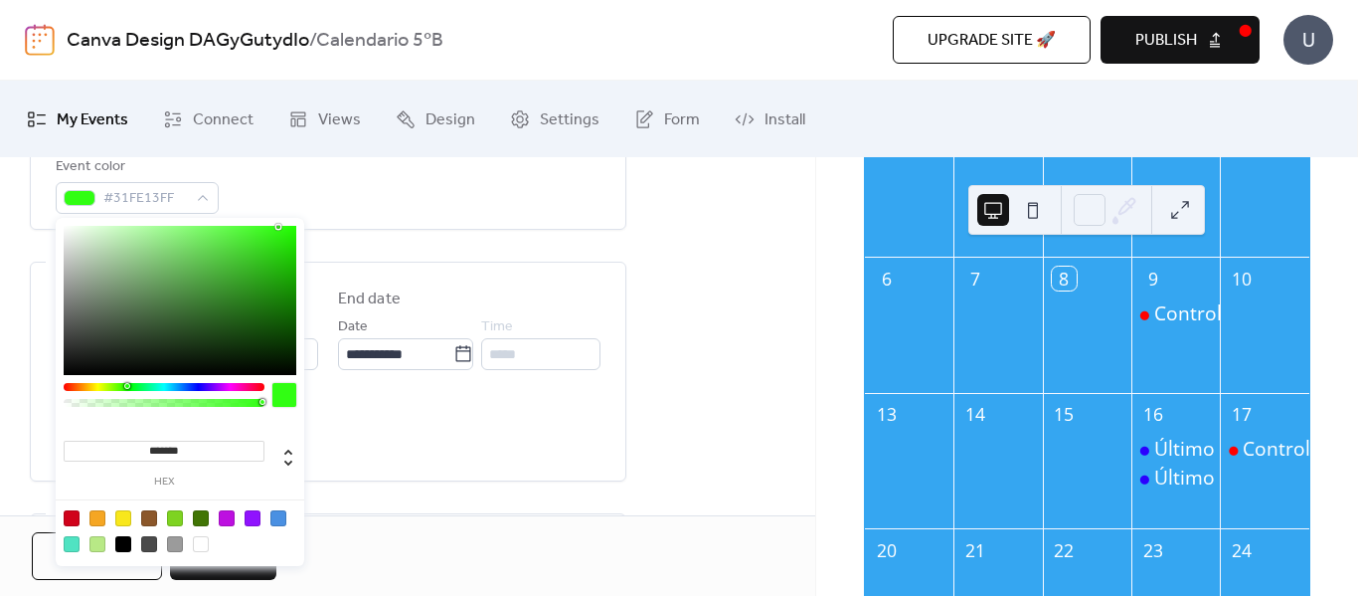
click at [126, 388] on div at bounding box center [164, 387] width 201 height 8
type input "*******"
drag, startPoint x: 273, startPoint y: 230, endPoint x: 321, endPoint y: 238, distance: 48.4
click at [321, 238] on body "**********" at bounding box center [679, 298] width 1358 height 596
click at [433, 455] on div "All day Show date only Hide end time" at bounding box center [328, 430] width 545 height 72
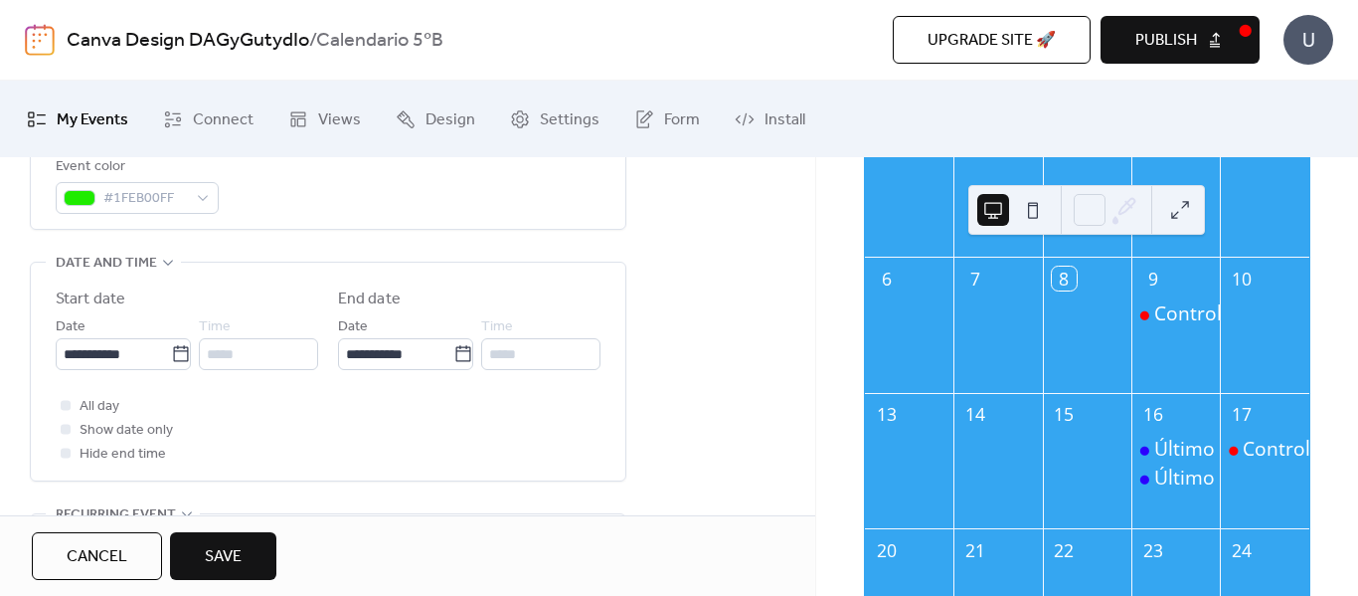
click at [243, 546] on button "Save" at bounding box center [223, 556] width 106 height 48
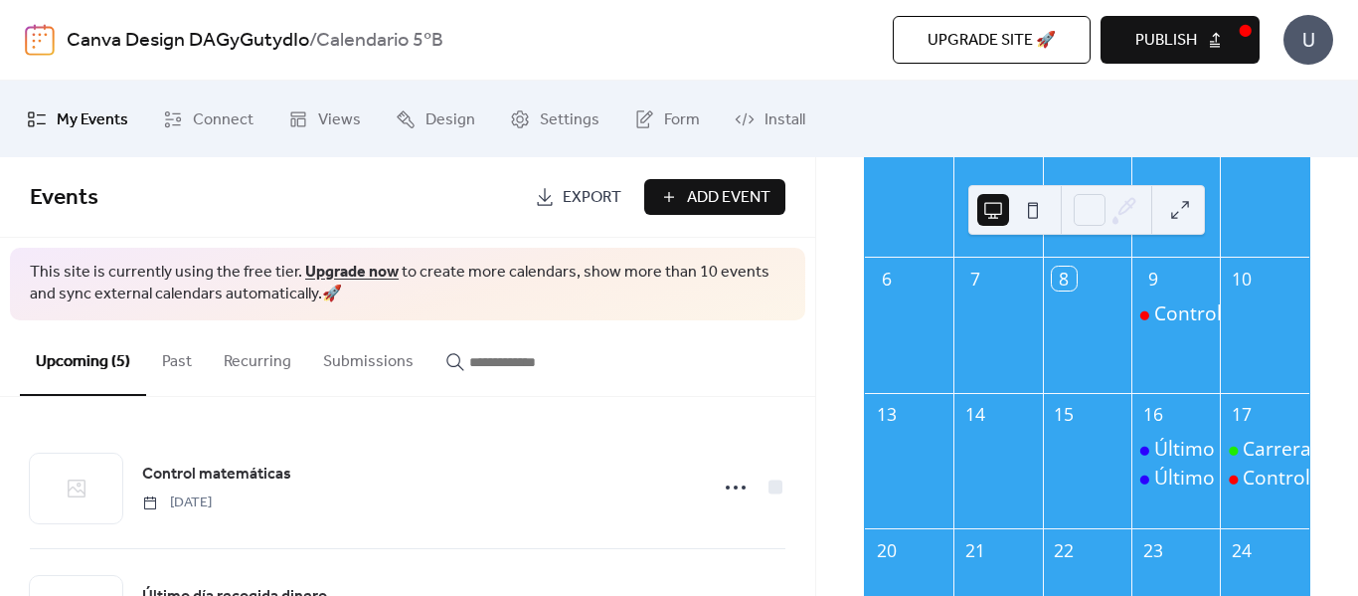
click at [1183, 46] on span "Publish" at bounding box center [1166, 41] width 62 height 24
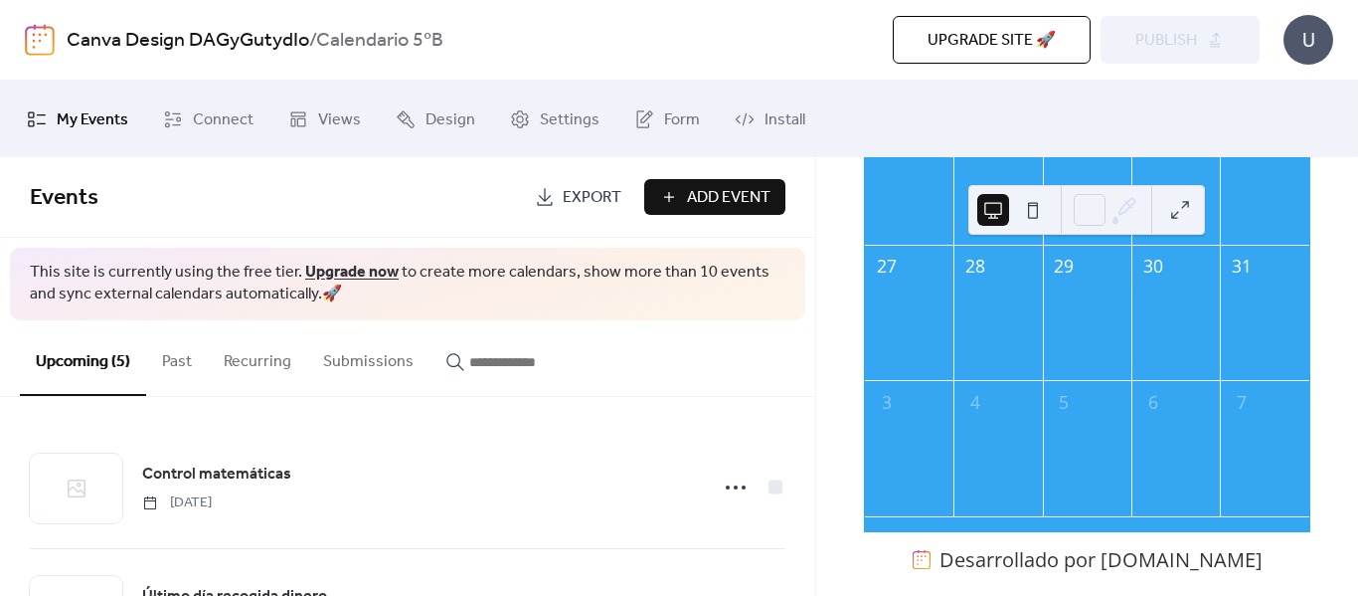
scroll to position [737, 0]
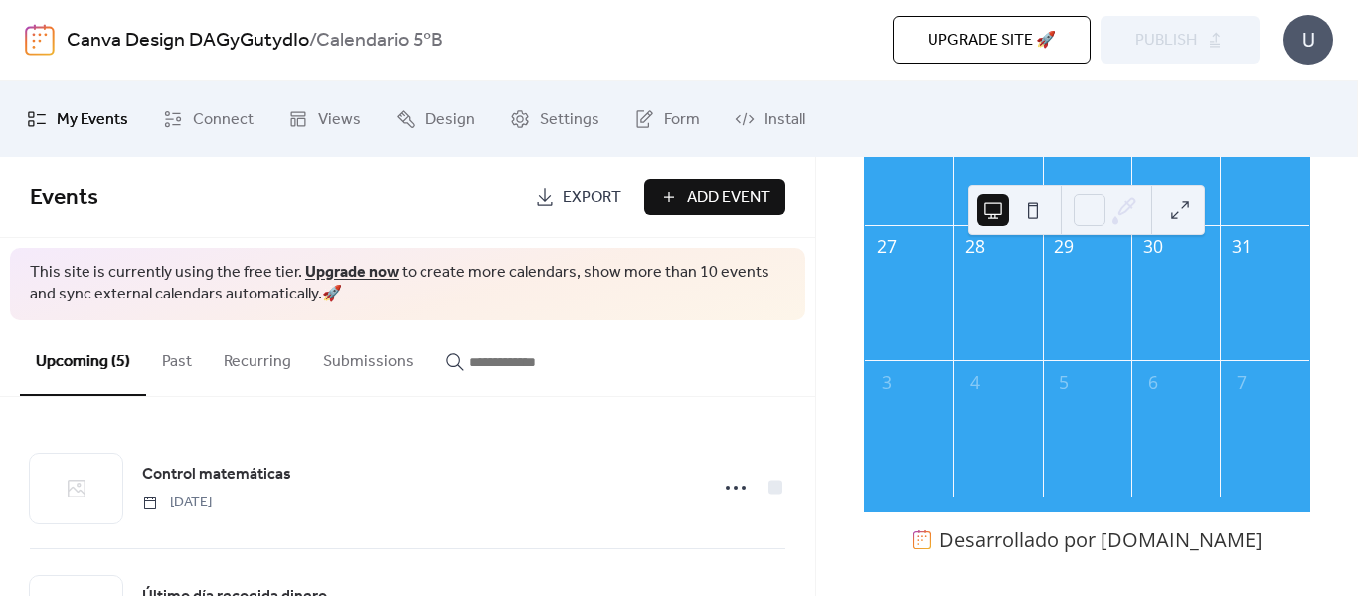
click at [994, 420] on div at bounding box center [998, 445] width 88 height 82
click at [984, 382] on div "4" at bounding box center [975, 382] width 25 height 25
click at [1033, 411] on div at bounding box center [998, 445] width 88 height 82
click at [207, 114] on span "Connect" at bounding box center [223, 119] width 61 height 31
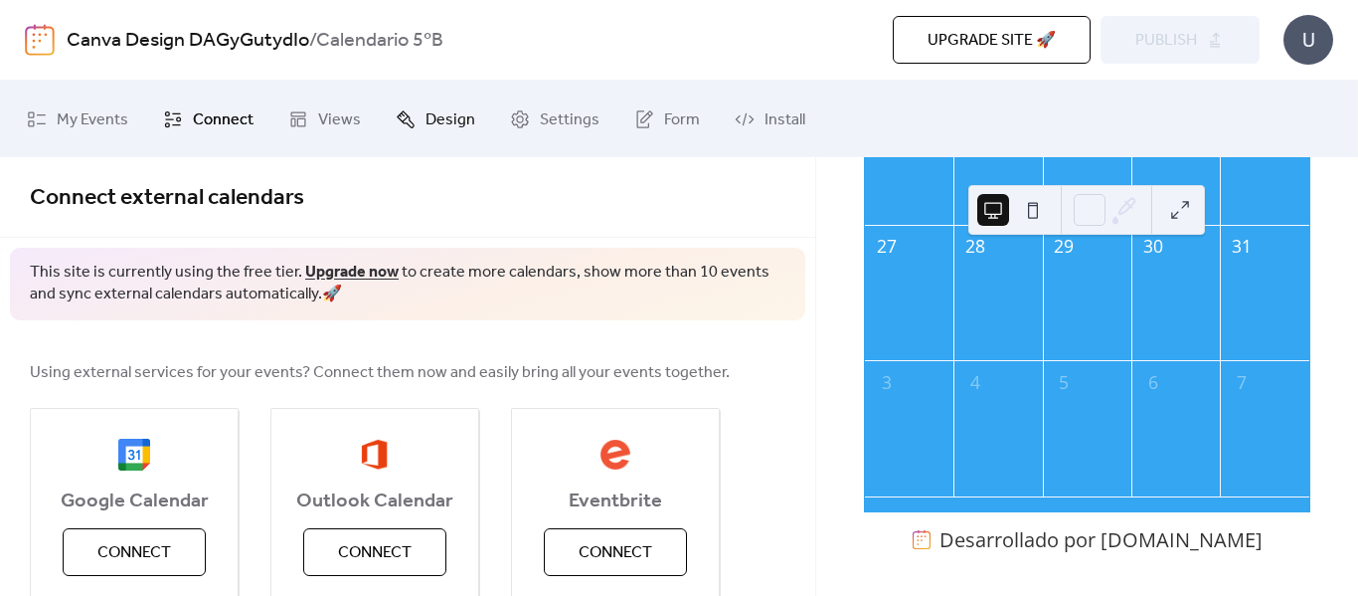
click at [409, 123] on icon at bounding box center [406, 119] width 18 height 18
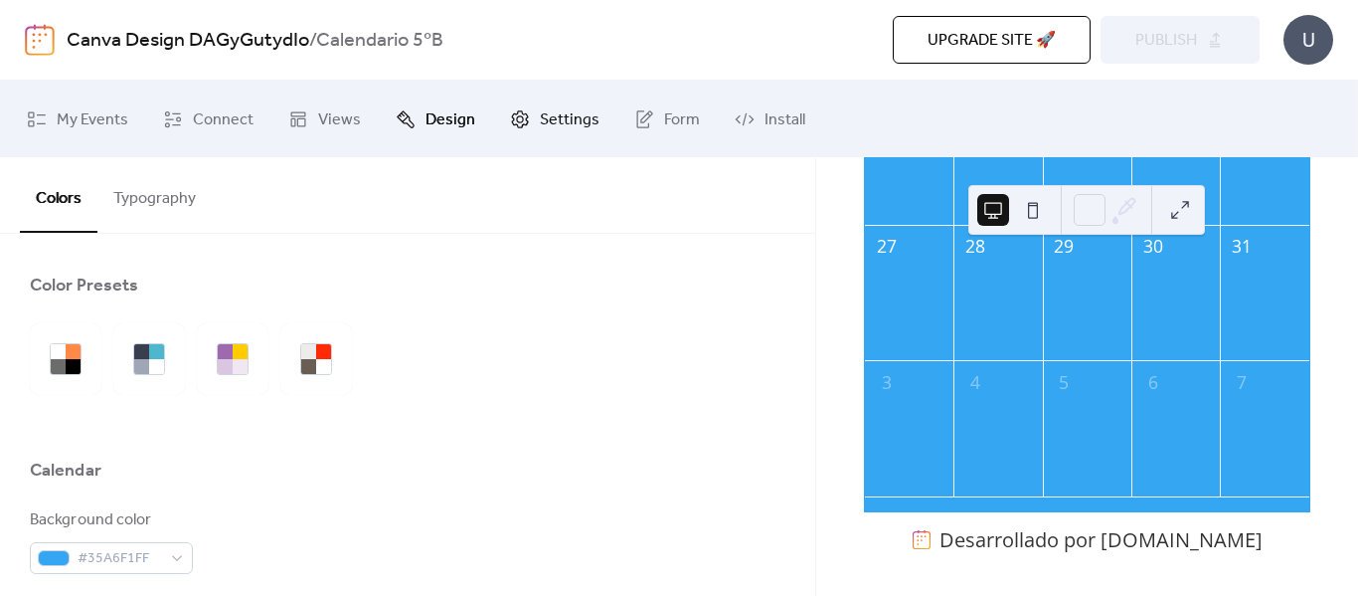
click at [569, 113] on span "Settings" at bounding box center [570, 119] width 60 height 31
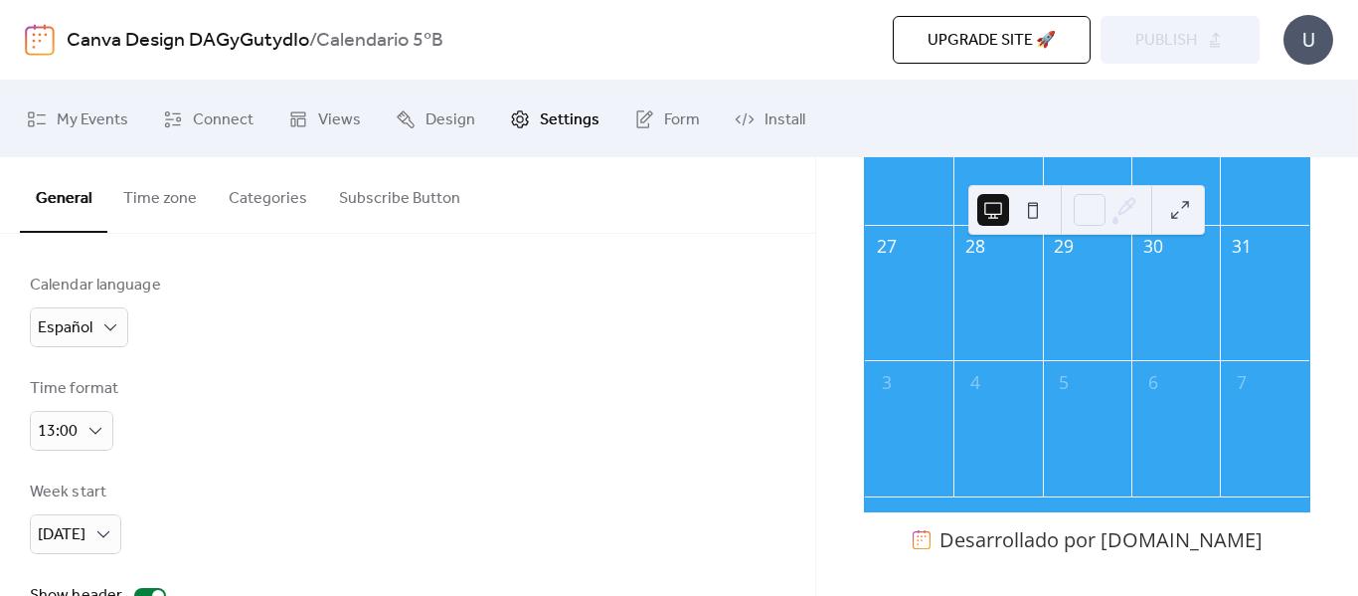
click at [158, 195] on button "Time zone" at bounding box center [159, 194] width 105 height 74
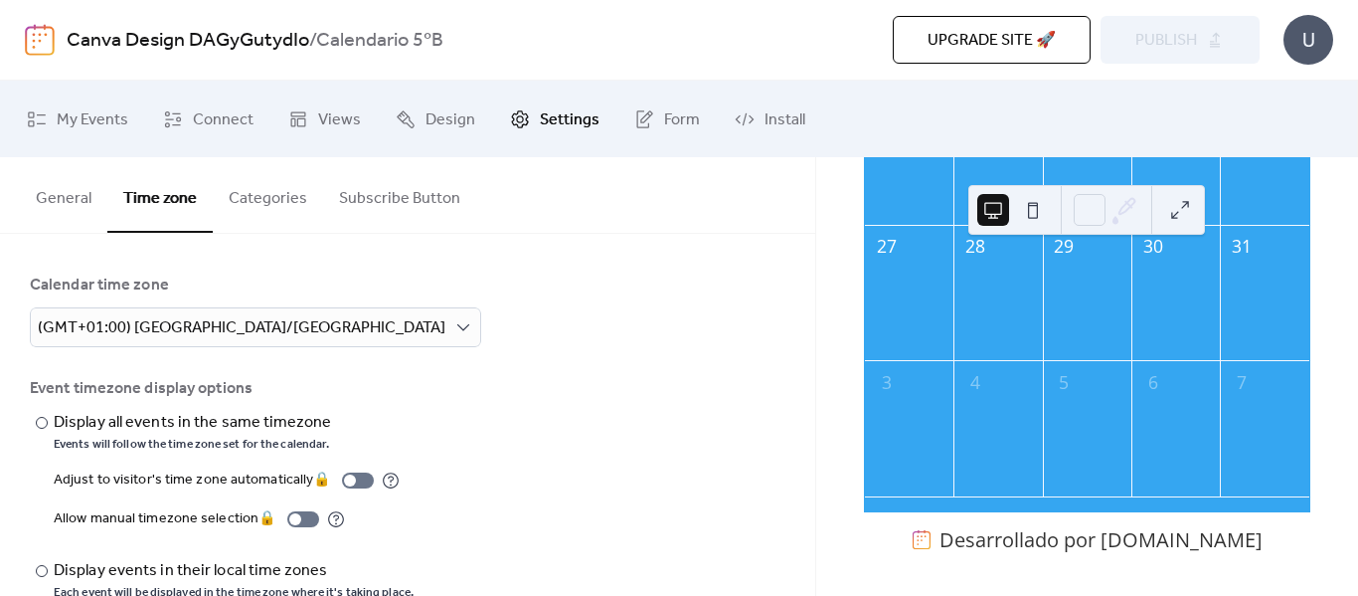
click at [280, 197] on button "Categories" at bounding box center [268, 194] width 110 height 74
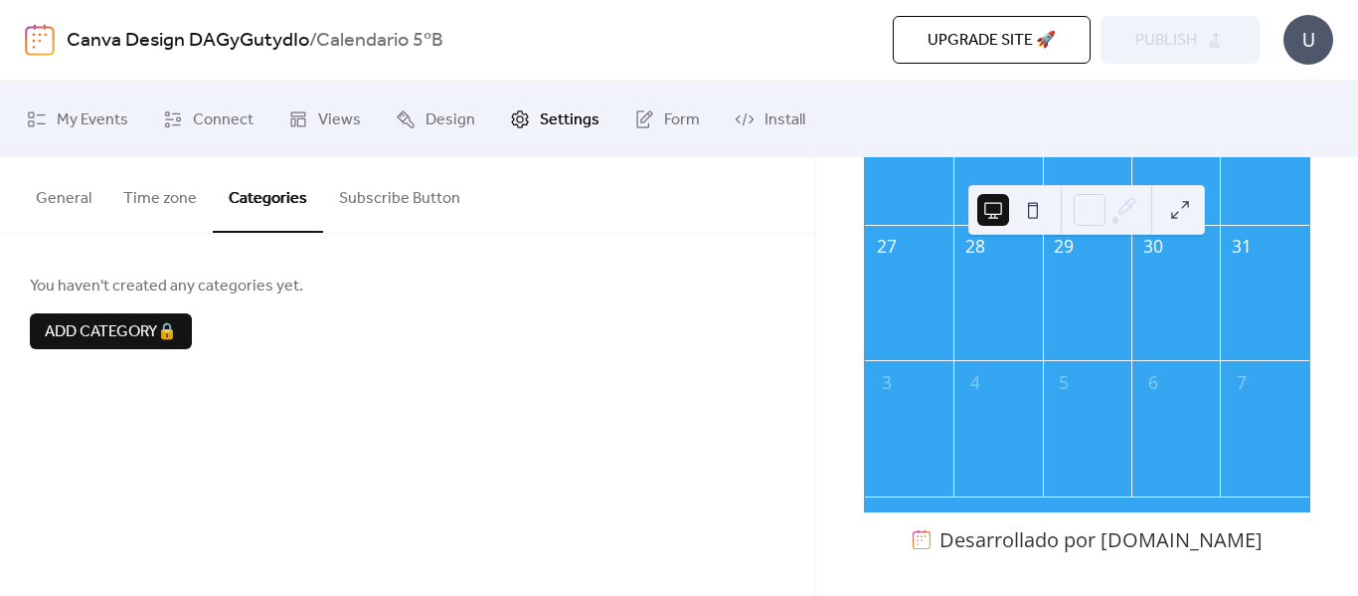
click at [368, 197] on button "Subscribe Button" at bounding box center [399, 194] width 153 height 74
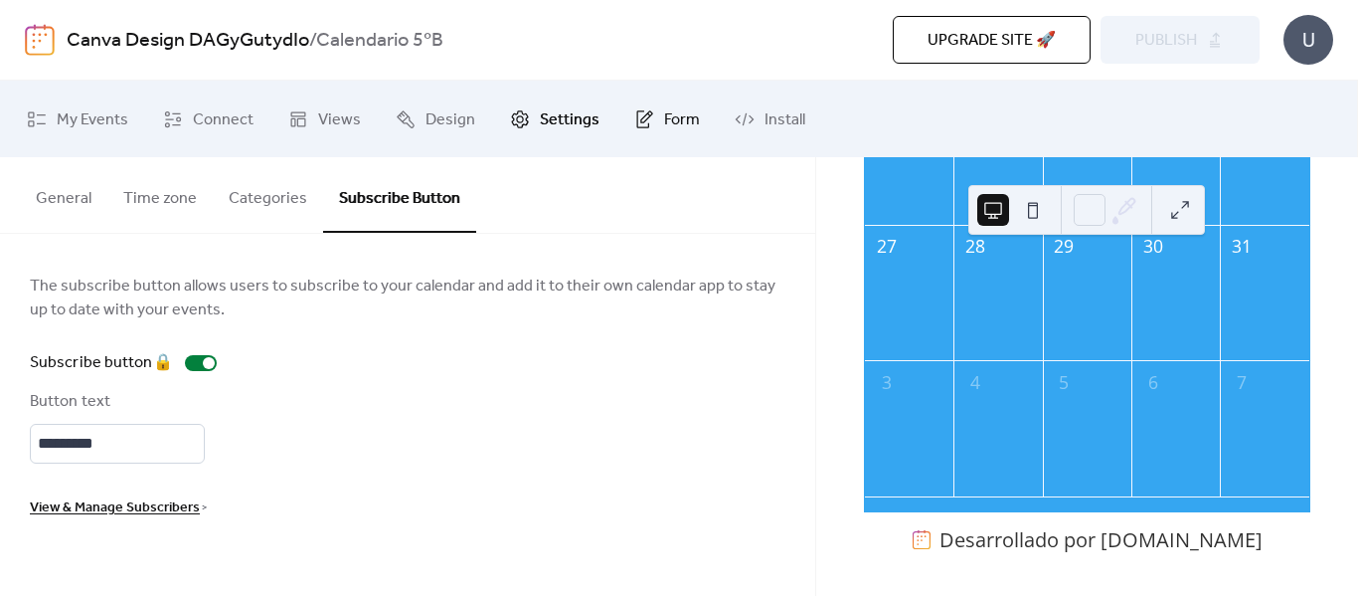
click at [664, 117] on span "Form" at bounding box center [682, 119] width 36 height 31
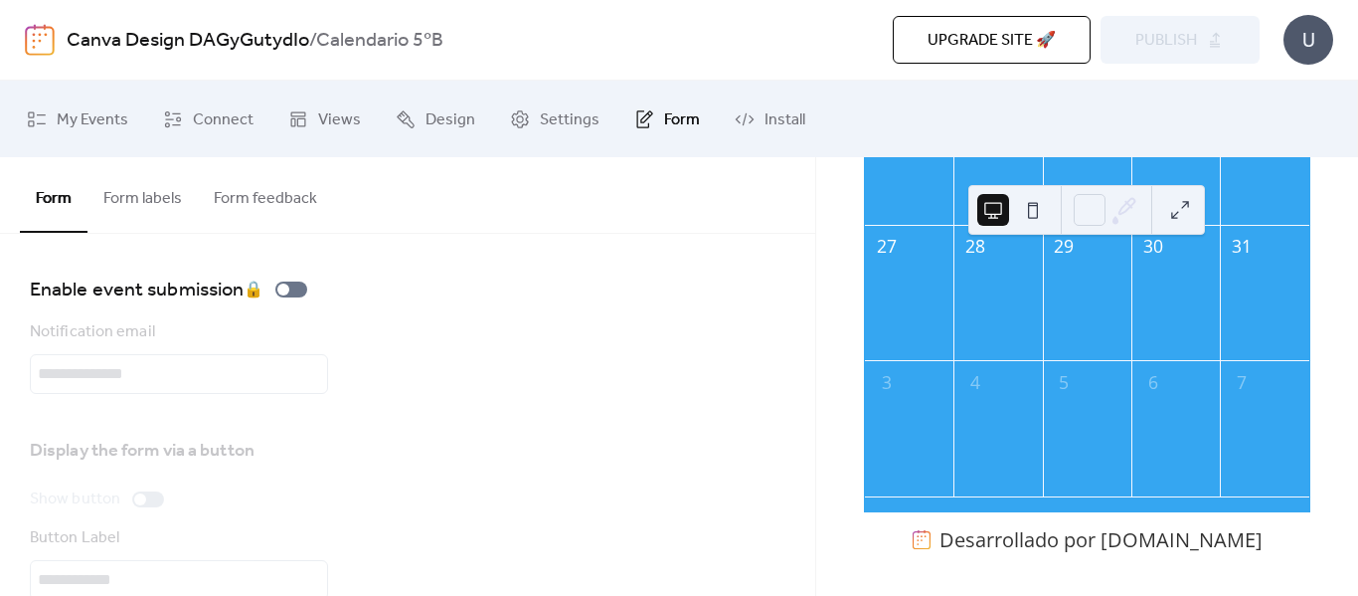
click at [168, 194] on button "Form labels" at bounding box center [142, 194] width 110 height 74
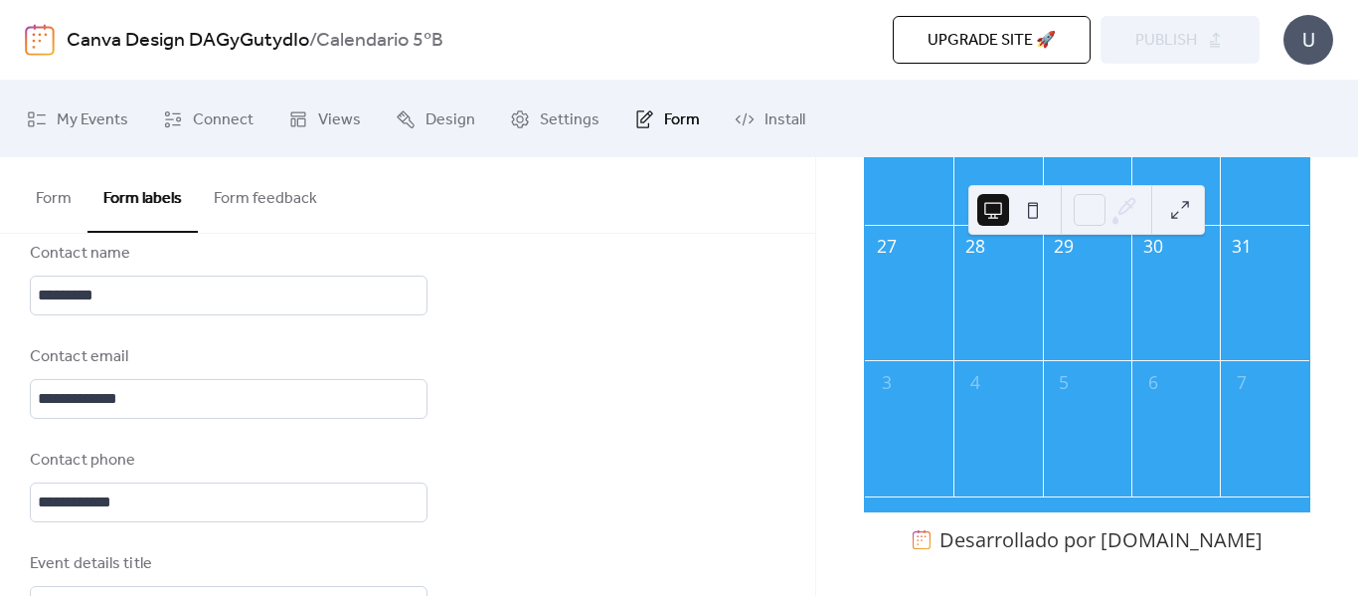
scroll to position [273, 0]
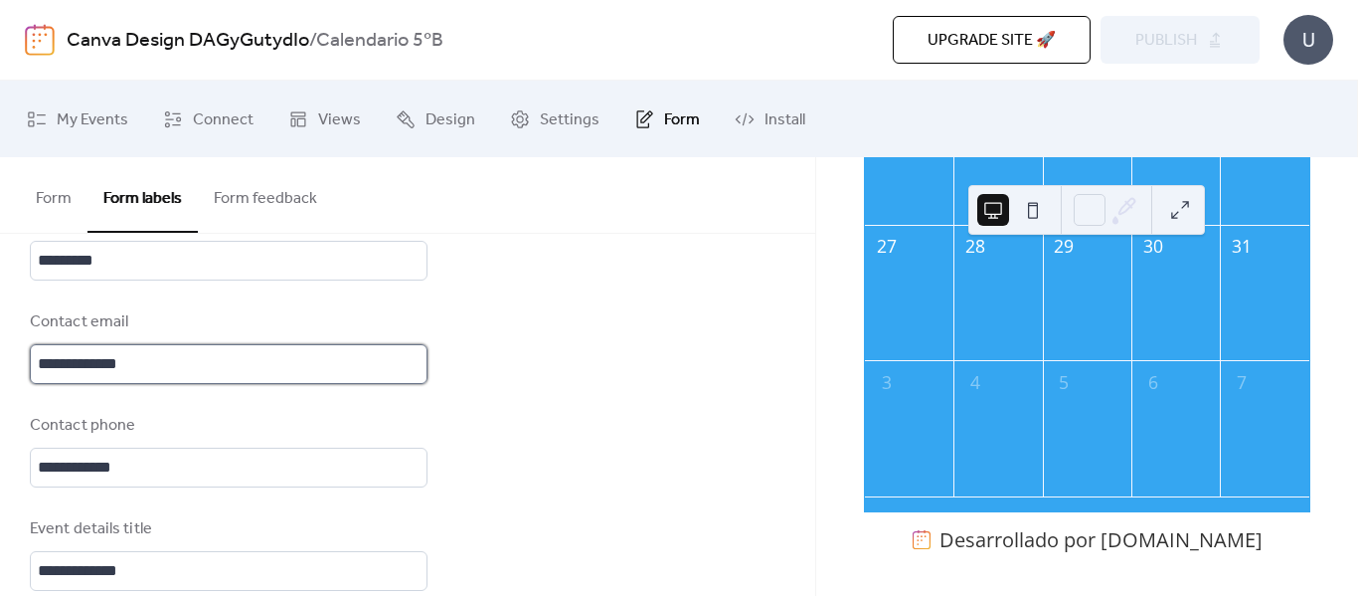
click at [200, 356] on input "**********" at bounding box center [229, 364] width 398 height 40
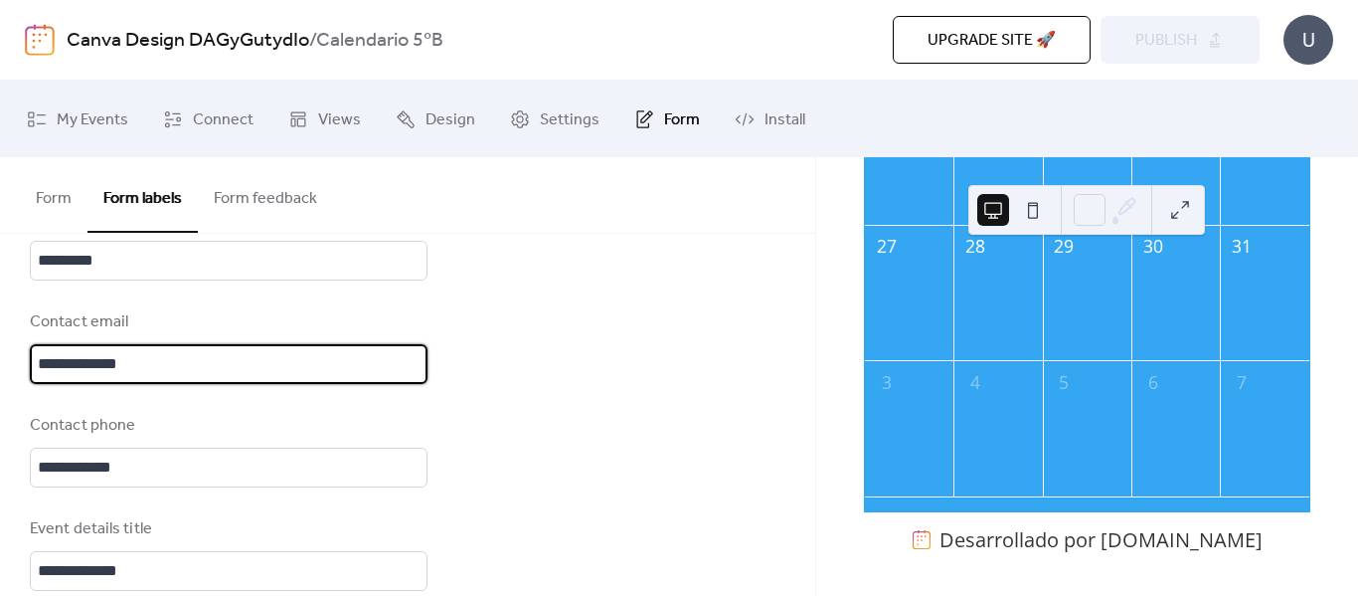
drag, startPoint x: 200, startPoint y: 356, endPoint x: 0, endPoint y: 359, distance: 199.9
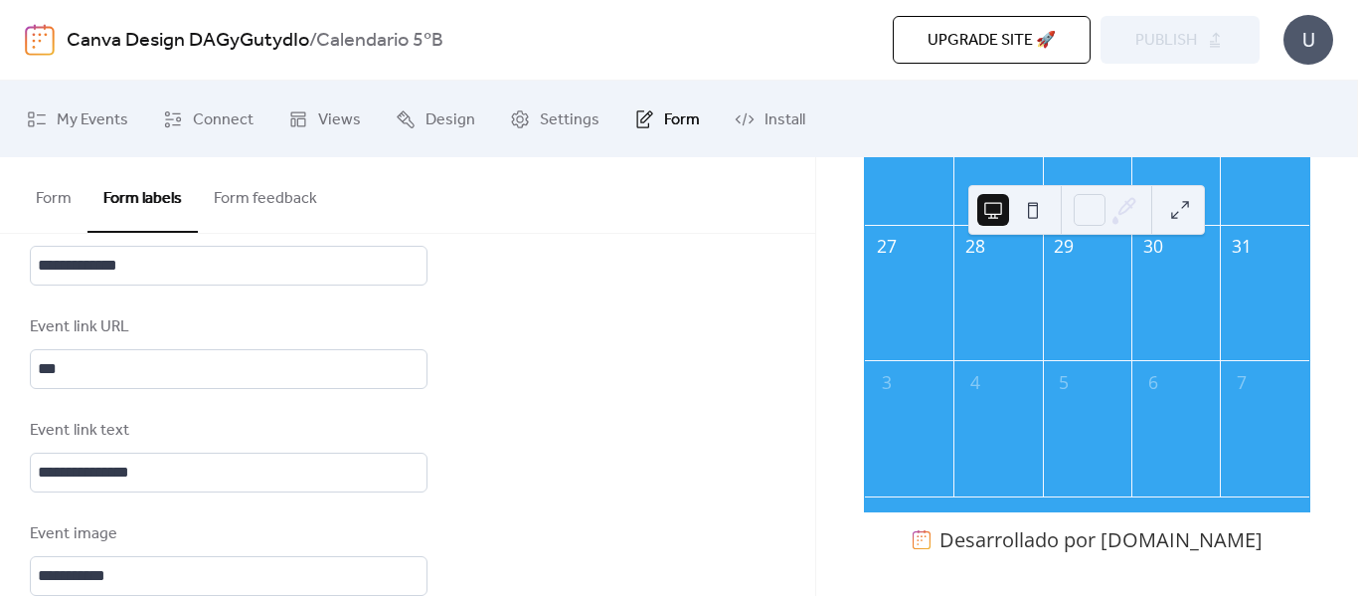
scroll to position [1446, 0]
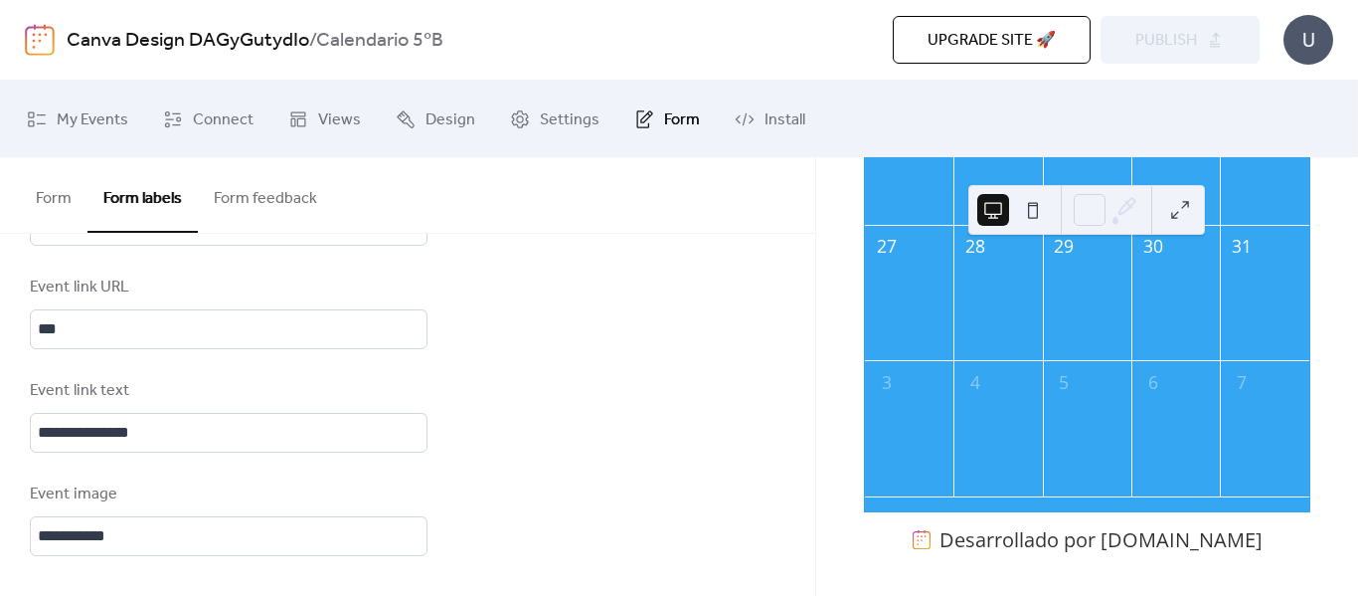
click at [310, 215] on button "Form feedback" at bounding box center [265, 194] width 135 height 74
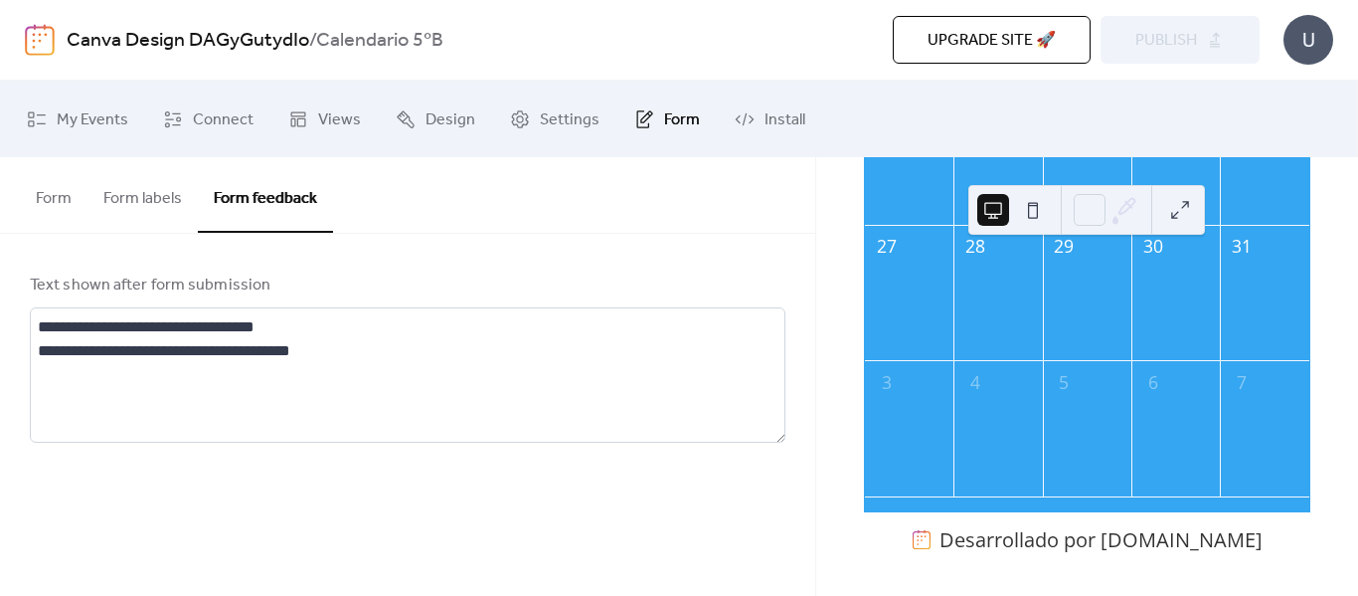
click at [310, 215] on button "Form feedback" at bounding box center [265, 195] width 135 height 76
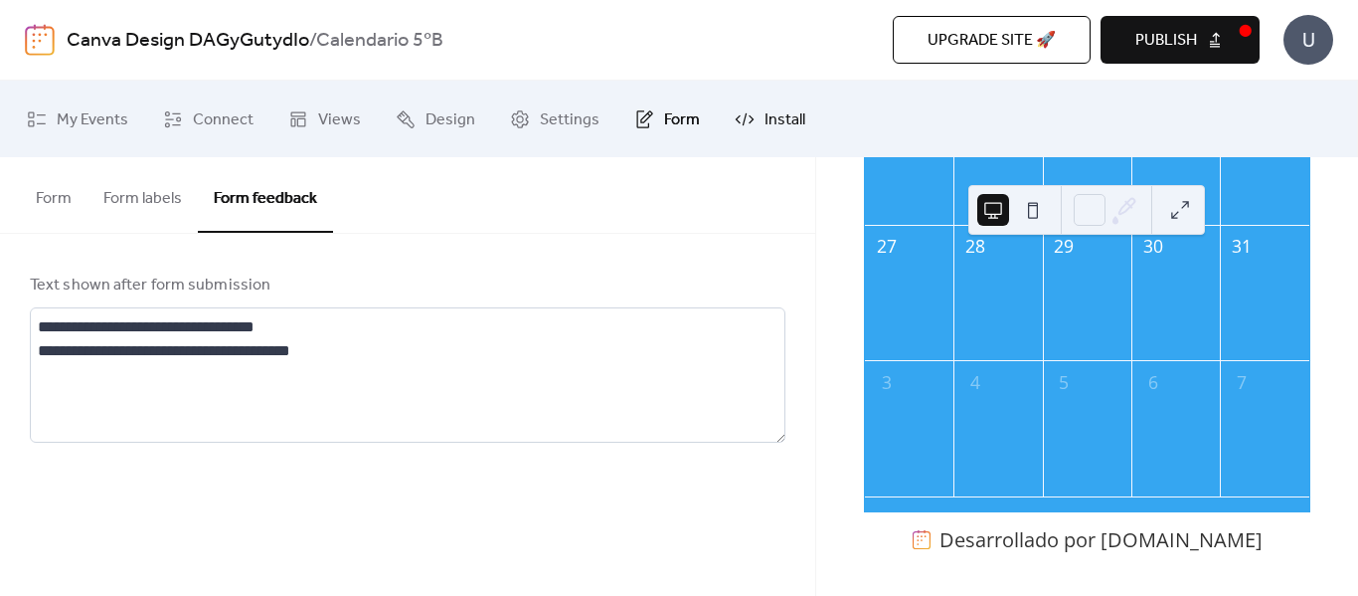
click at [793, 115] on span "Install" at bounding box center [785, 119] width 41 height 31
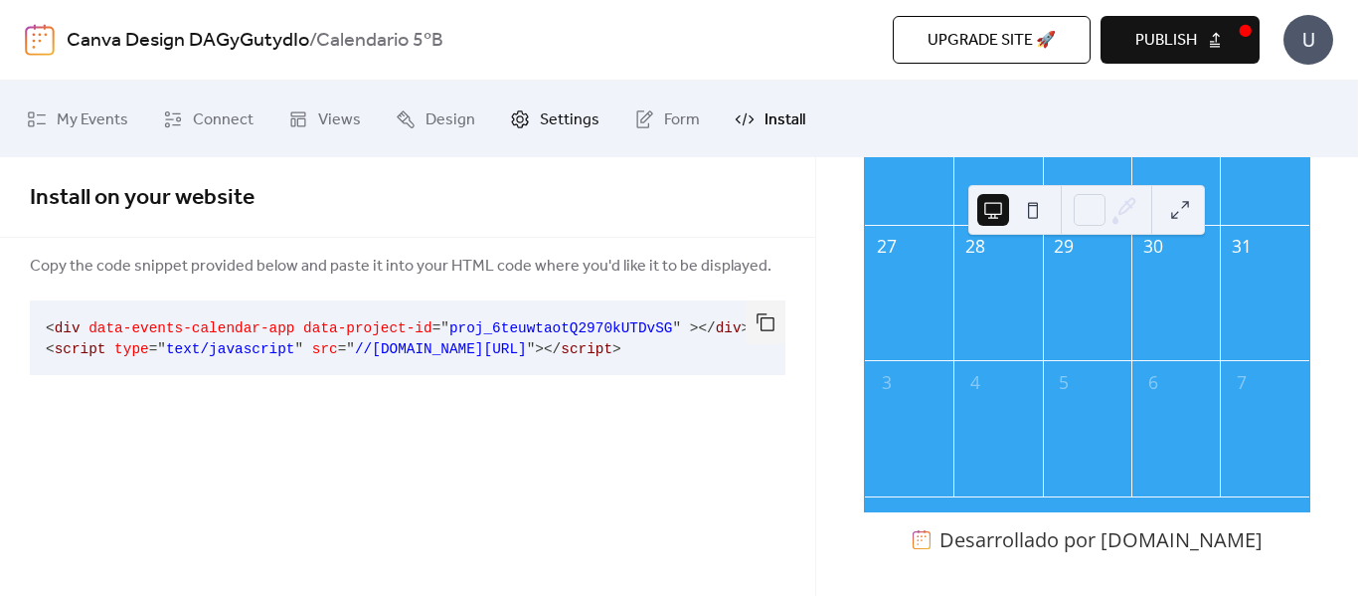
click at [569, 118] on span "Settings" at bounding box center [570, 119] width 60 height 31
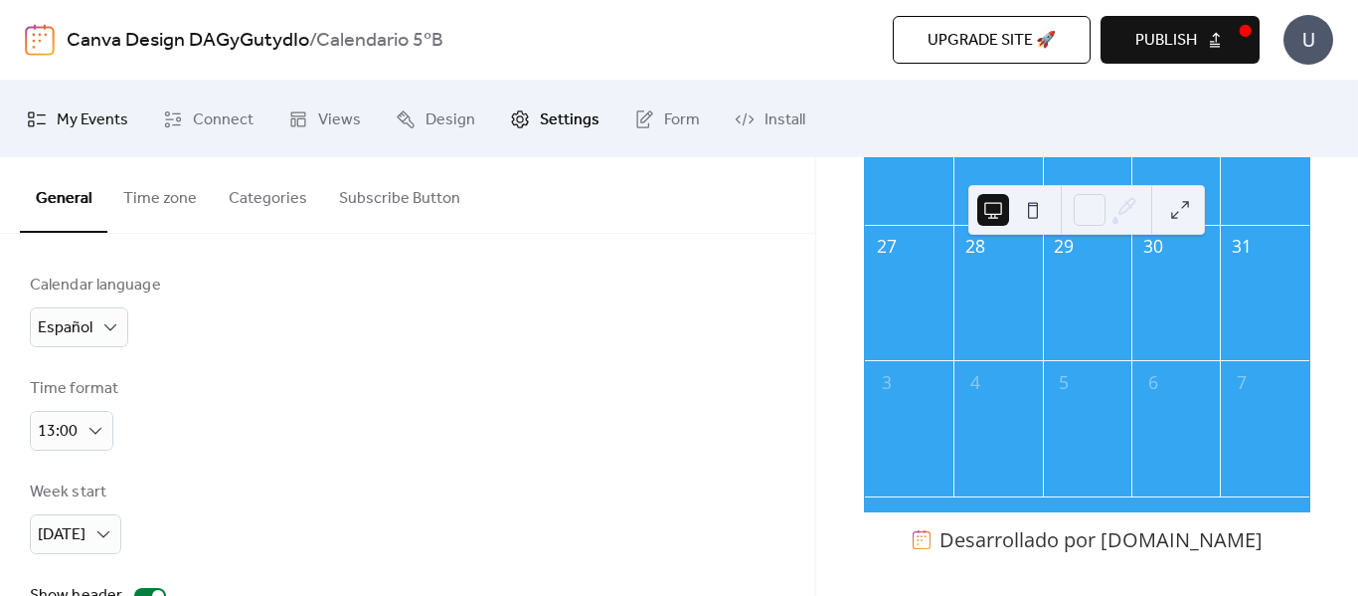
click at [118, 116] on span "My Events" at bounding box center [93, 119] width 72 height 31
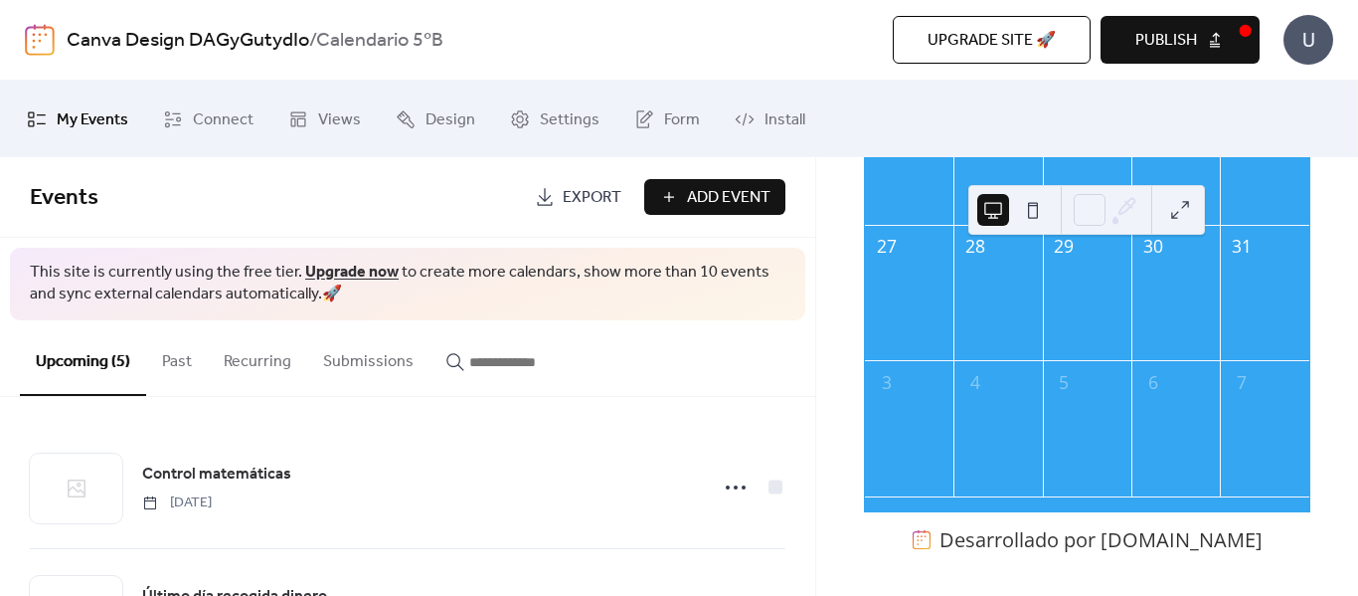
click at [1160, 36] on span "Publish" at bounding box center [1166, 41] width 62 height 24
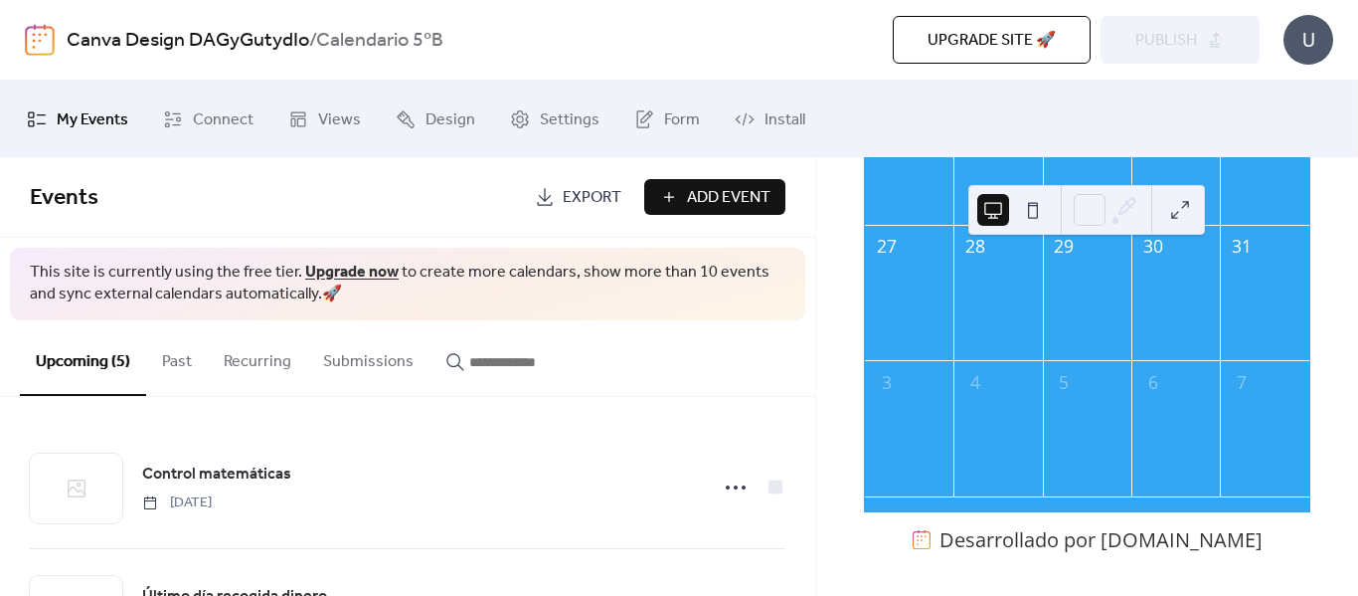
click at [1337, 380] on div "[DATE] 8 [DATE] lun. mar. mié. jue. vie. 29 30 1 2 3 6 7 8 9 Control matemática…" at bounding box center [1087, 376] width 542 height 438
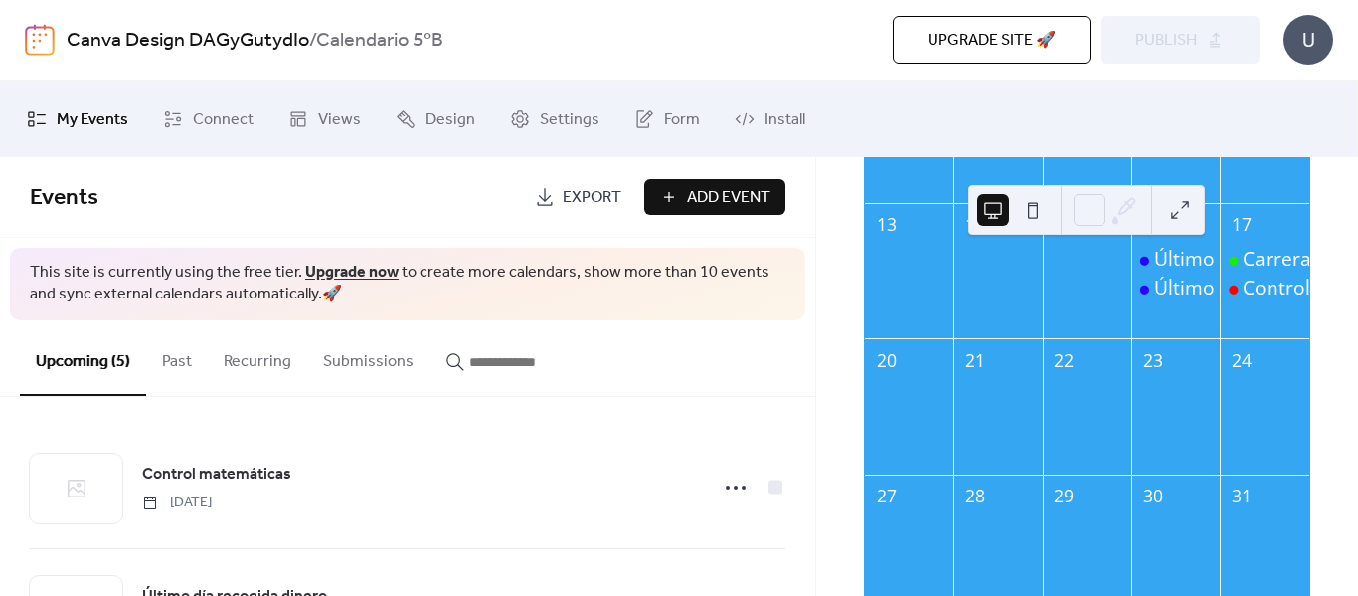
scroll to position [464, 0]
